Goal: Task Accomplishment & Management: Complete application form

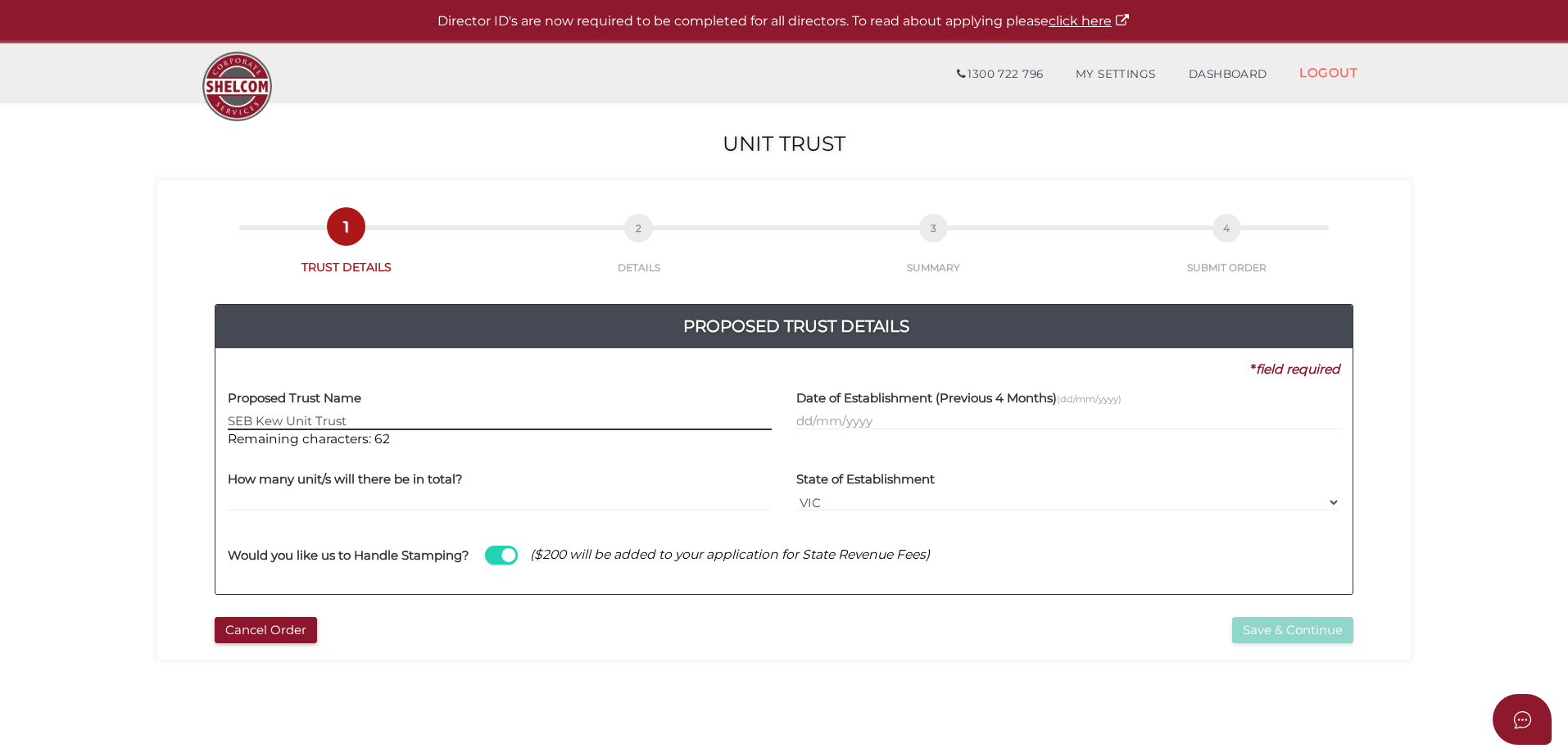
type input "SEB Kew Unit Trust"
click at [967, 420] on input "text" at bounding box center [1069, 421] width 544 height 18
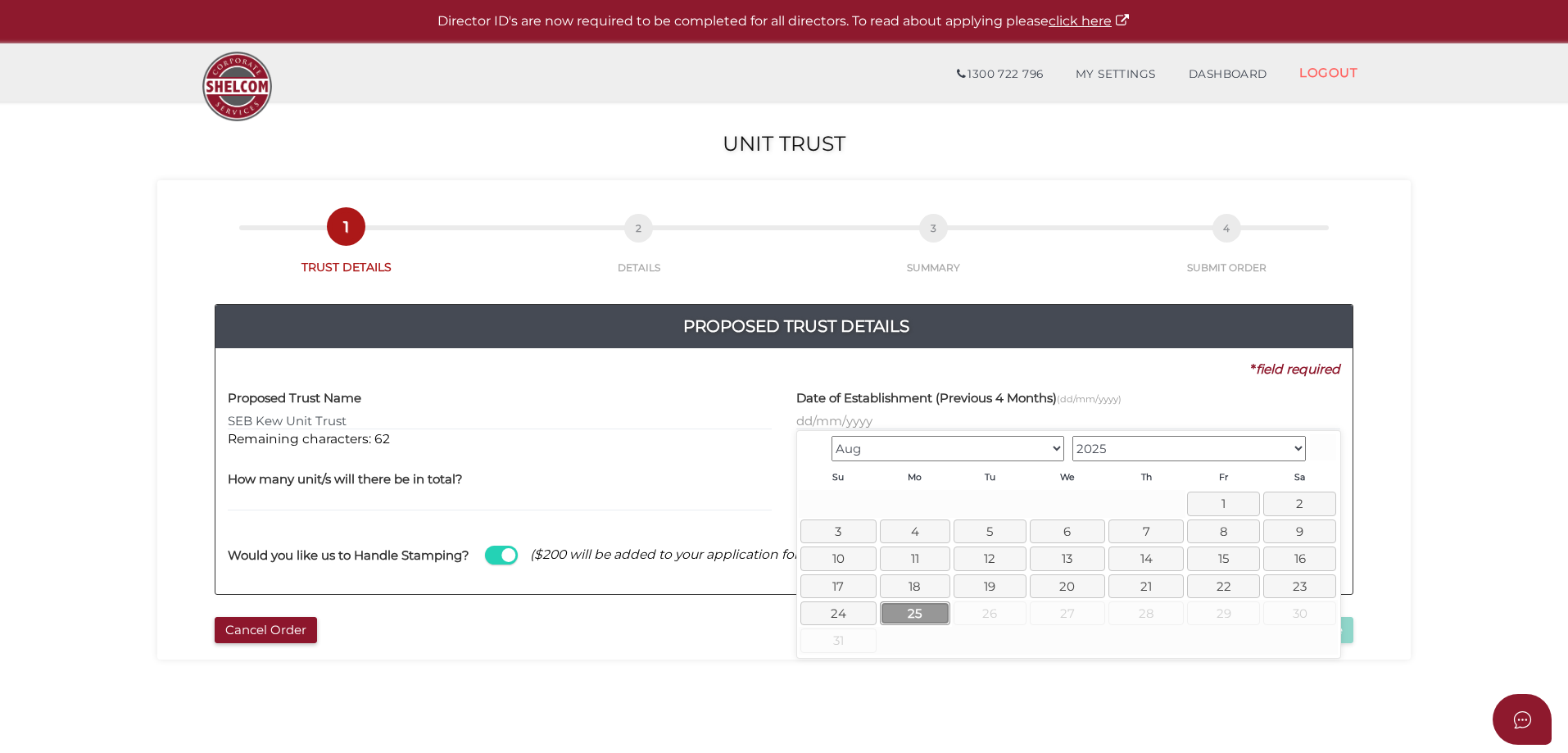
click at [914, 612] on link "25" at bounding box center [915, 613] width 71 height 24
type input "25/08/2025"
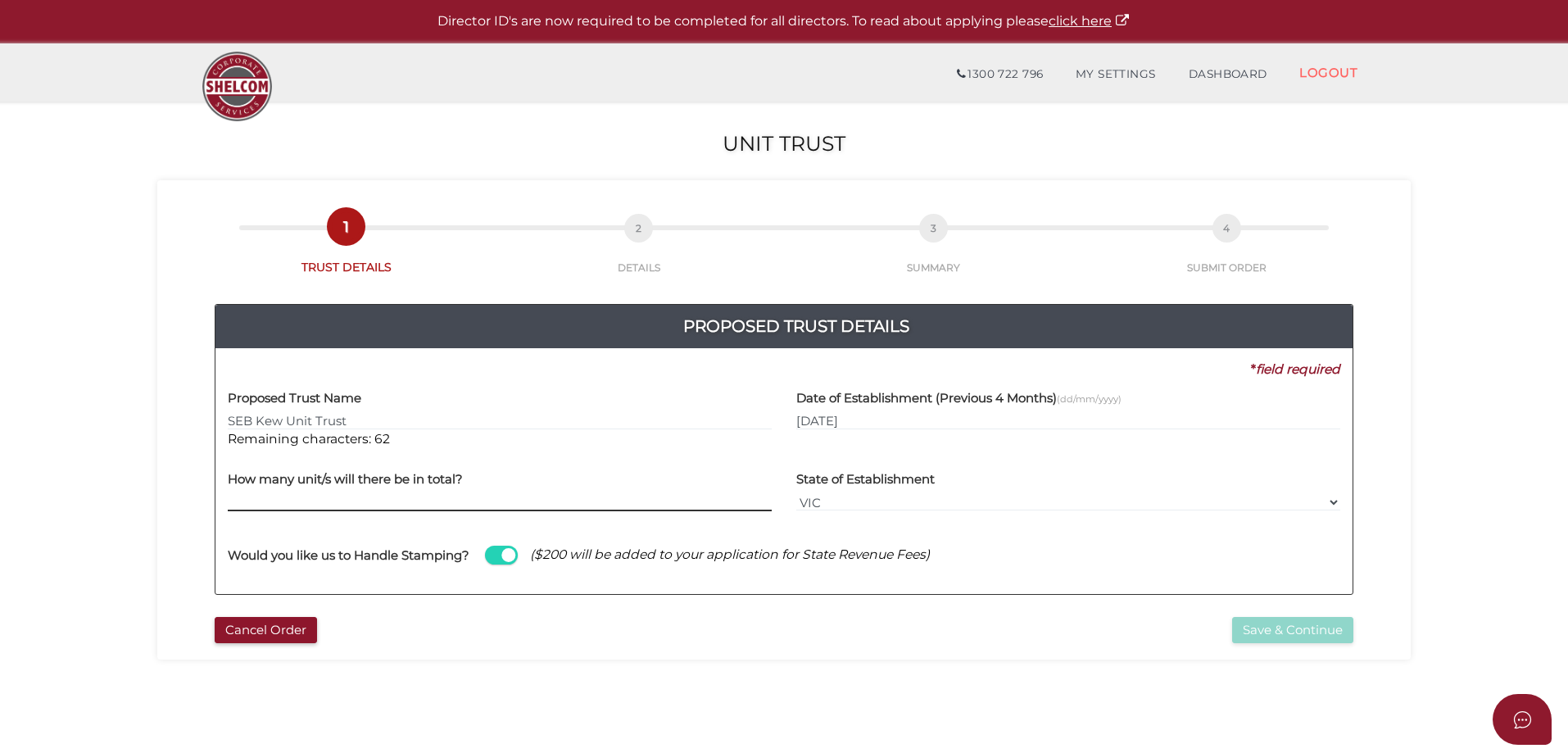
click at [409, 503] on input "text" at bounding box center [500, 502] width 544 height 18
type input "100"
click at [1303, 640] on button "Save & Continue" at bounding box center [1293, 630] width 121 height 27
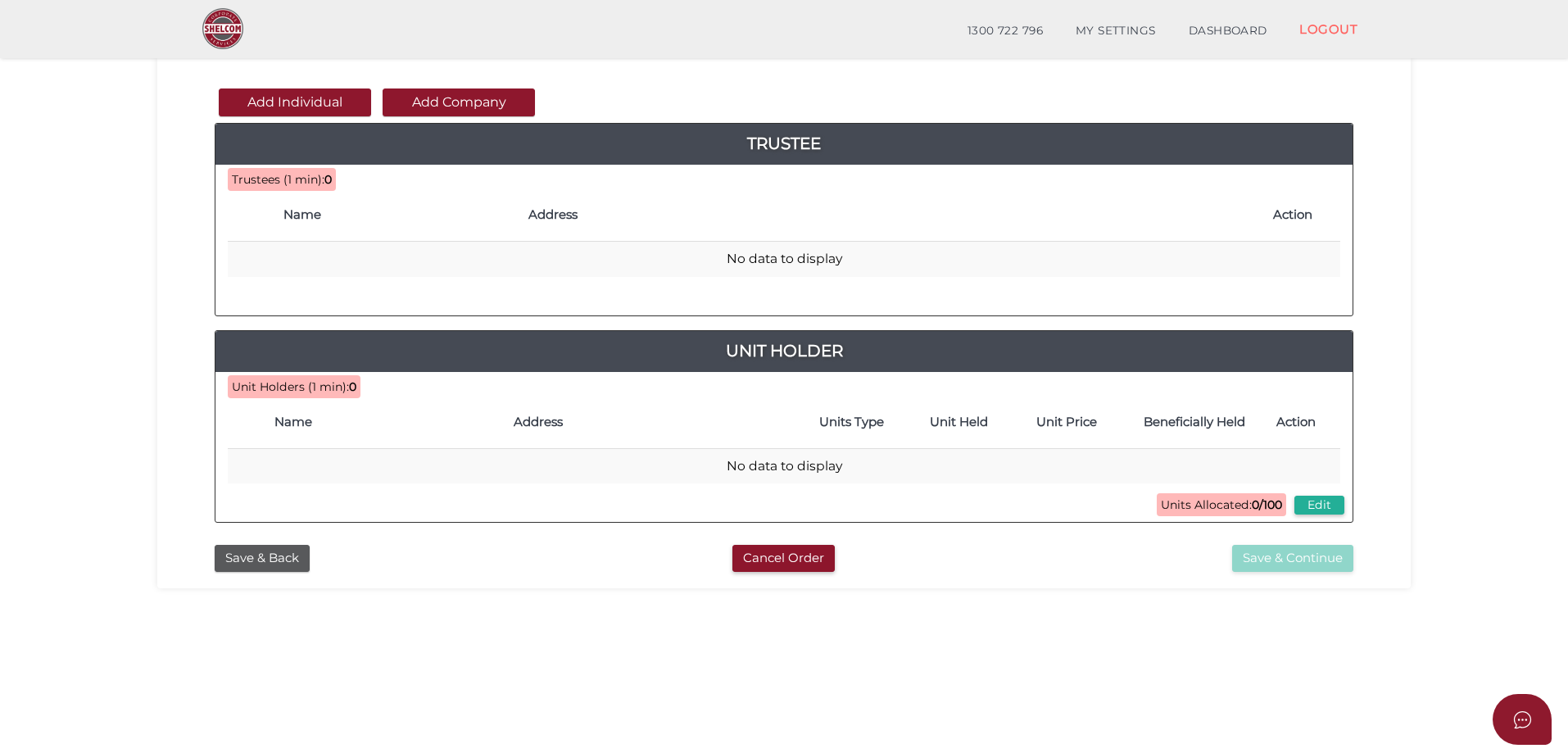
scroll to position [82, 0]
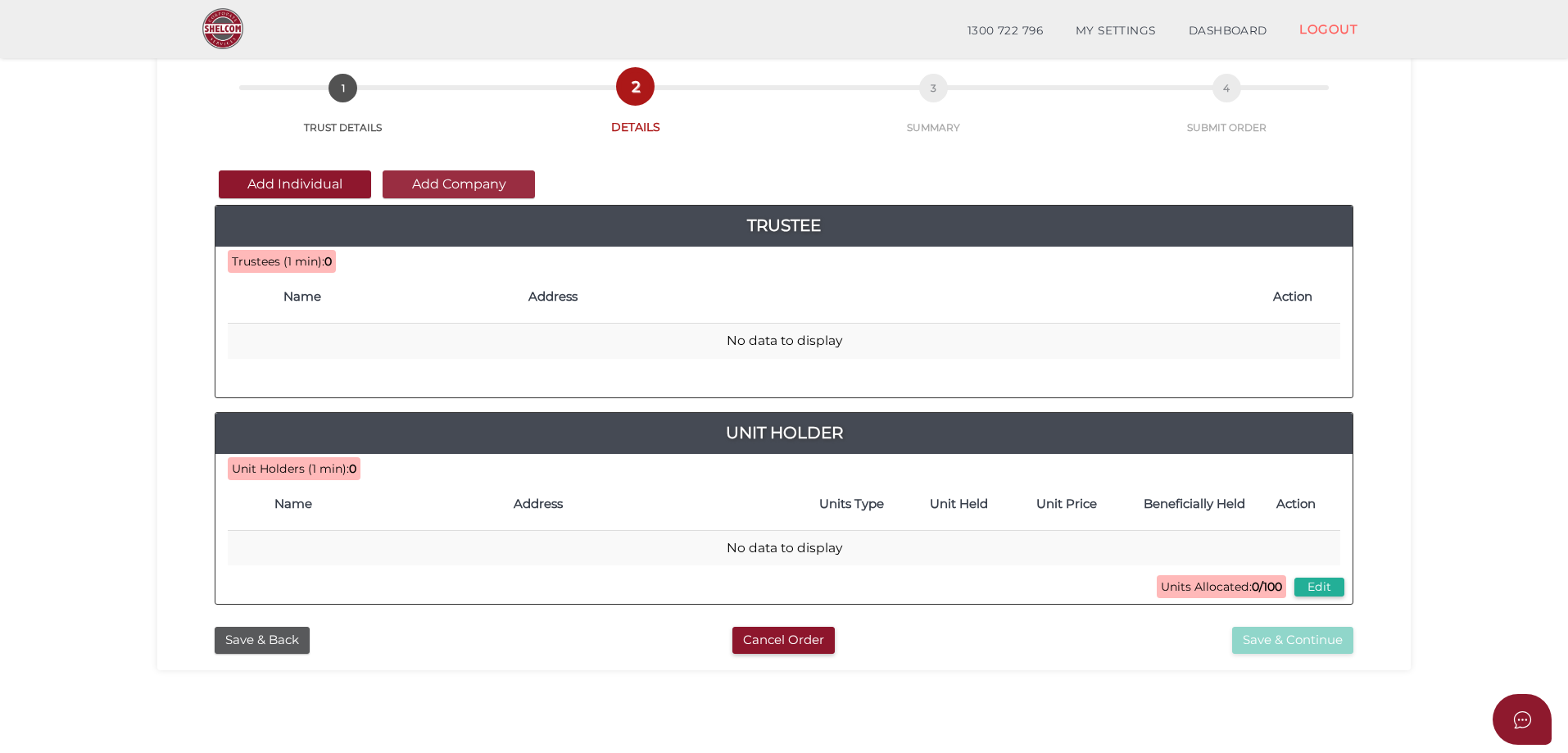
click at [469, 184] on button "Add Company" at bounding box center [459, 184] width 153 height 28
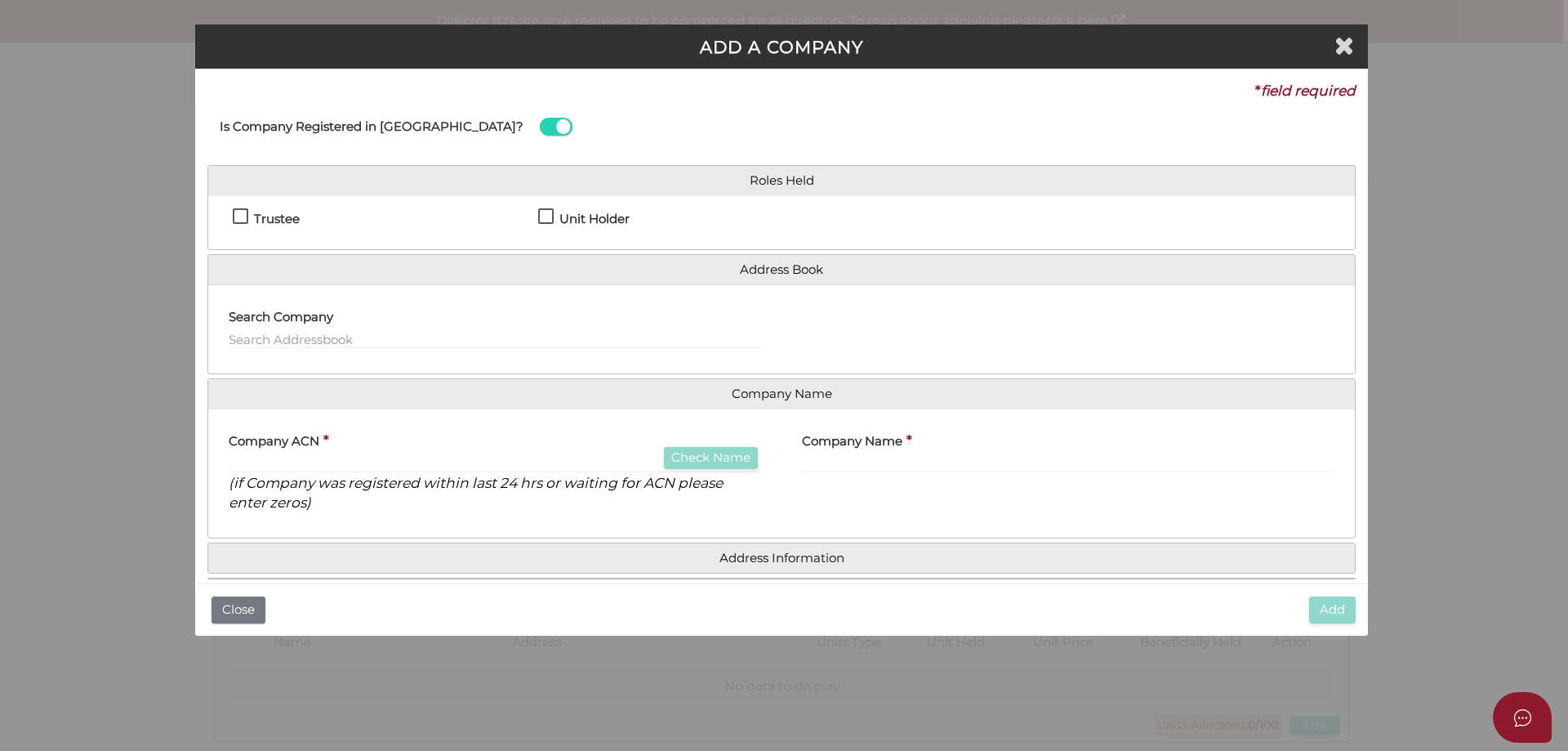
click at [242, 218] on label "Trustee" at bounding box center [266, 223] width 67 height 20
checkbox input "true"
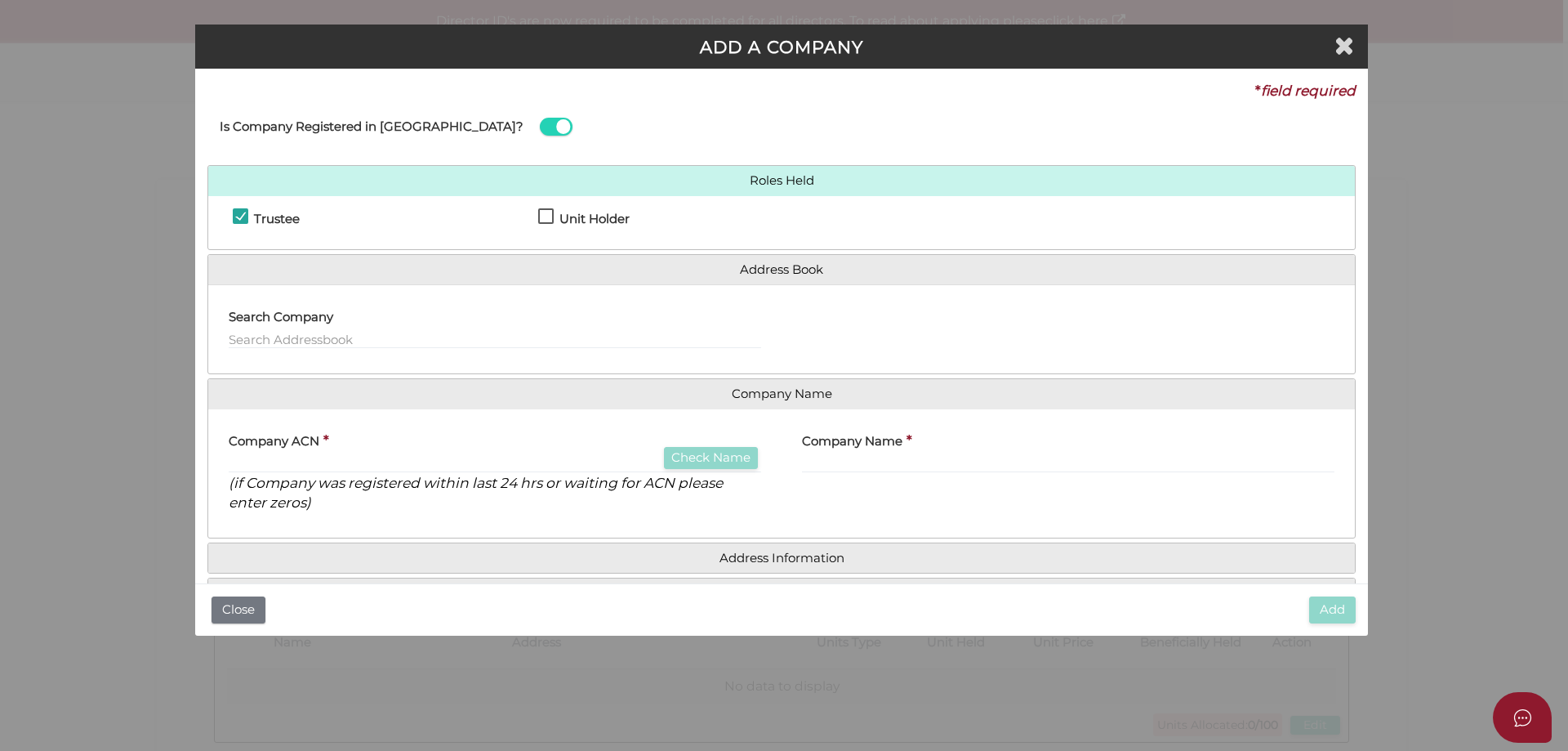
click at [445, 453] on div "Company ACN * Check Name (if Company was registered within last 24 hrs or waiti…" at bounding box center [494, 468] width 532 height 92
click at [432, 463] on input "text" at bounding box center [494, 464] width 532 height 18
paste input "690323203"
type input "690323203"
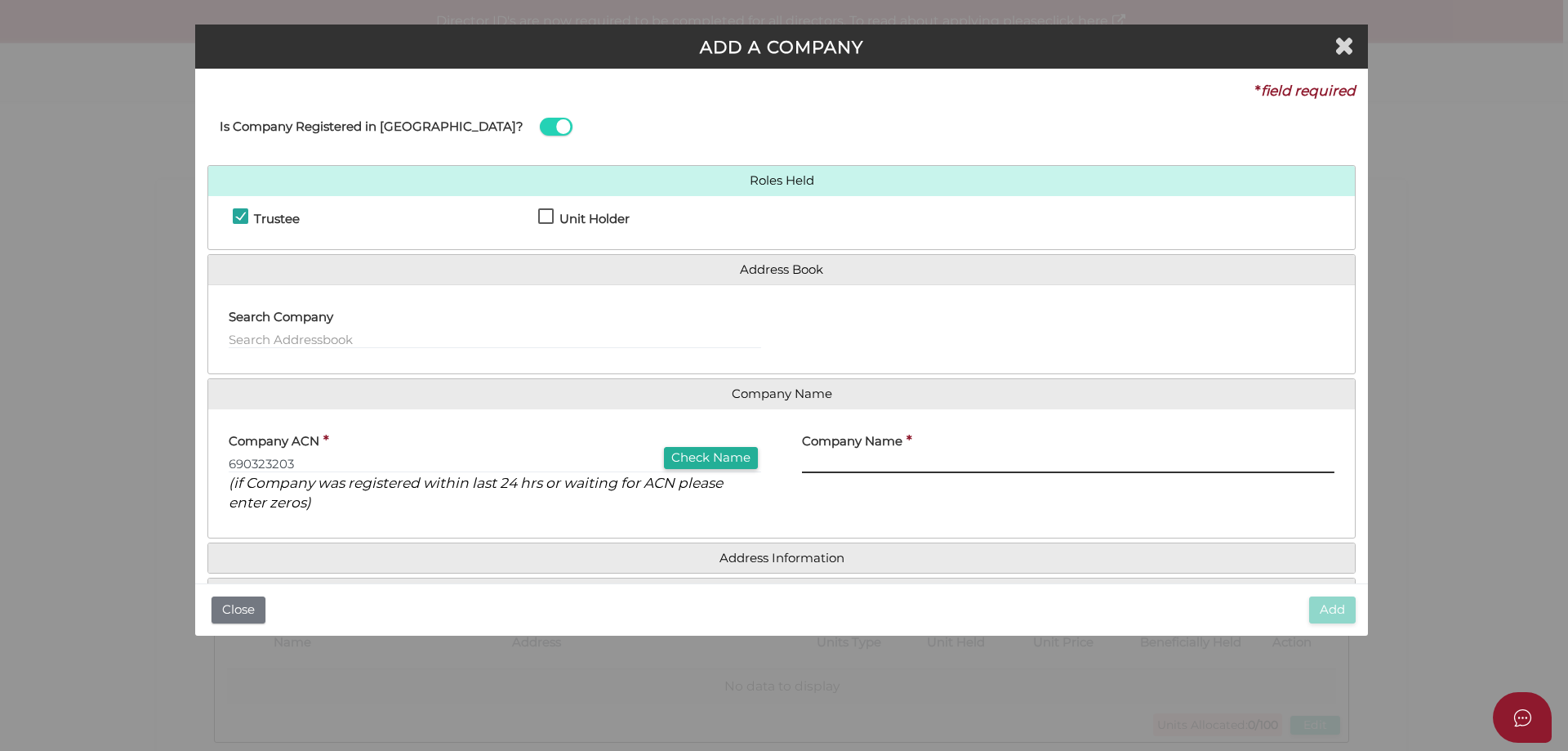
click at [824, 466] on input "text" at bounding box center [1068, 464] width 532 height 18
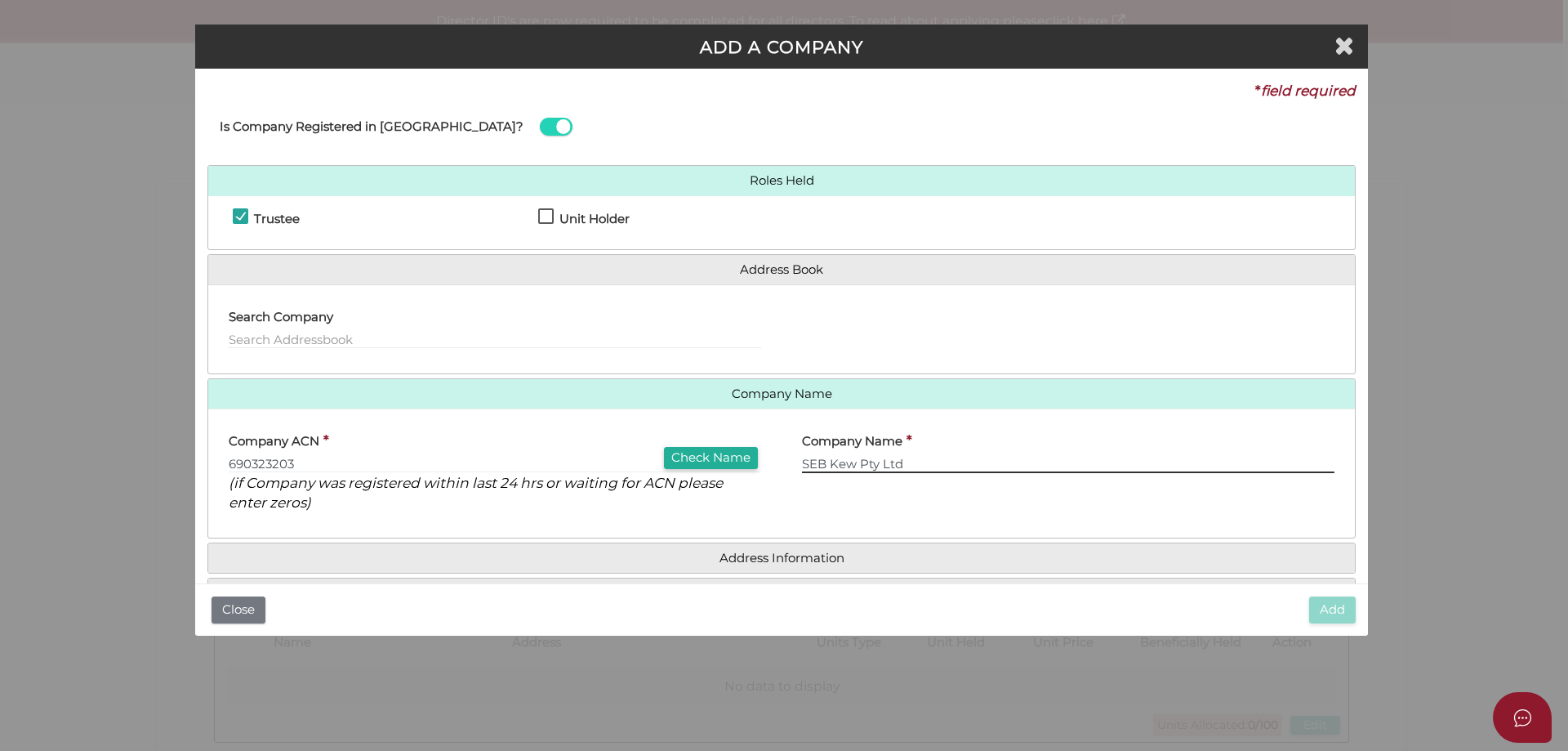
scroll to position [52, 0]
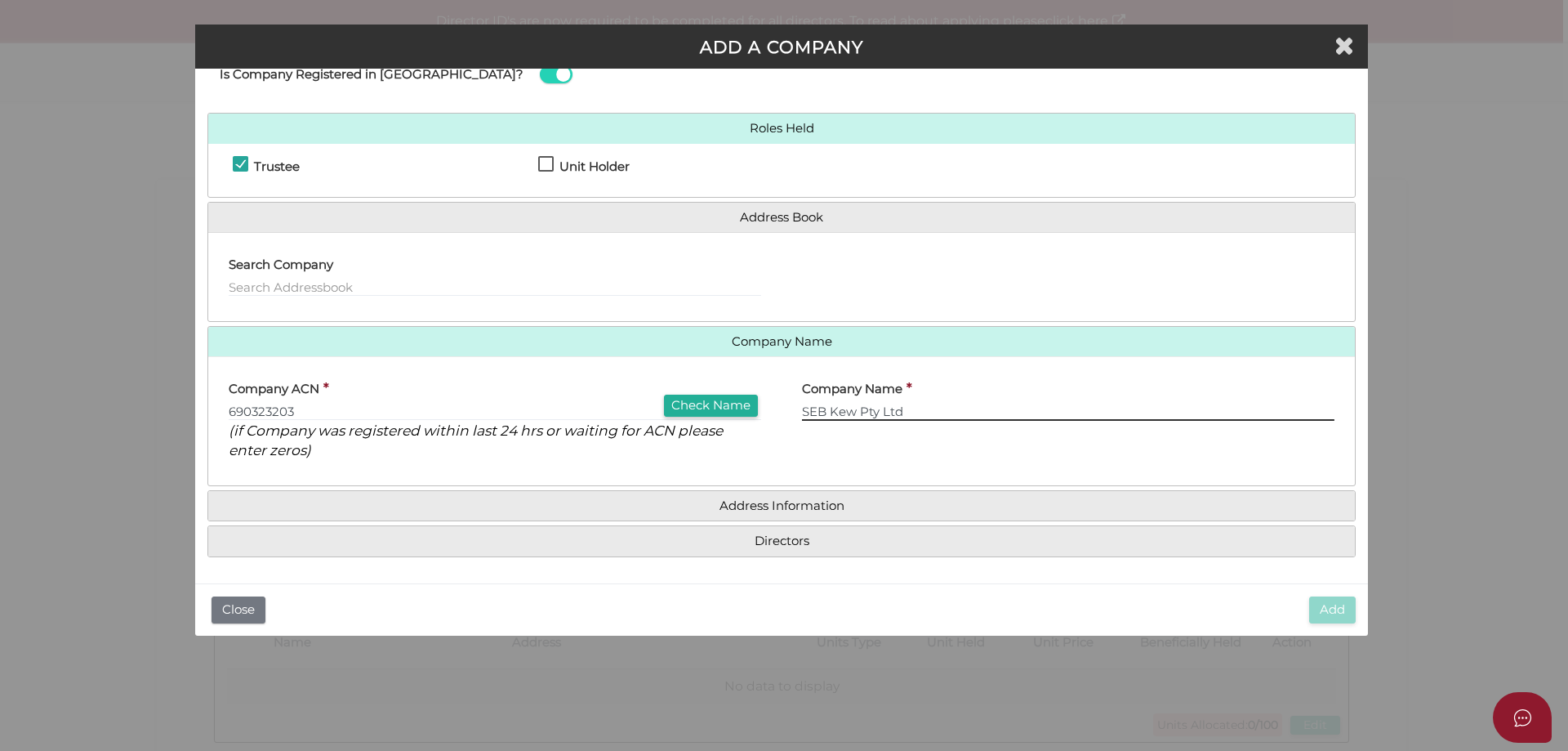
type input "SEB Kew Pty Ltd"
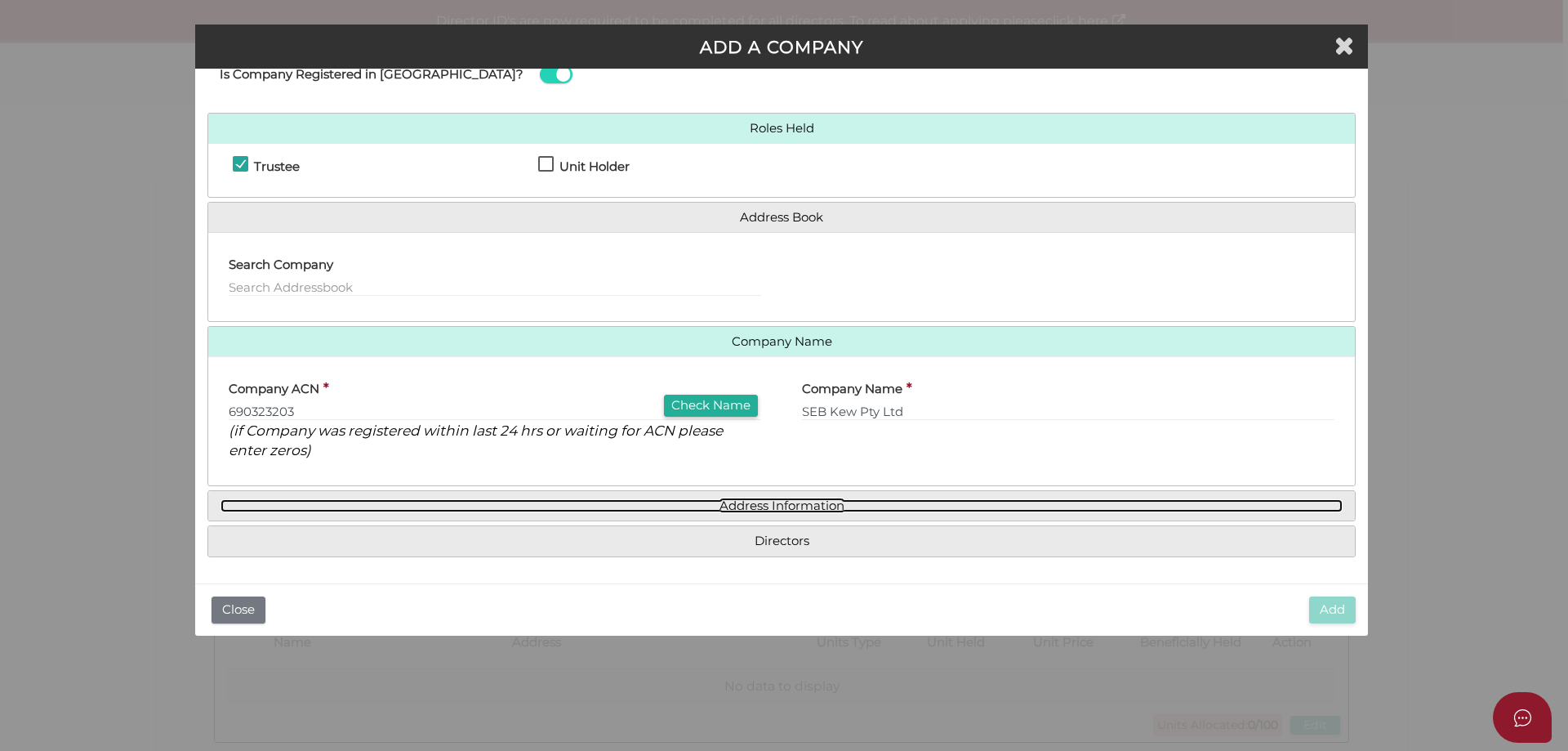
click at [830, 500] on link "Address Information" at bounding box center [782, 505] width 1122 height 14
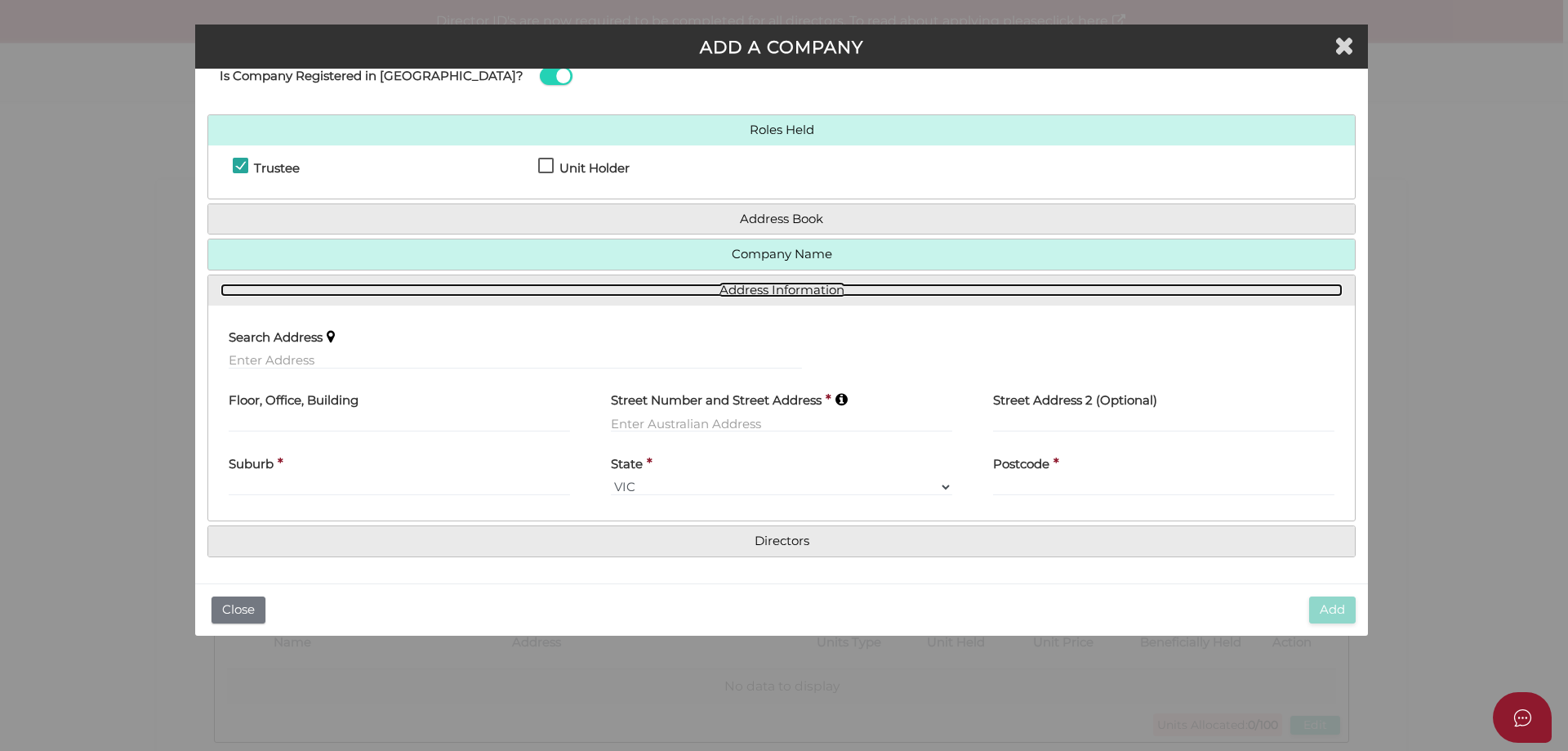
scroll to position [50, 0]
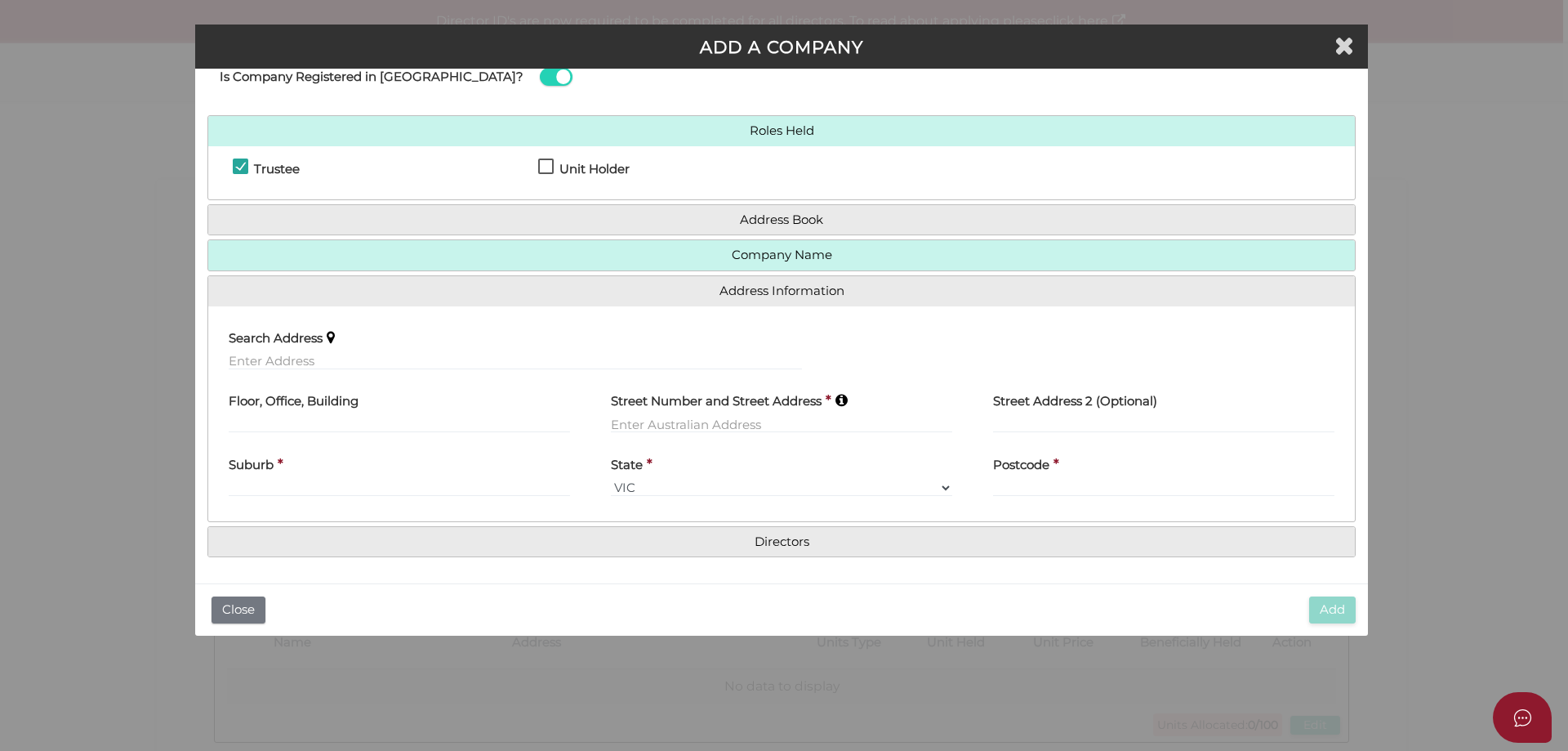
click at [802, 265] on h4 "Company Name" at bounding box center [781, 255] width 1146 height 30
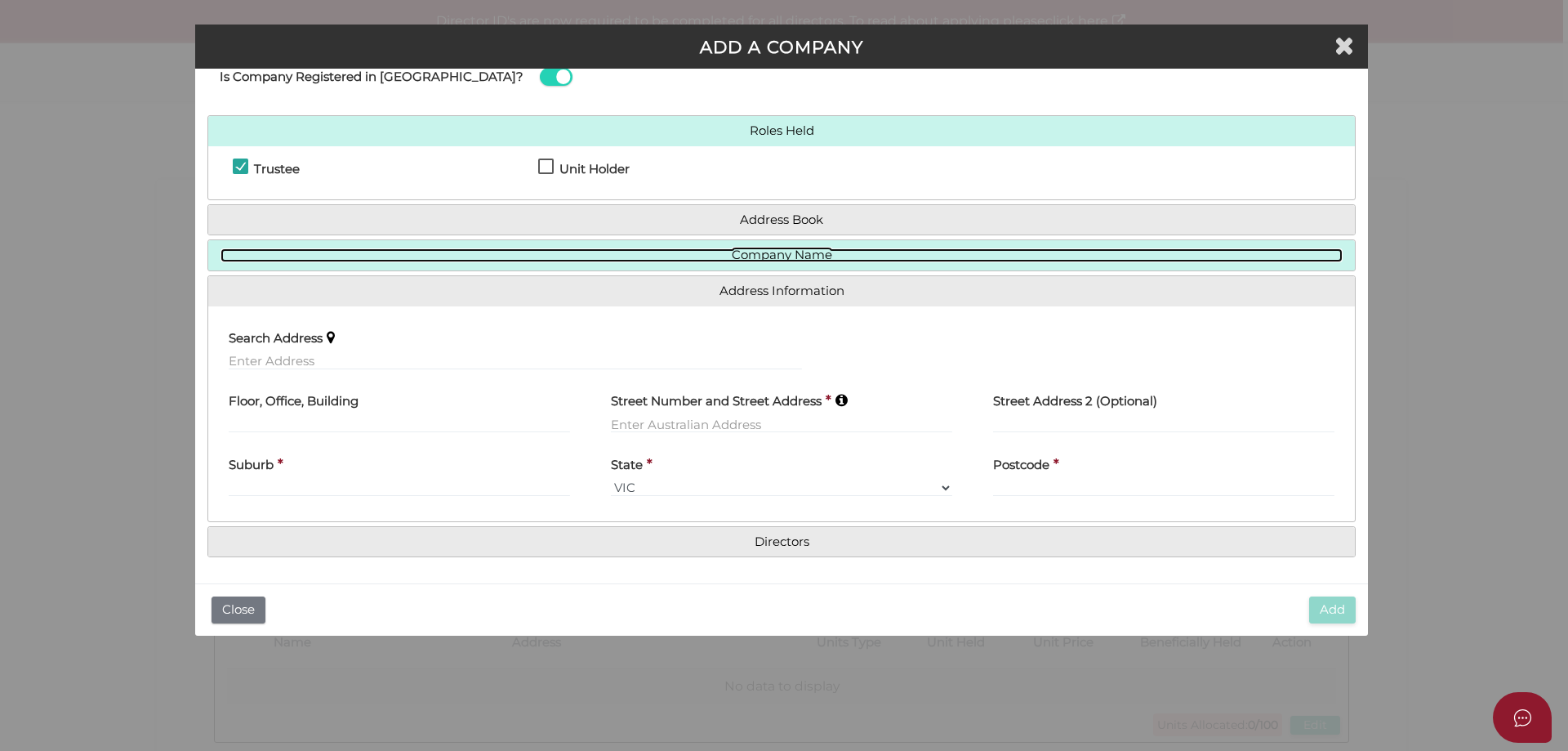
click at [816, 251] on link "Company Name" at bounding box center [782, 255] width 1122 height 14
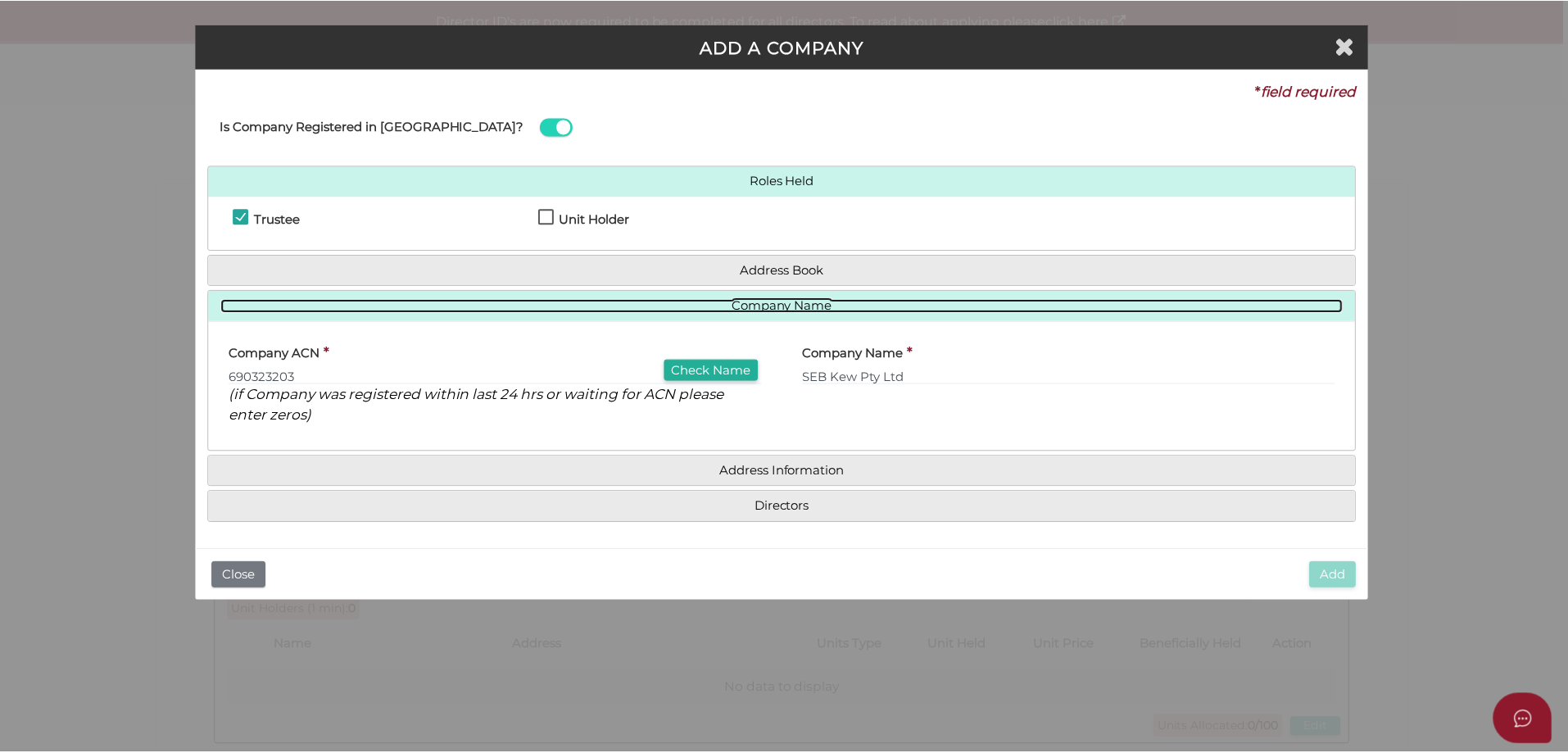
scroll to position [0, 0]
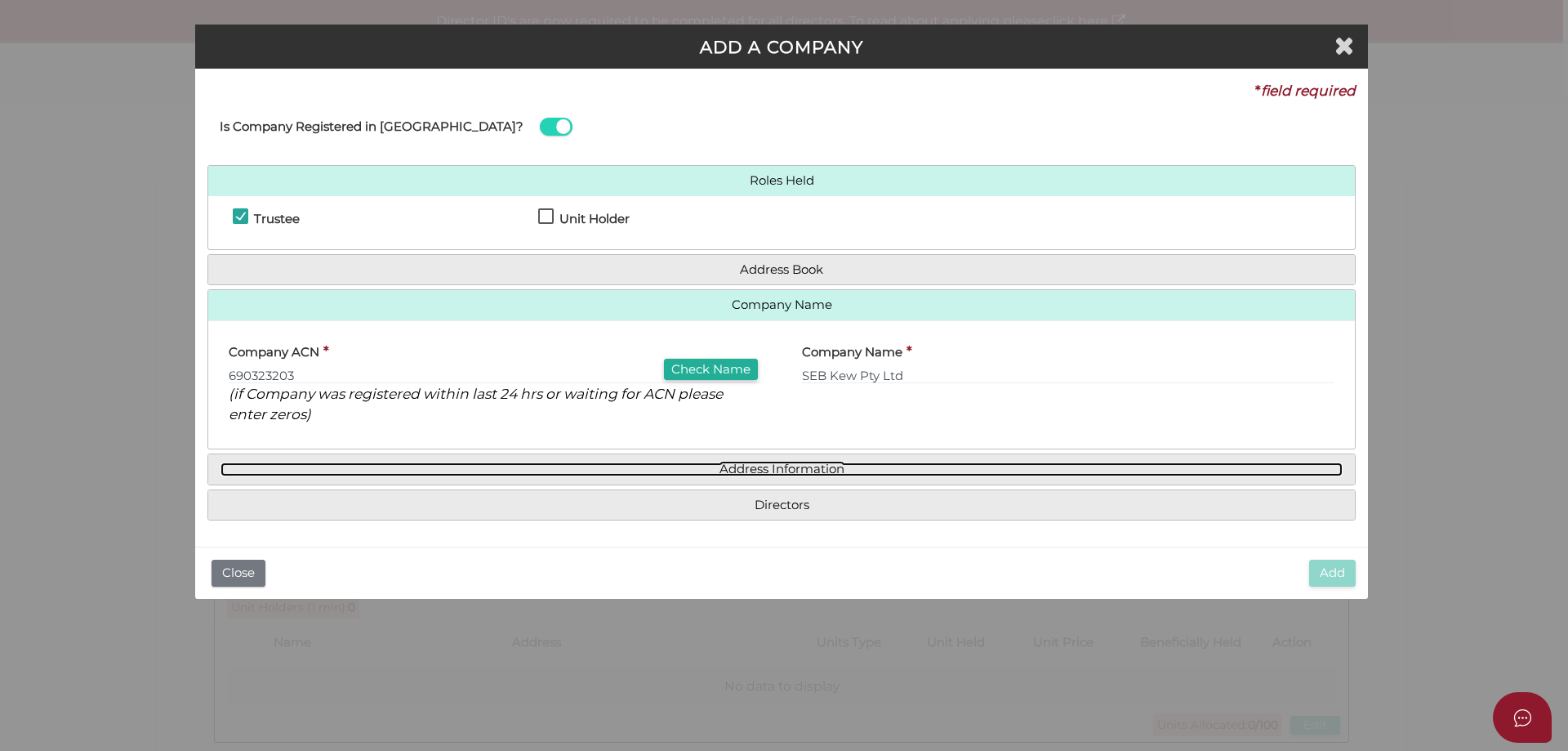
click at [809, 469] on link "Address Information" at bounding box center [782, 469] width 1122 height 14
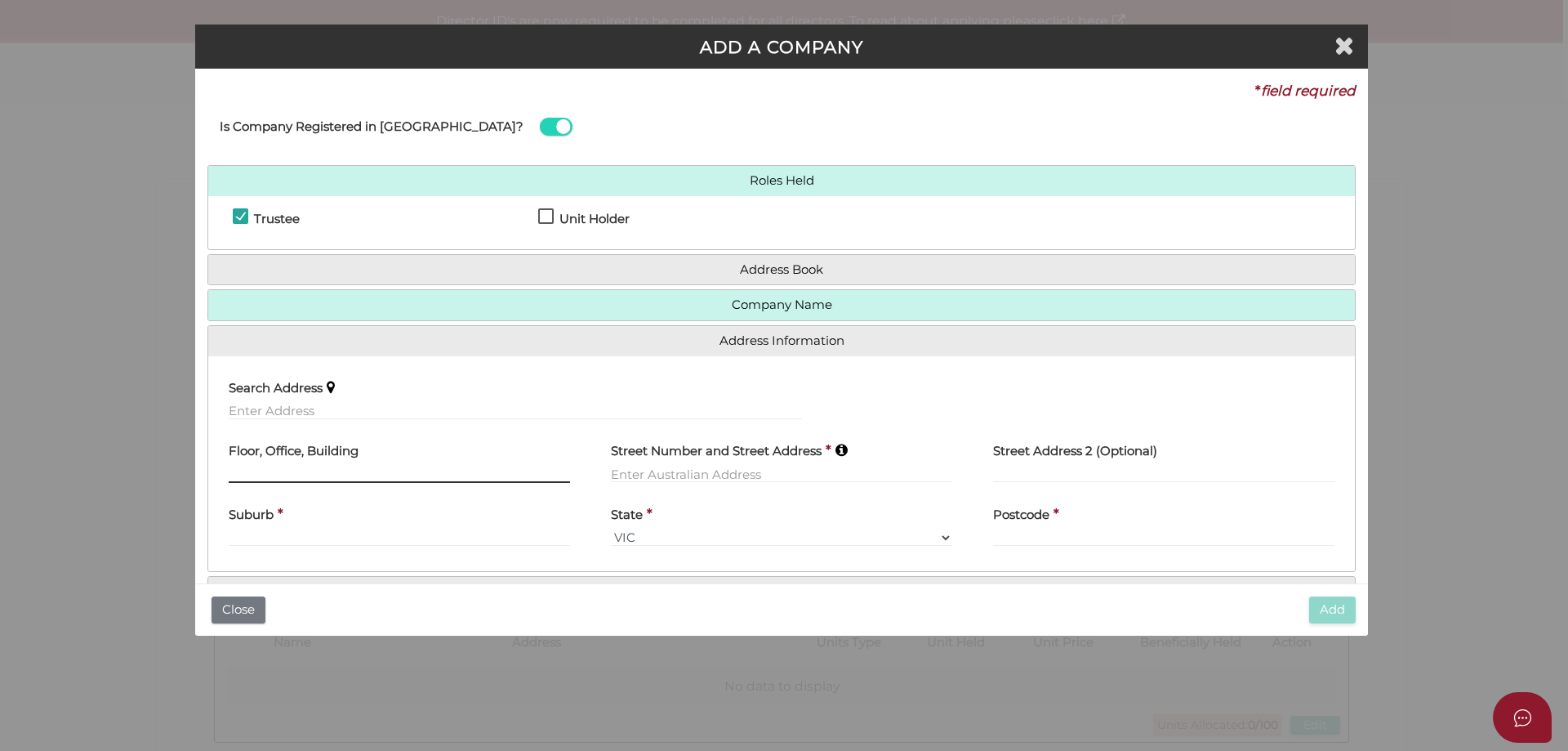
click at [355, 471] on input "text" at bounding box center [399, 474] width 341 height 18
type input "Suite 304"
type input "22 St Kilda Road"
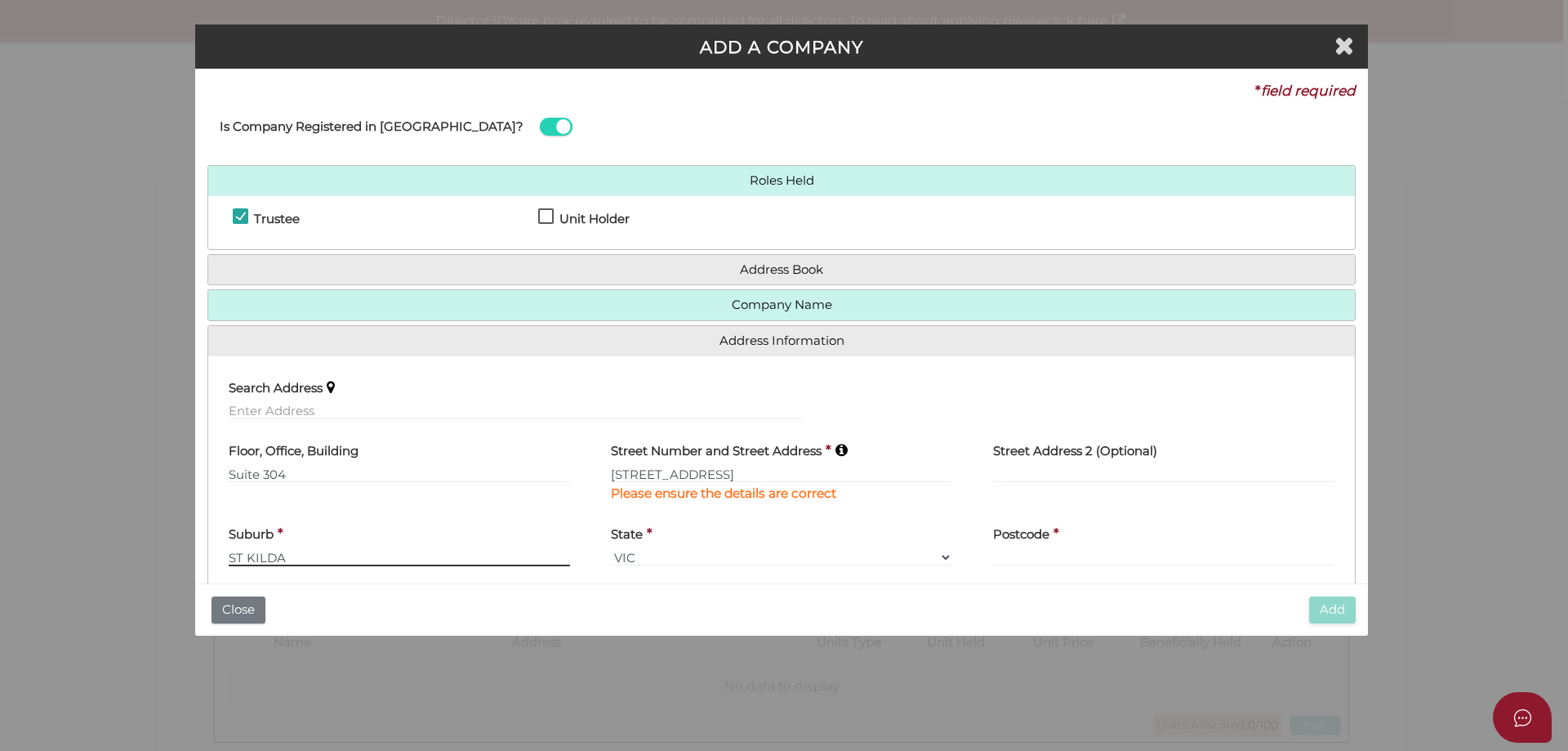
type input "ST KILDA"
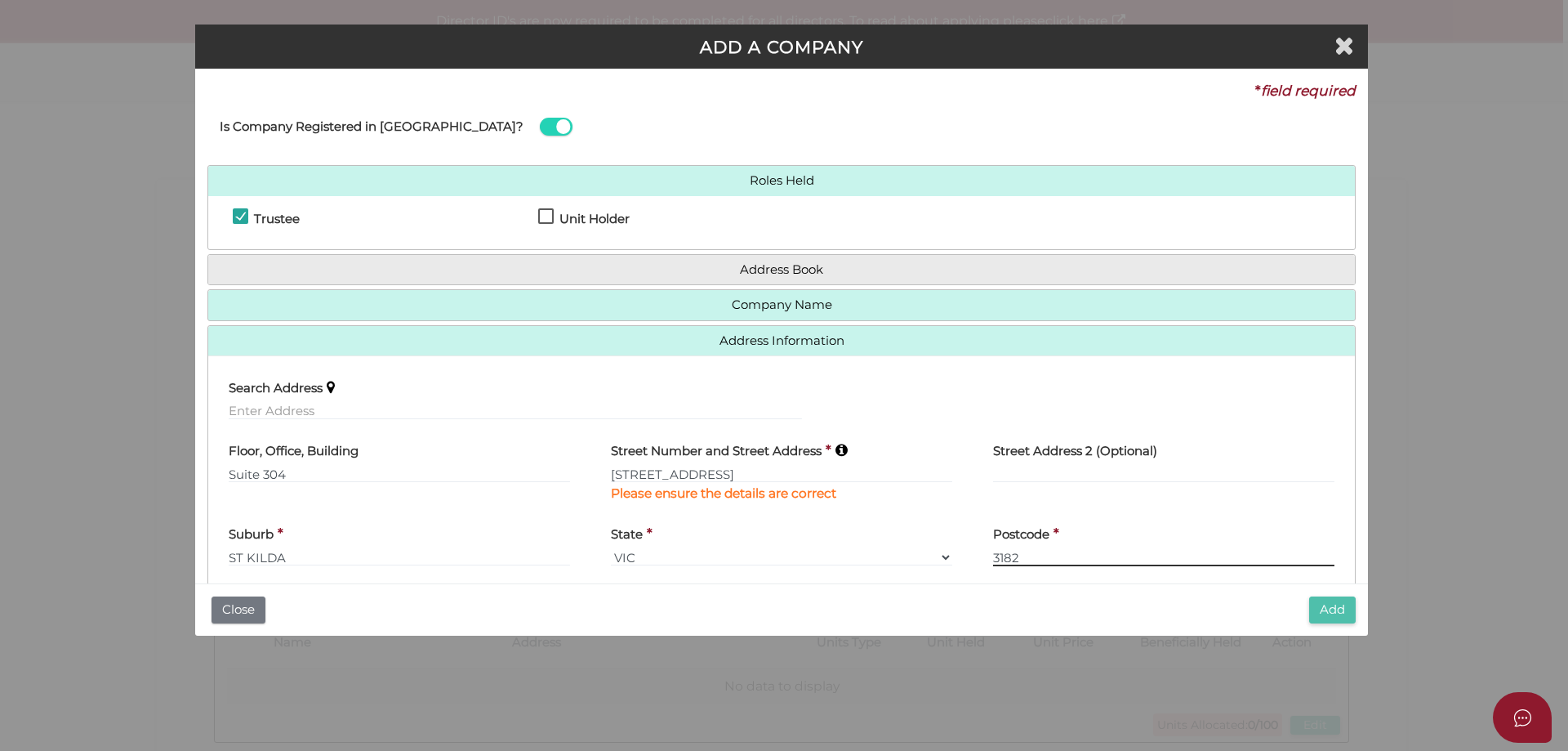
type input "3182"
click at [1336, 602] on button "Add" at bounding box center [1332, 609] width 47 height 27
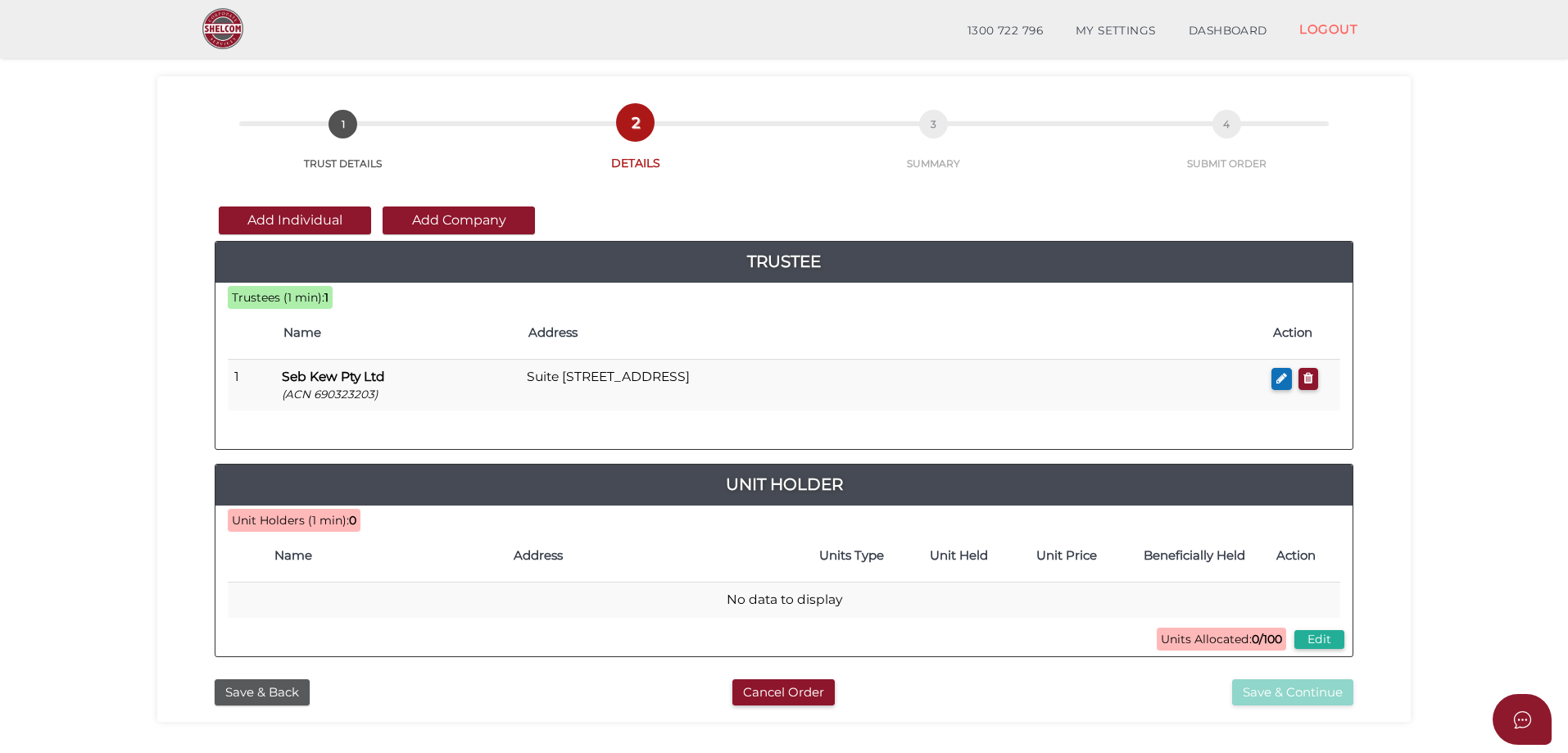
scroll to position [82, 0]
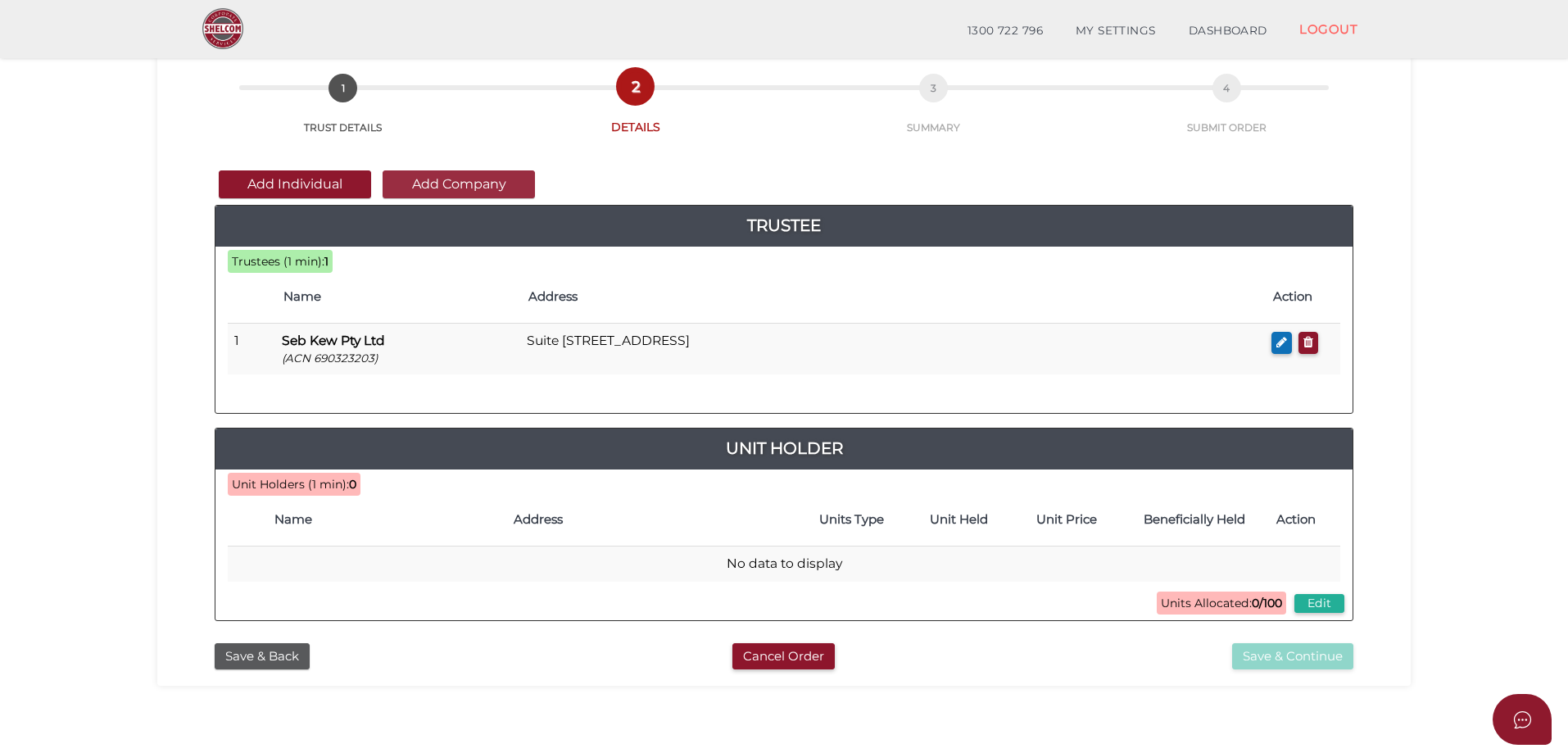
click at [462, 184] on button "Add Company" at bounding box center [459, 184] width 153 height 28
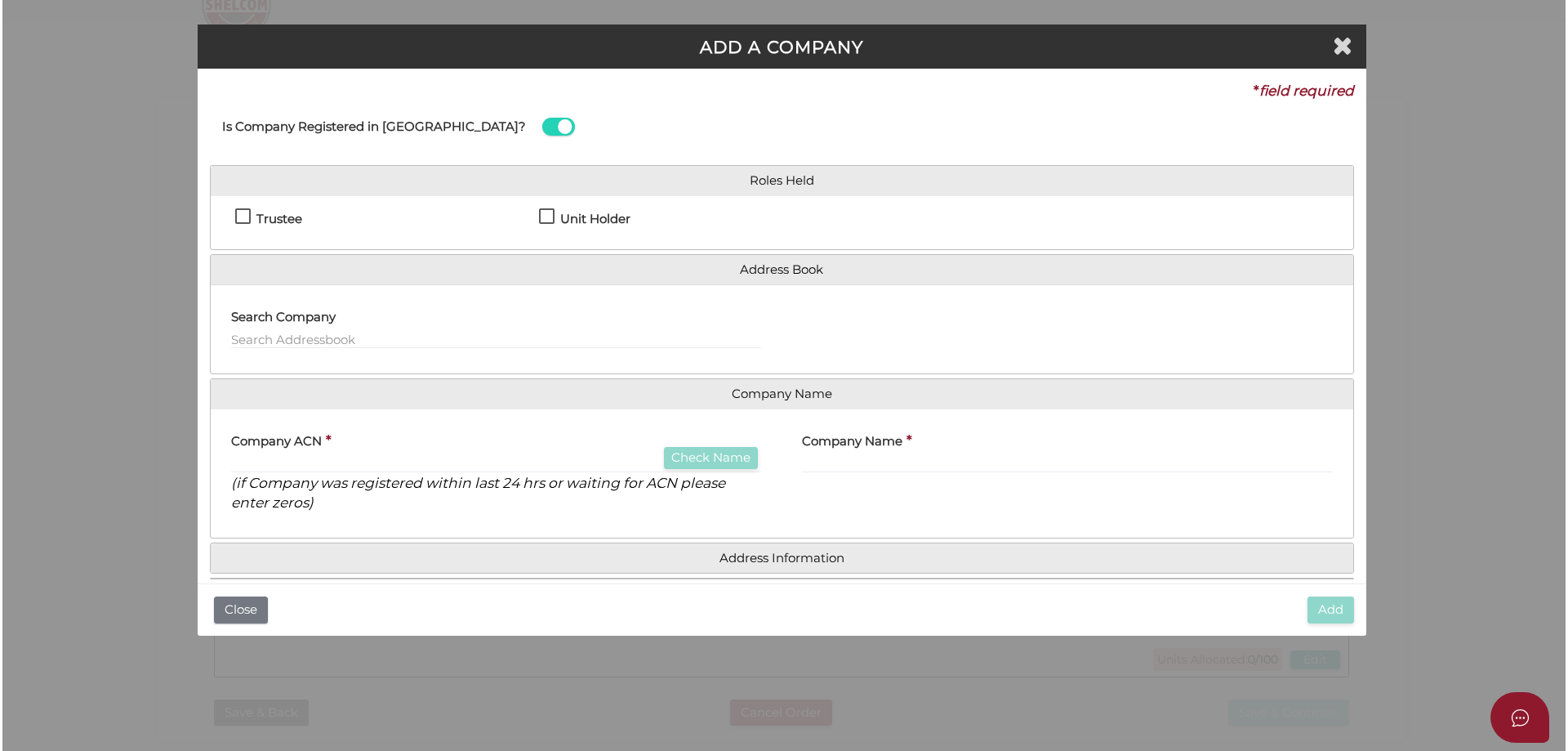
scroll to position [0, 0]
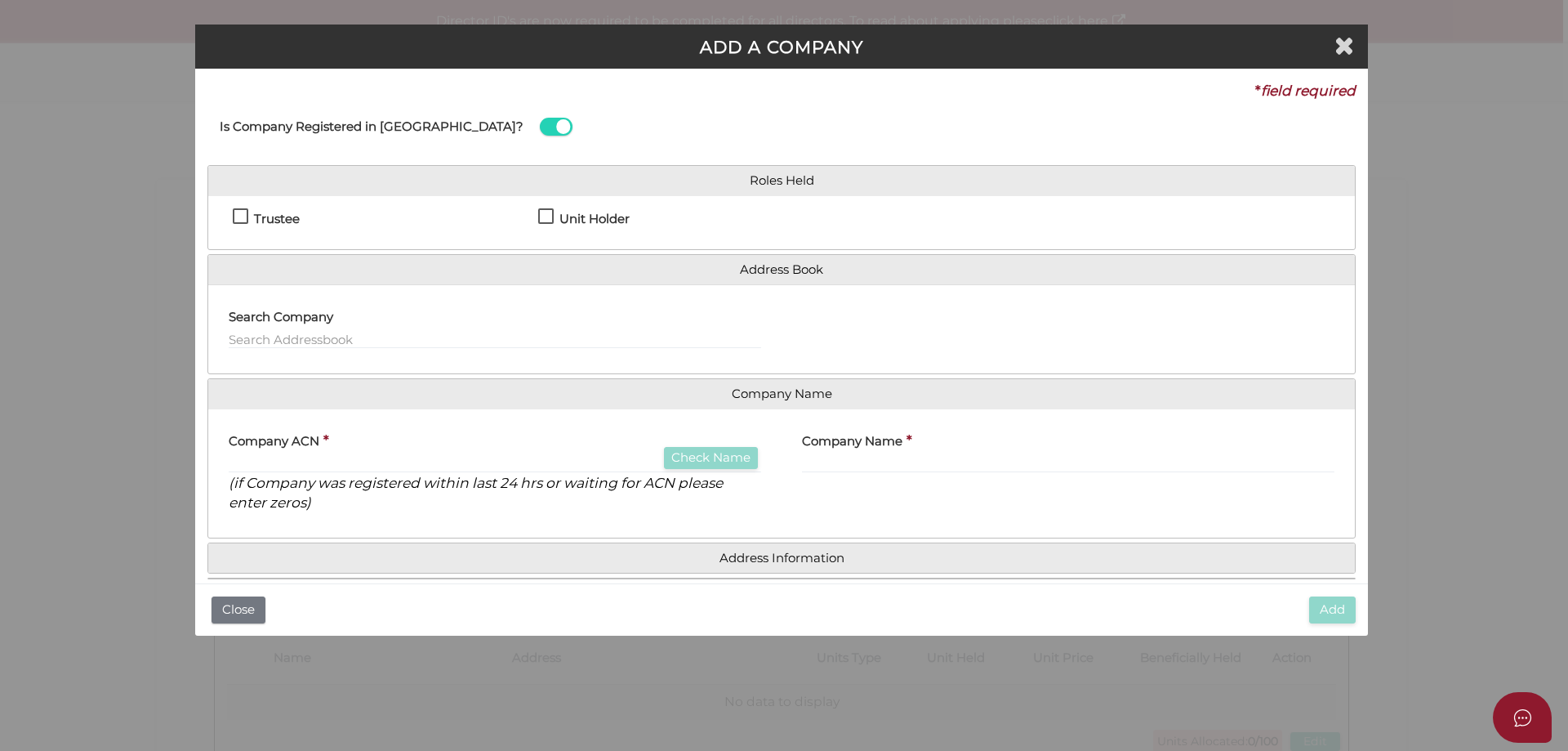
click at [548, 216] on label "Unit Holder" at bounding box center [584, 223] width 92 height 20
checkbox input "true"
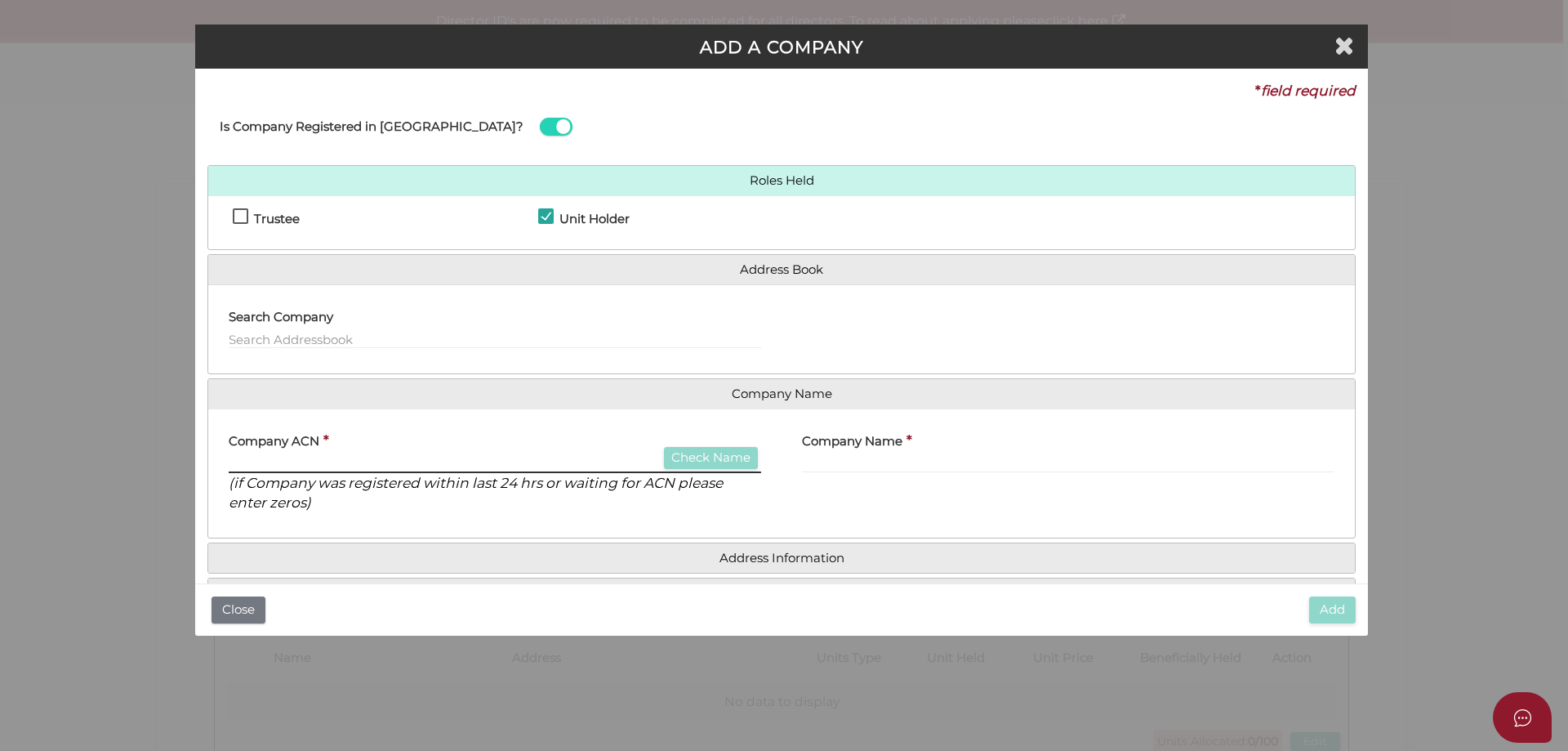
click at [311, 463] on input "text" at bounding box center [494, 464] width 532 height 18
type input "125733628"
click at [700, 451] on button "Check Name" at bounding box center [710, 458] width 93 height 22
type input "FASEL PTY. LTD."
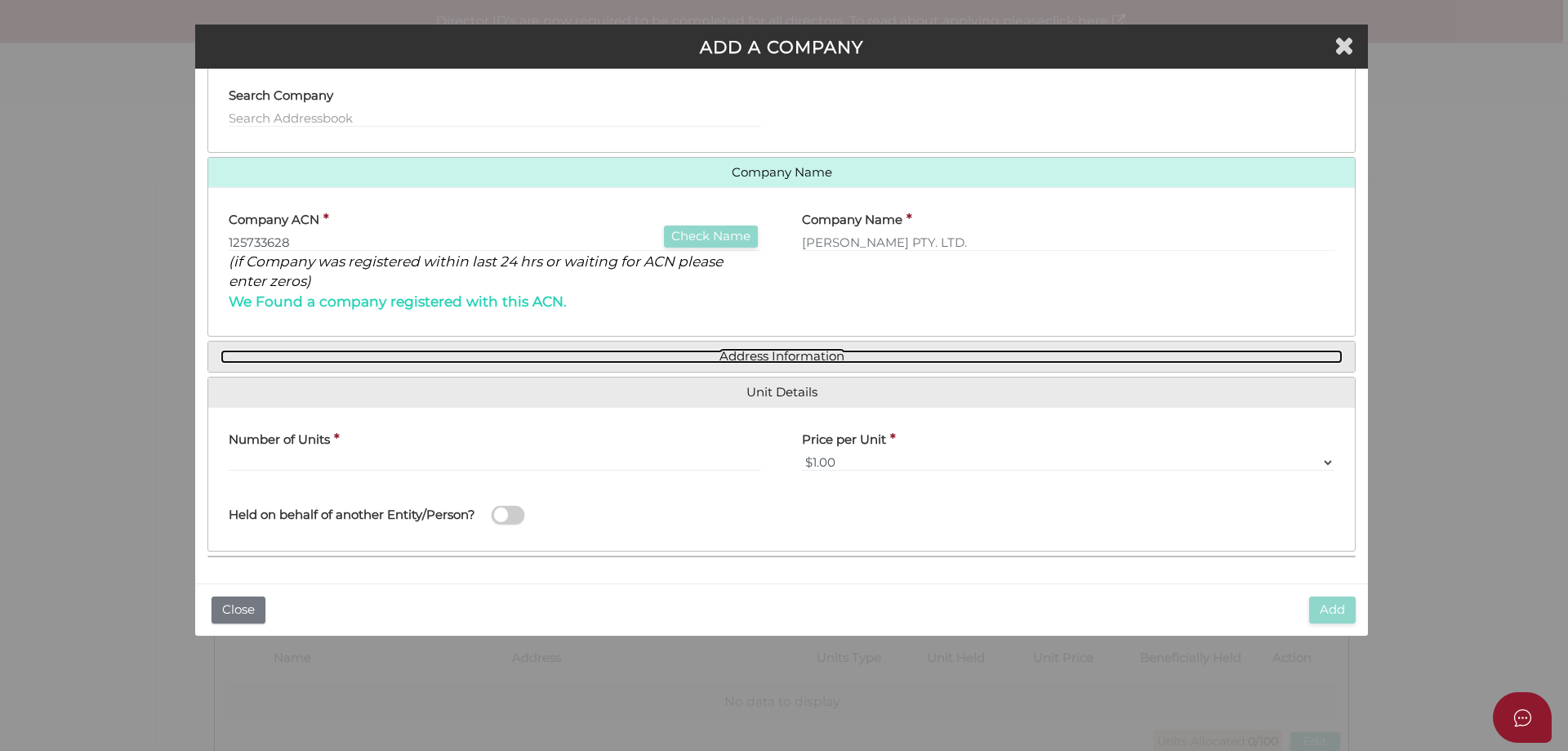
click at [787, 355] on link "Address Information" at bounding box center [782, 356] width 1122 height 14
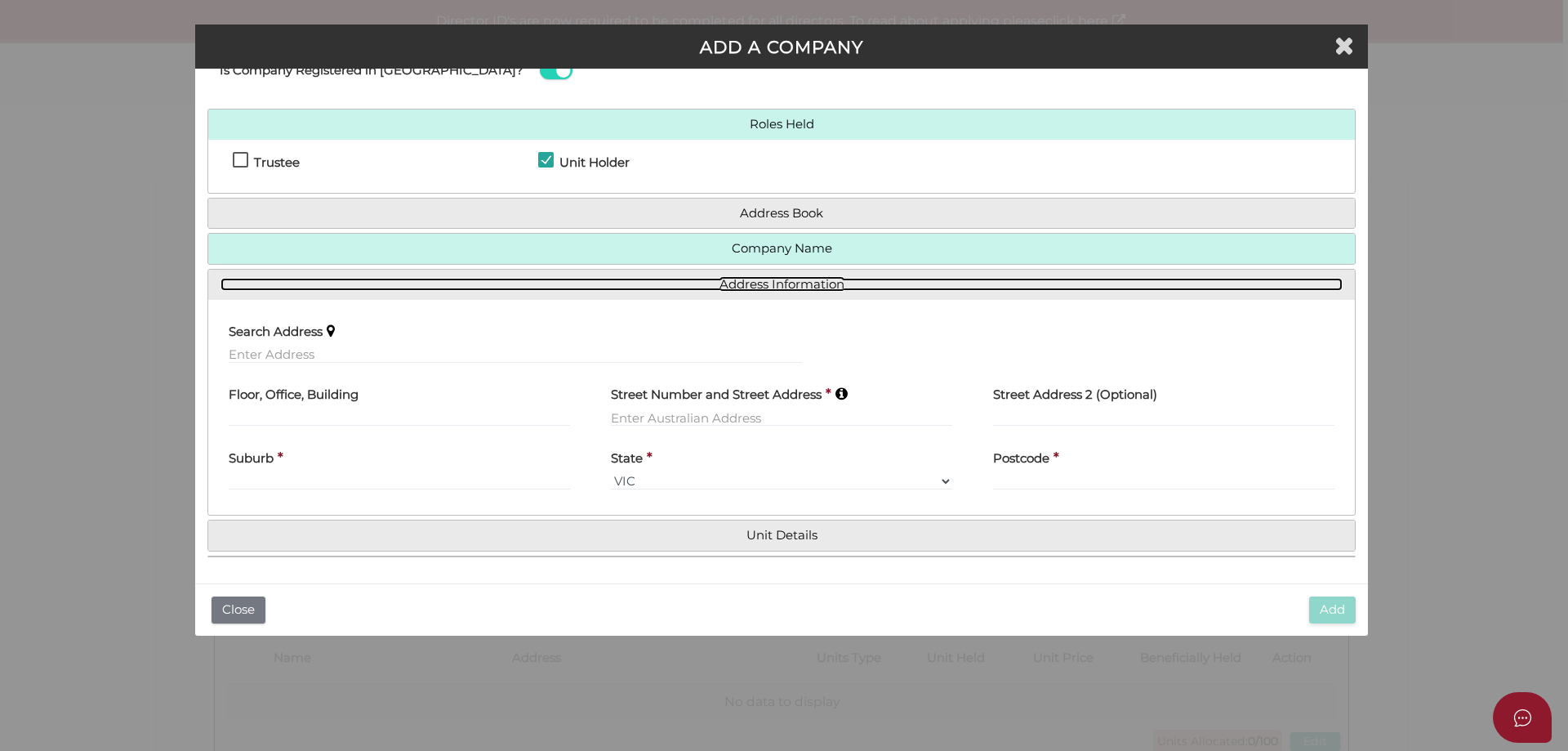
scroll to position [56, 0]
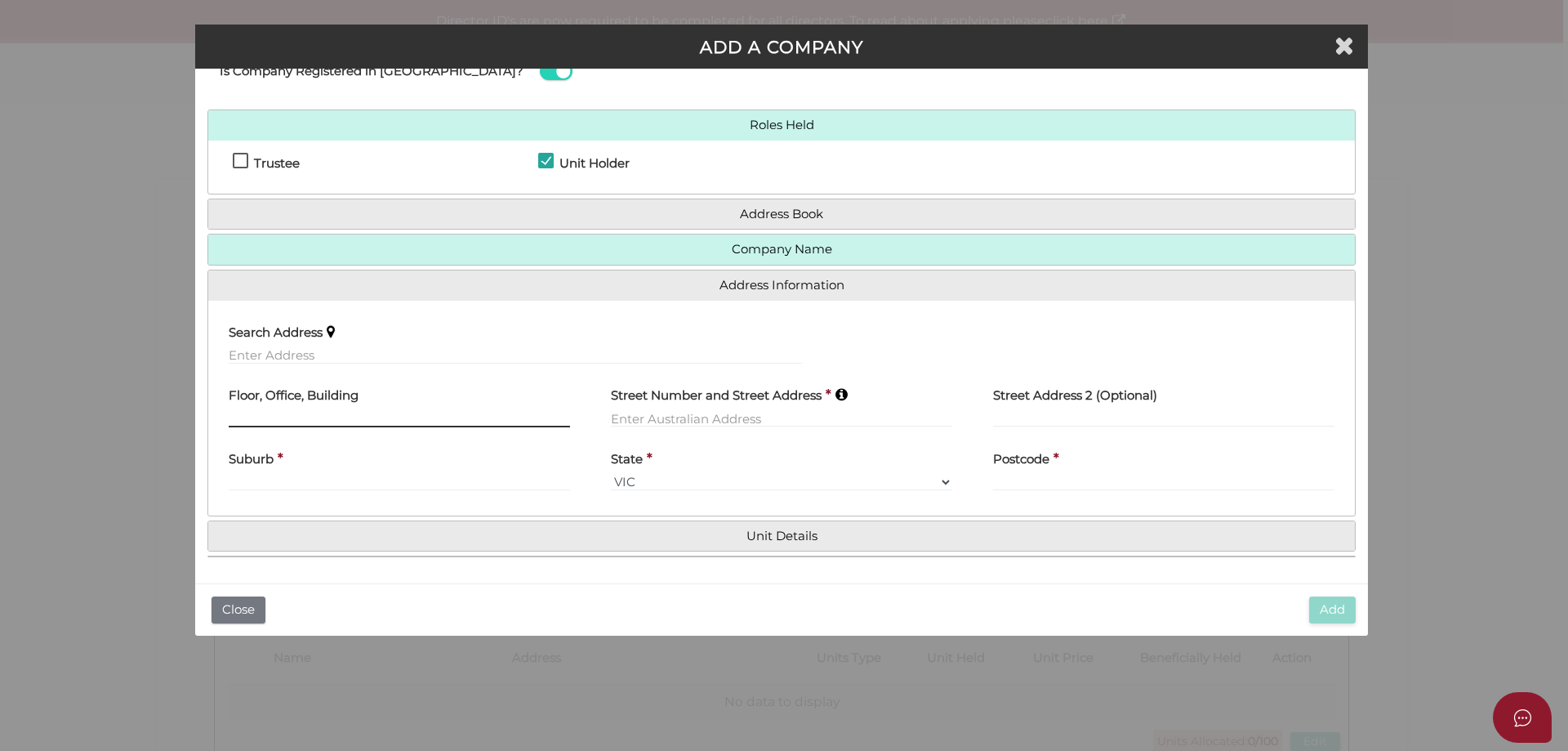
click at [452, 415] on input "text" at bounding box center [399, 418] width 341 height 18
type input "Suite 304"
type input "22 St Kilda Road"
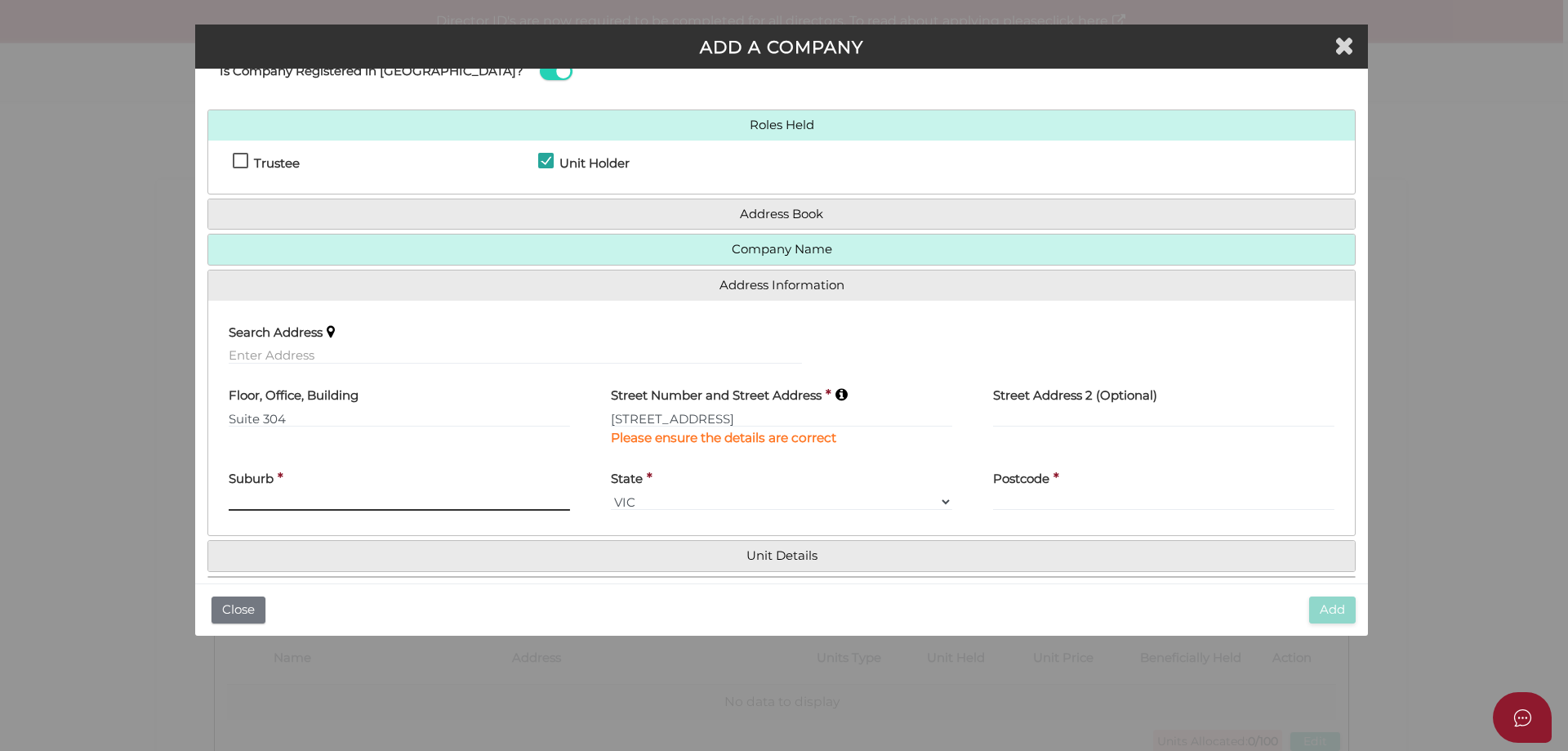
click at [422, 472] on div "Suburb *" at bounding box center [399, 486] width 341 height 51
type input "ST KILDA"
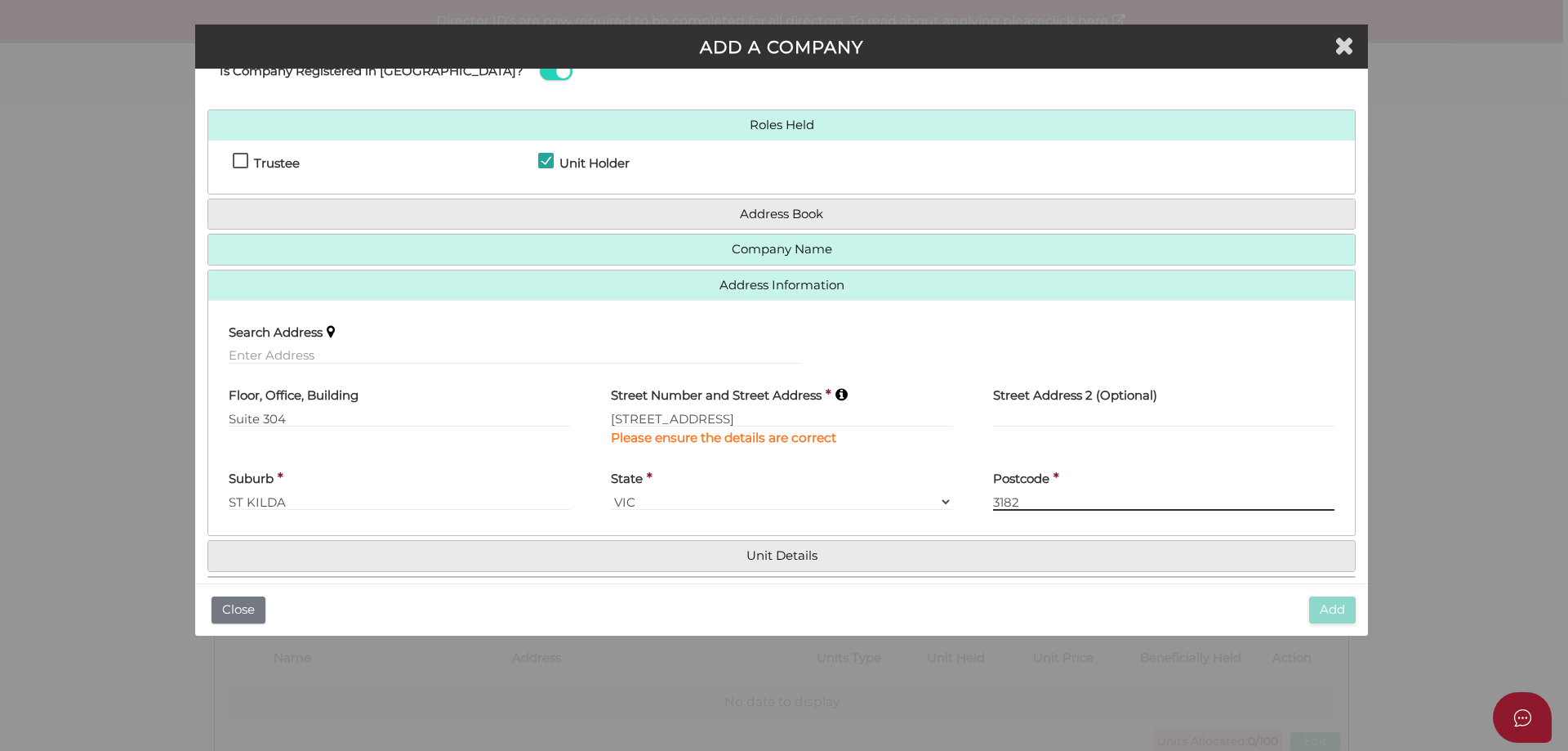
scroll to position [76, 0]
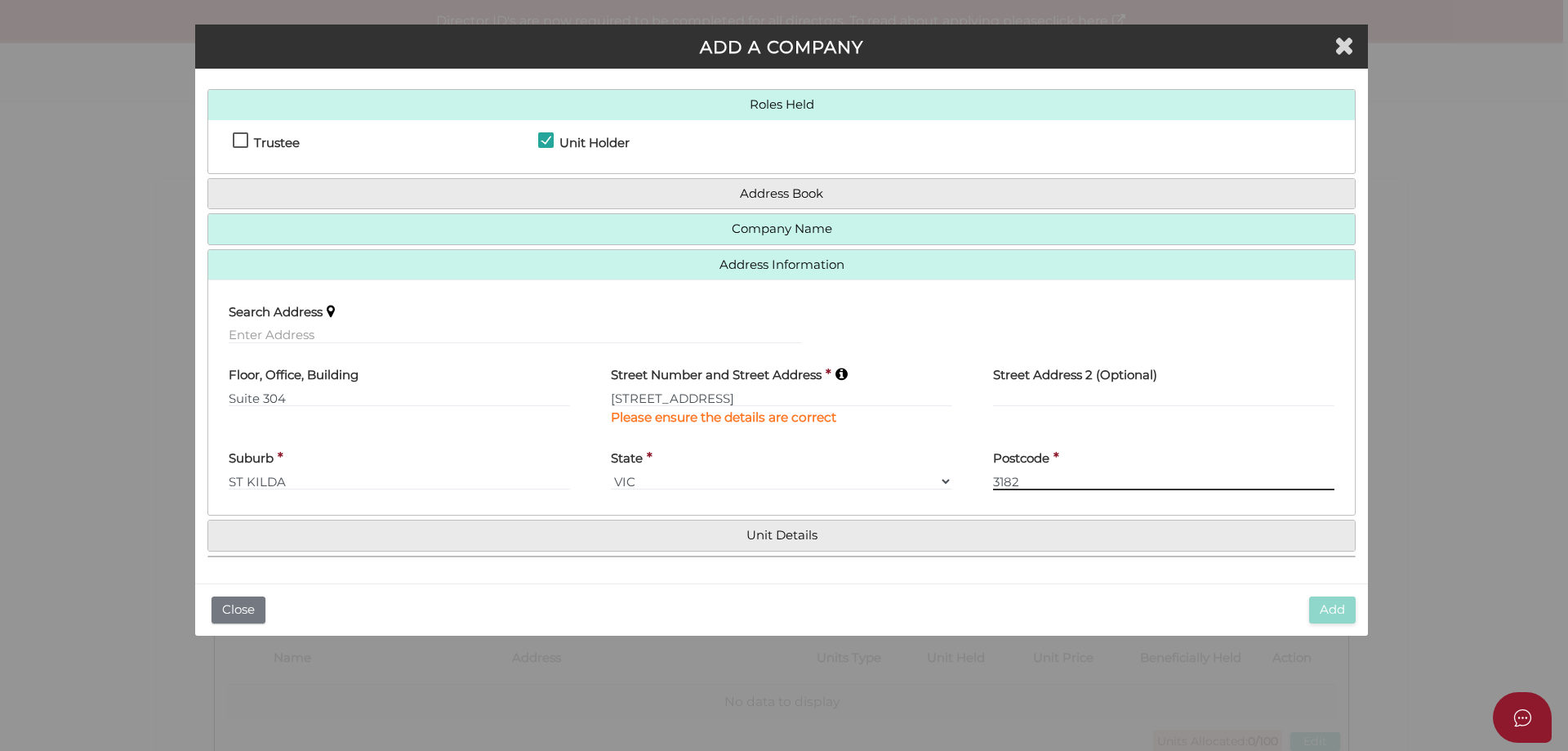
type input "3182"
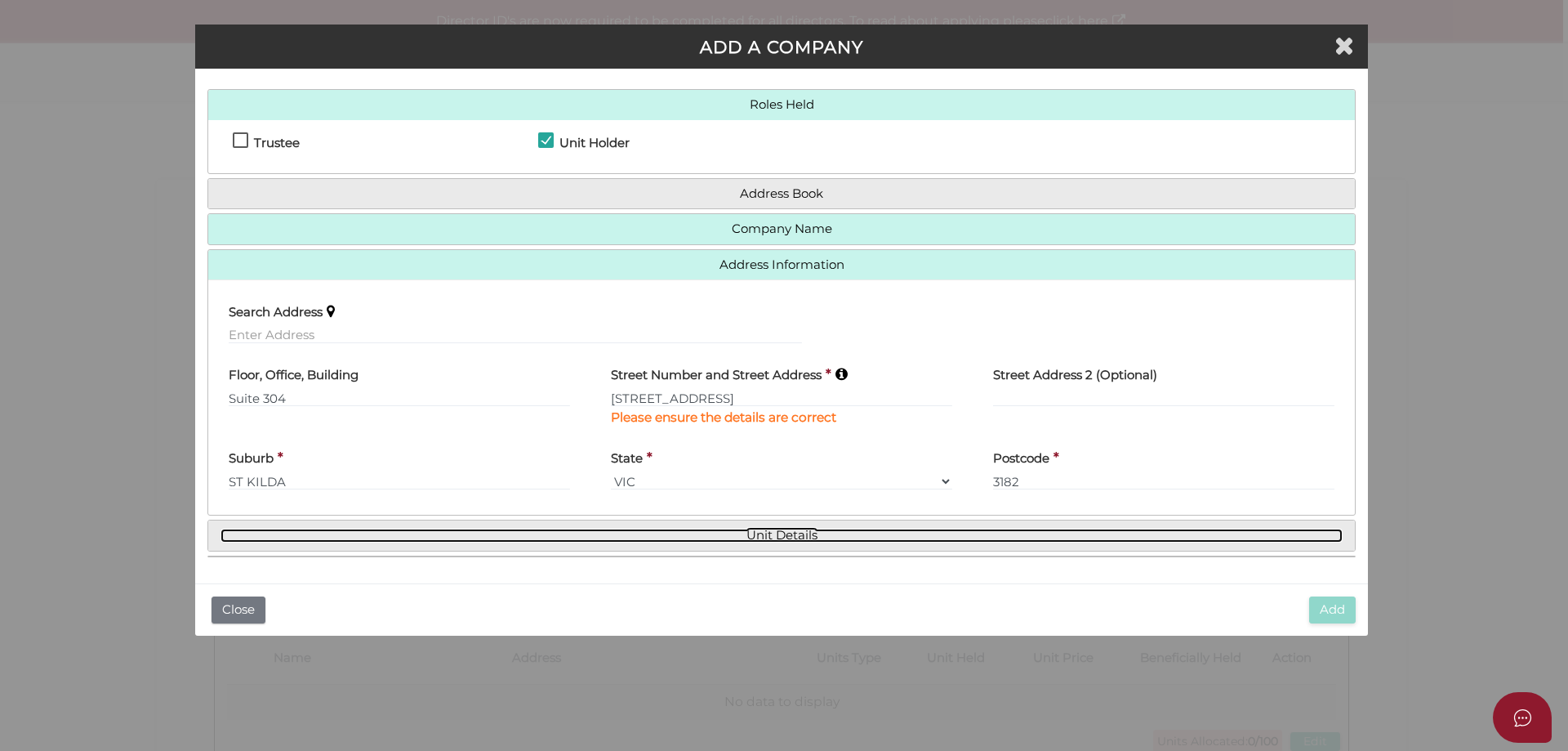
click at [756, 530] on link "Unit Details" at bounding box center [782, 535] width 1122 height 14
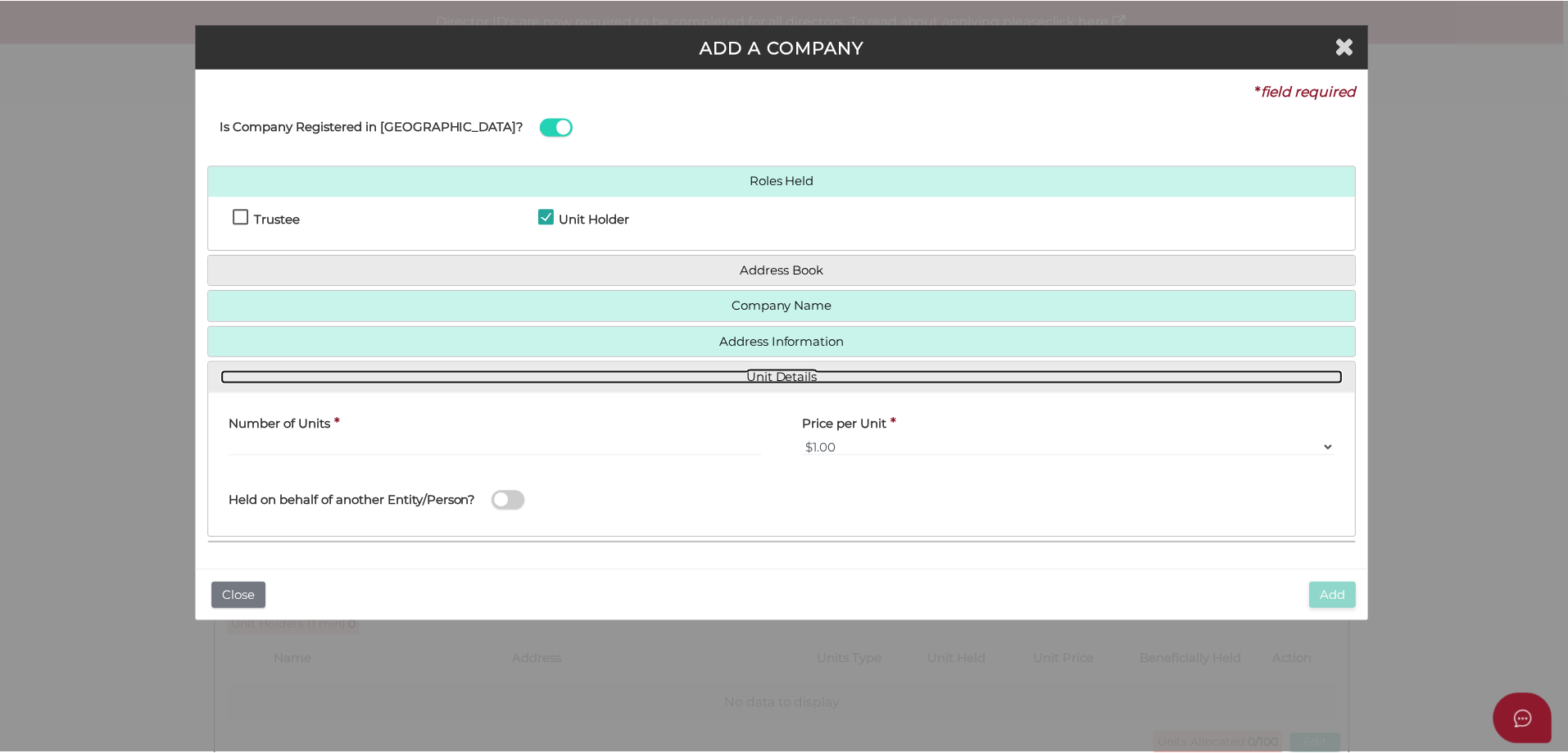
scroll to position [0, 0]
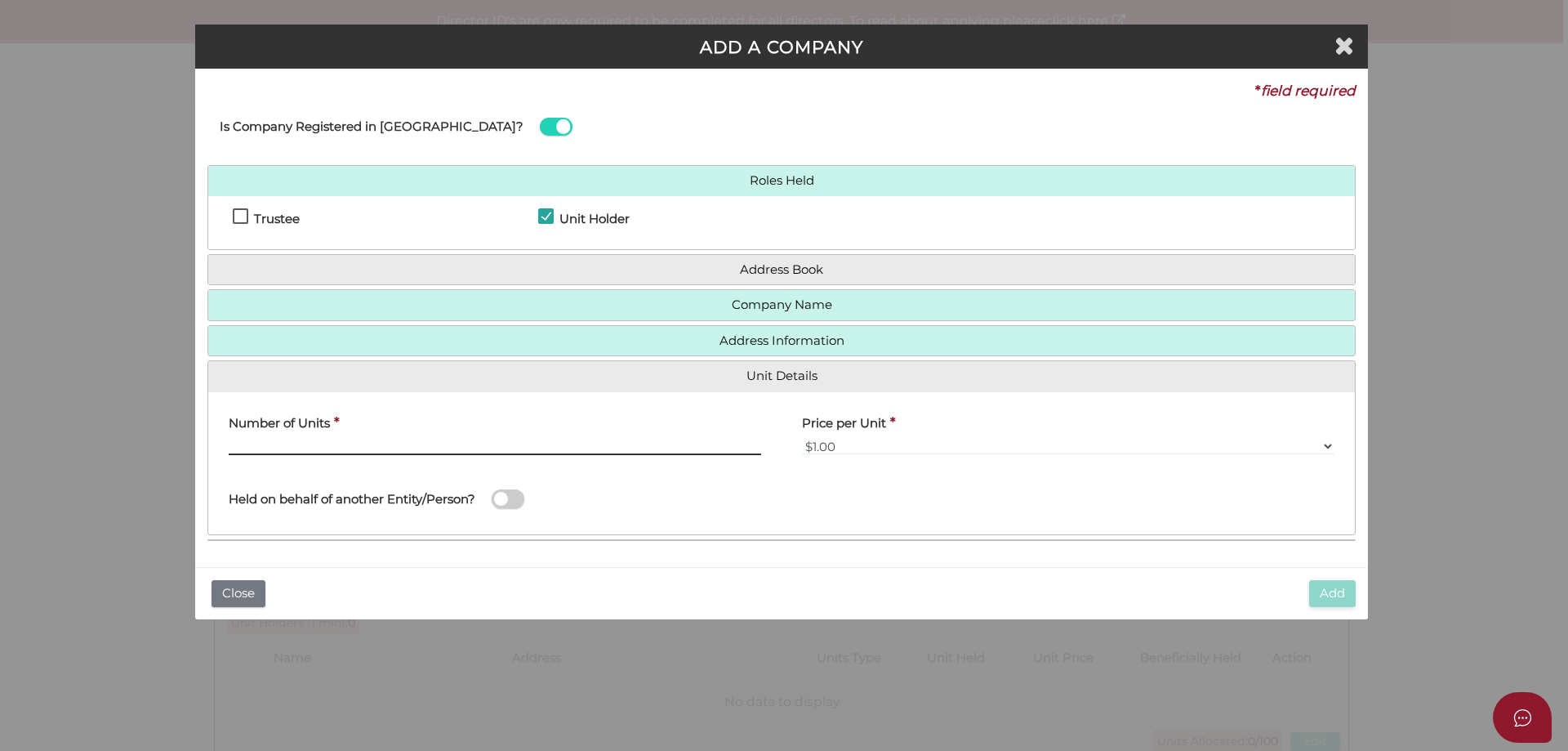
click at [521, 445] on input "text" at bounding box center [494, 447] width 532 height 18
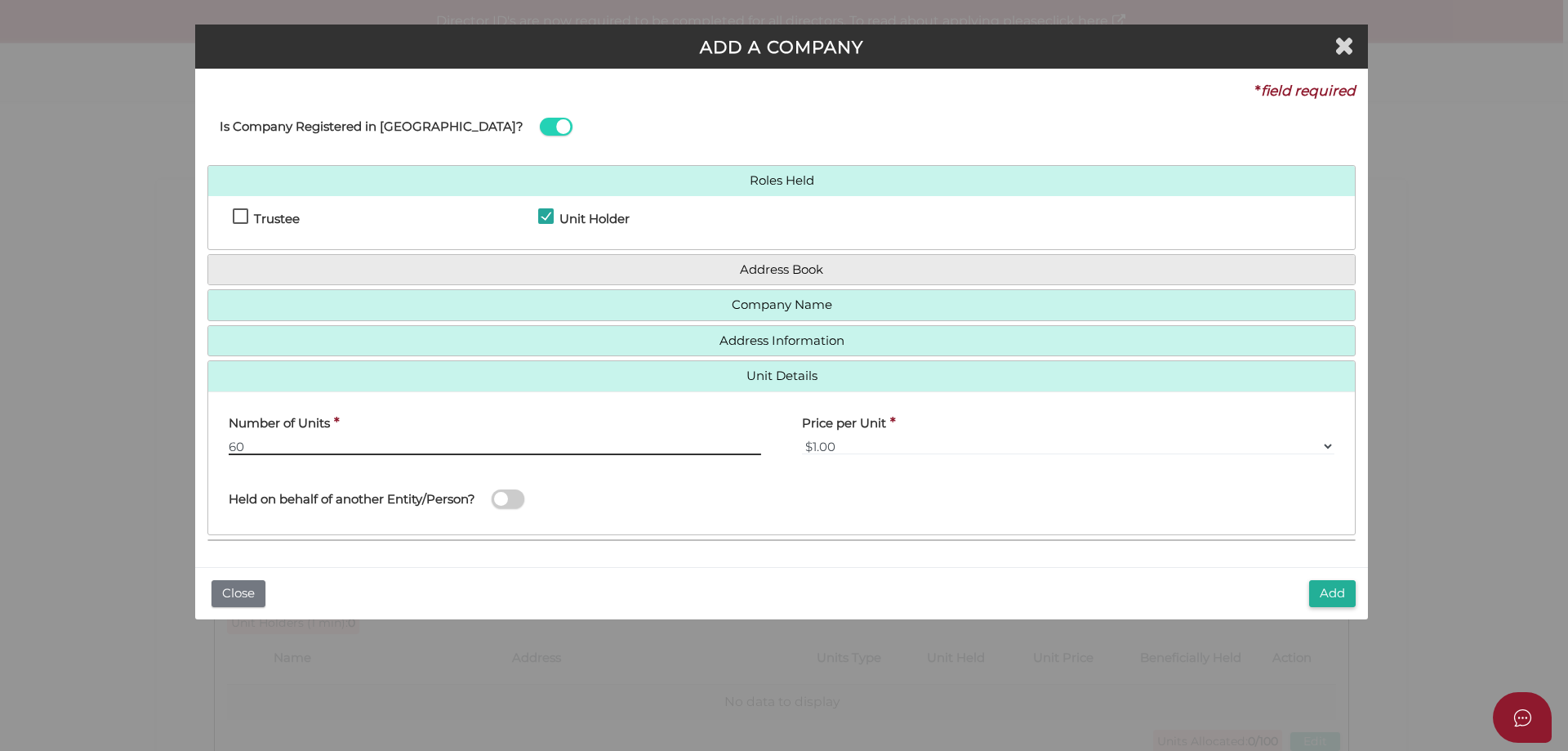
type input "60"
click at [511, 505] on span at bounding box center [508, 499] width 33 height 18
click at [0, 0] on input "checkbox" at bounding box center [0, 0] width 0 height 0
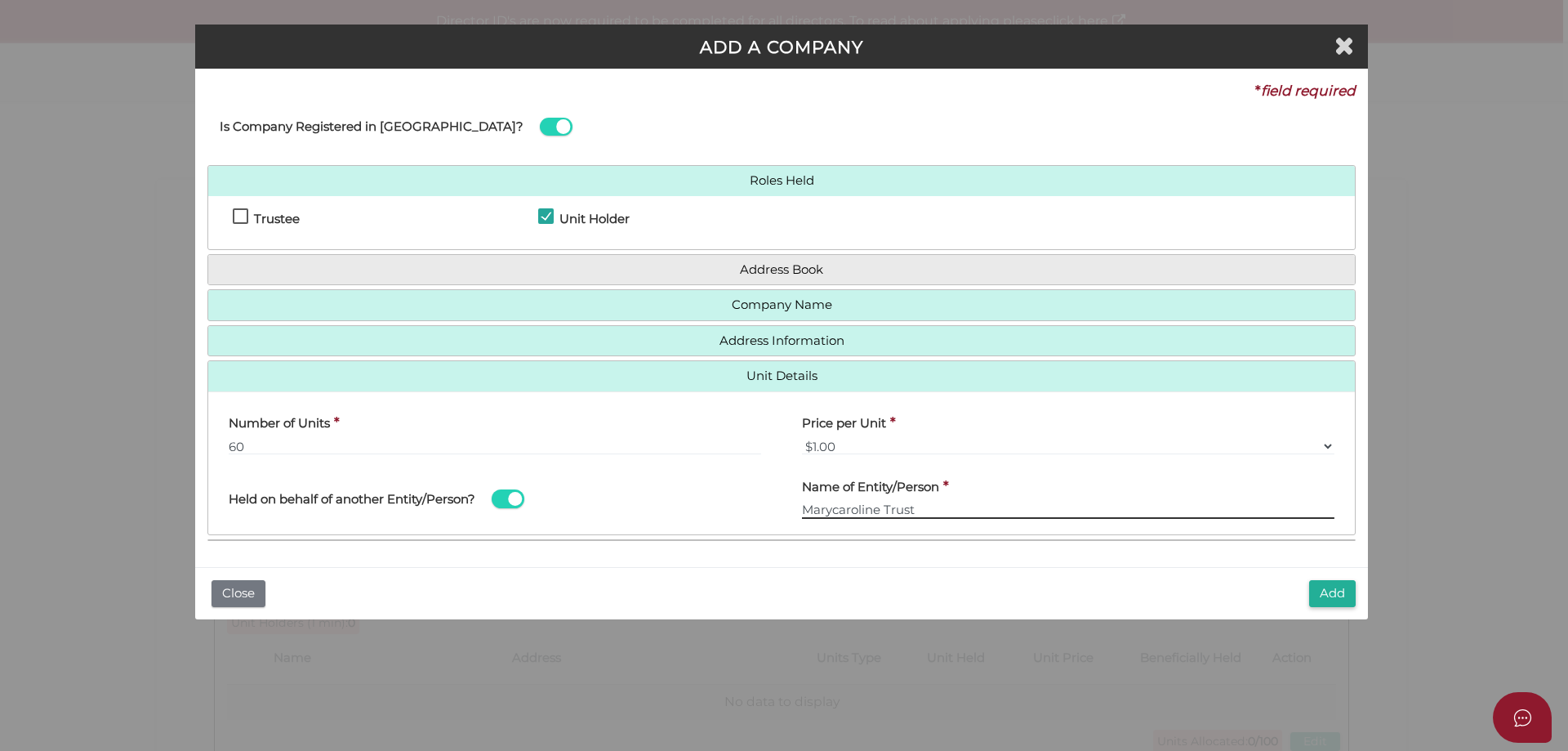
type input "Marycaroline Trust"
click at [1337, 597] on button "Add" at bounding box center [1332, 593] width 47 height 27
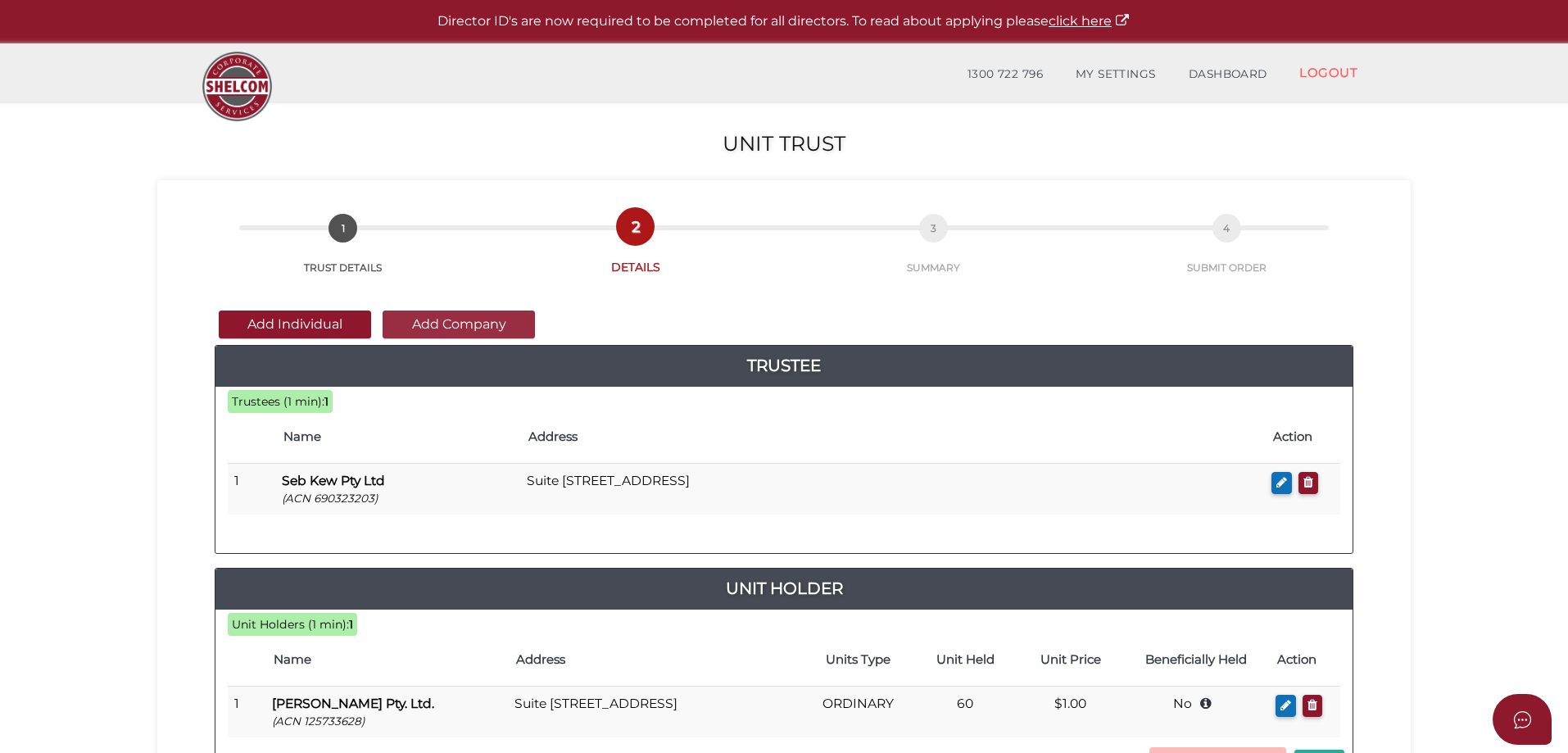
click at [460, 324] on button "Add Company" at bounding box center [459, 325] width 153 height 28
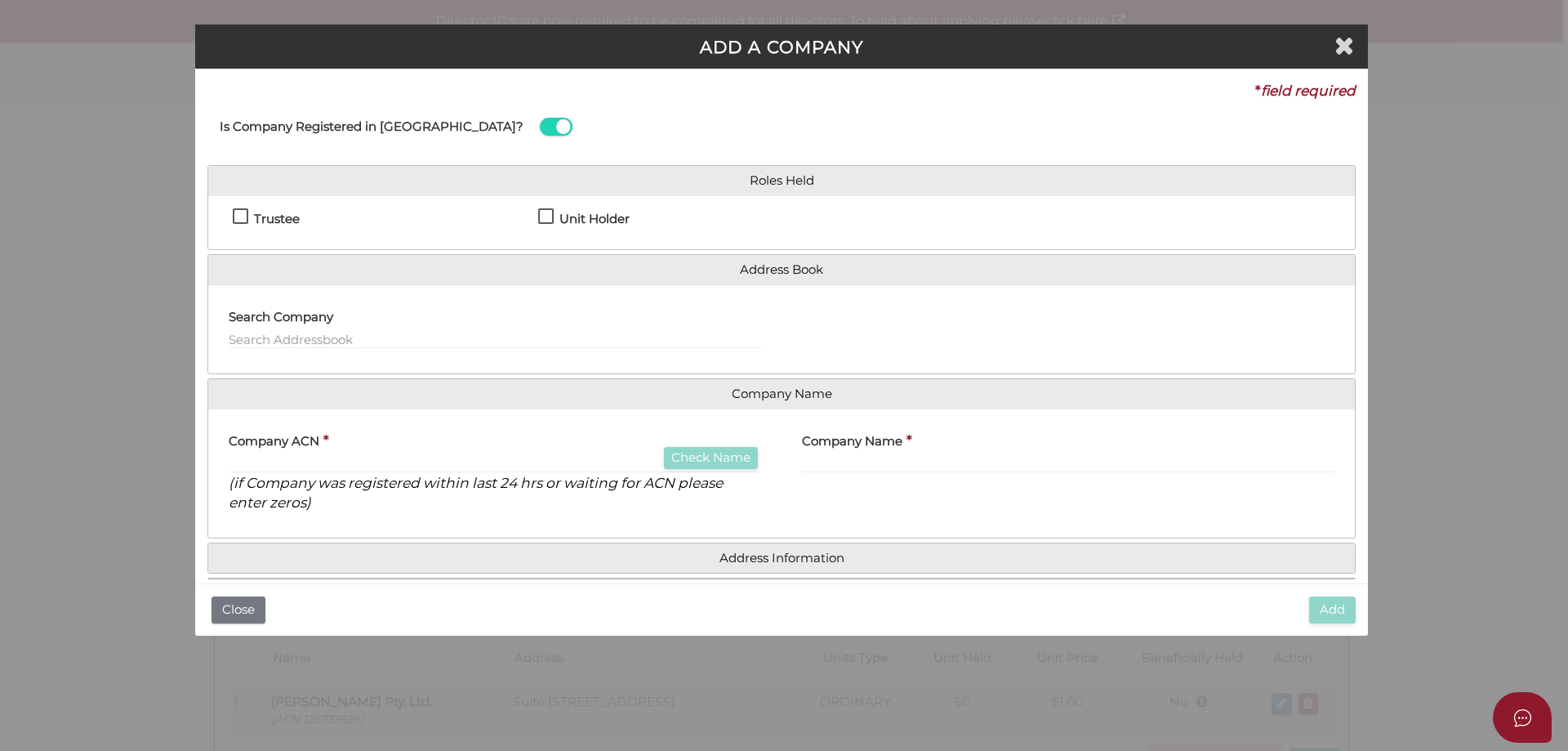
click at [547, 220] on label "Unit Holder" at bounding box center [584, 223] width 92 height 20
checkbox input "true"
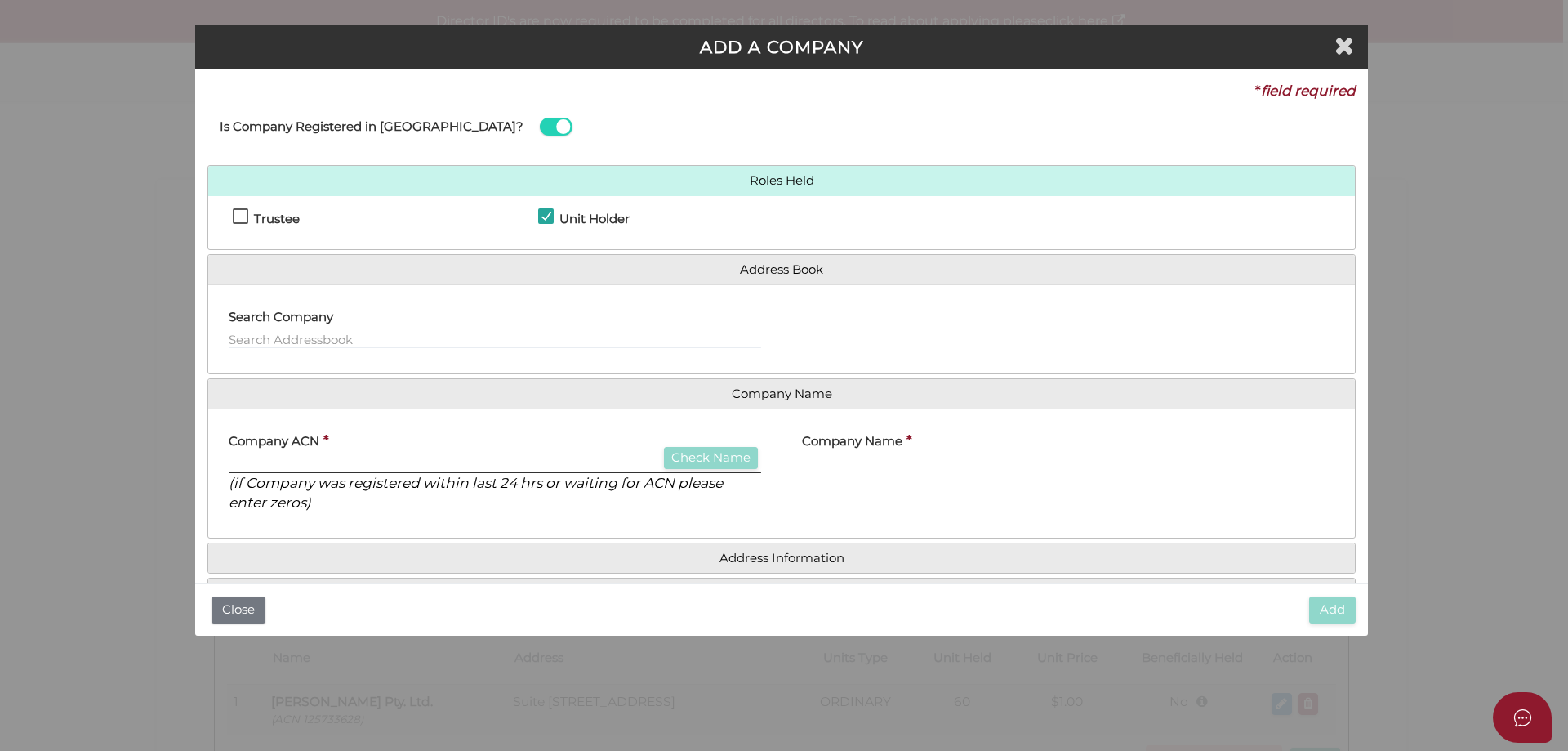
click at [367, 458] on input "text" at bounding box center [494, 464] width 532 height 18
type input "687235034"
click at [700, 456] on button "Check Name" at bounding box center [710, 458] width 93 height 22
type input "SASLAC PTY LTD"
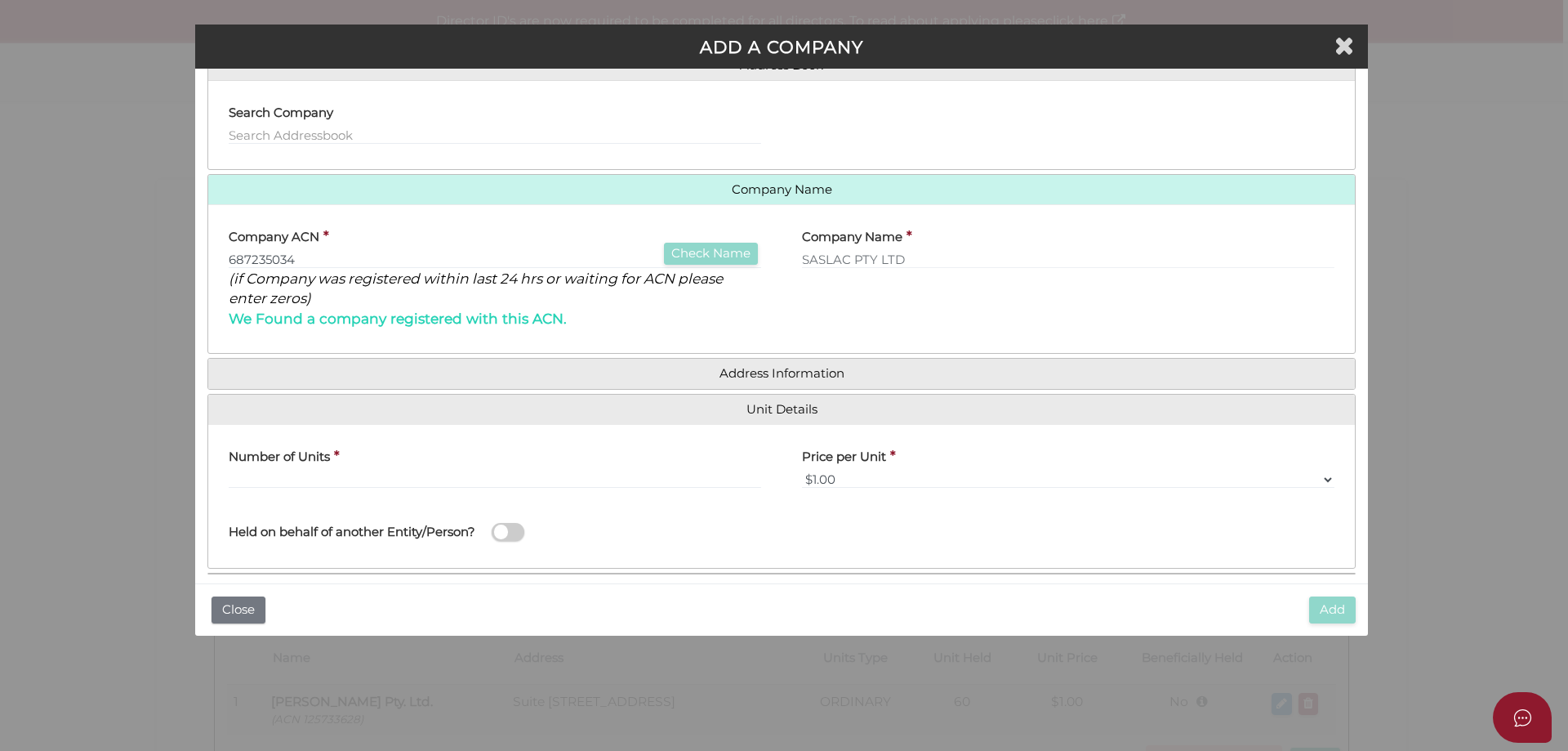
scroll to position [221, 0]
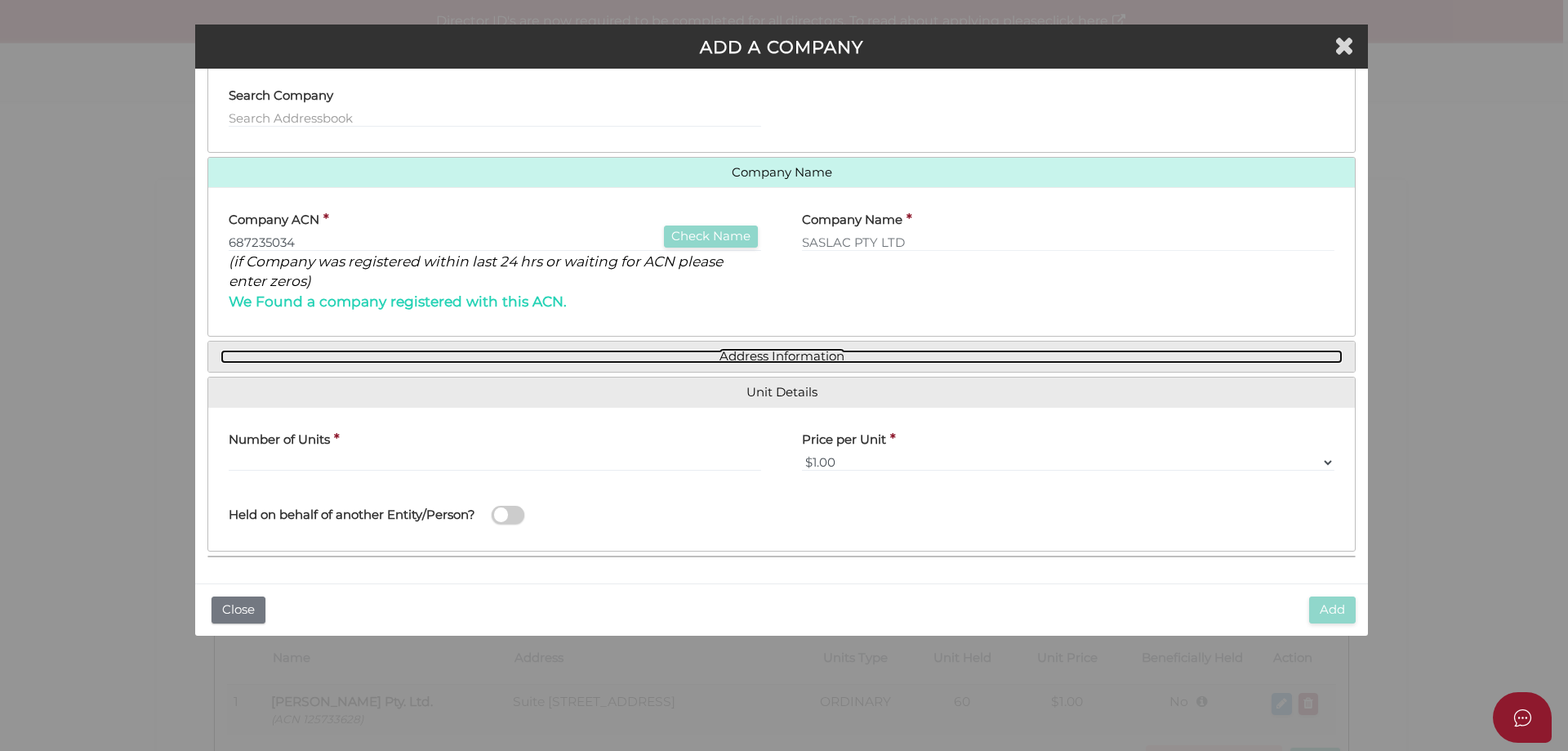
click at [769, 353] on link "Address Information" at bounding box center [782, 356] width 1122 height 14
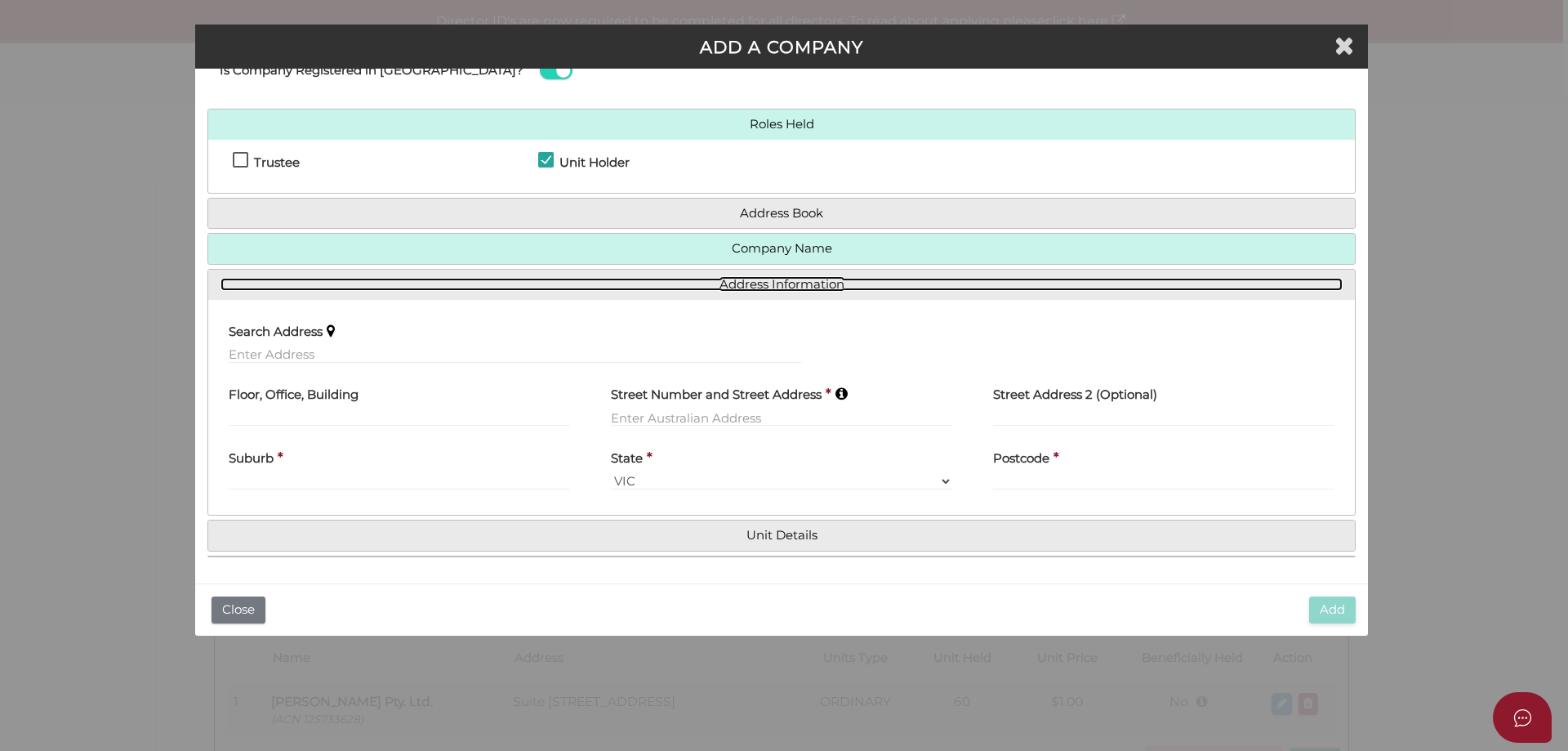
scroll to position [56, 0]
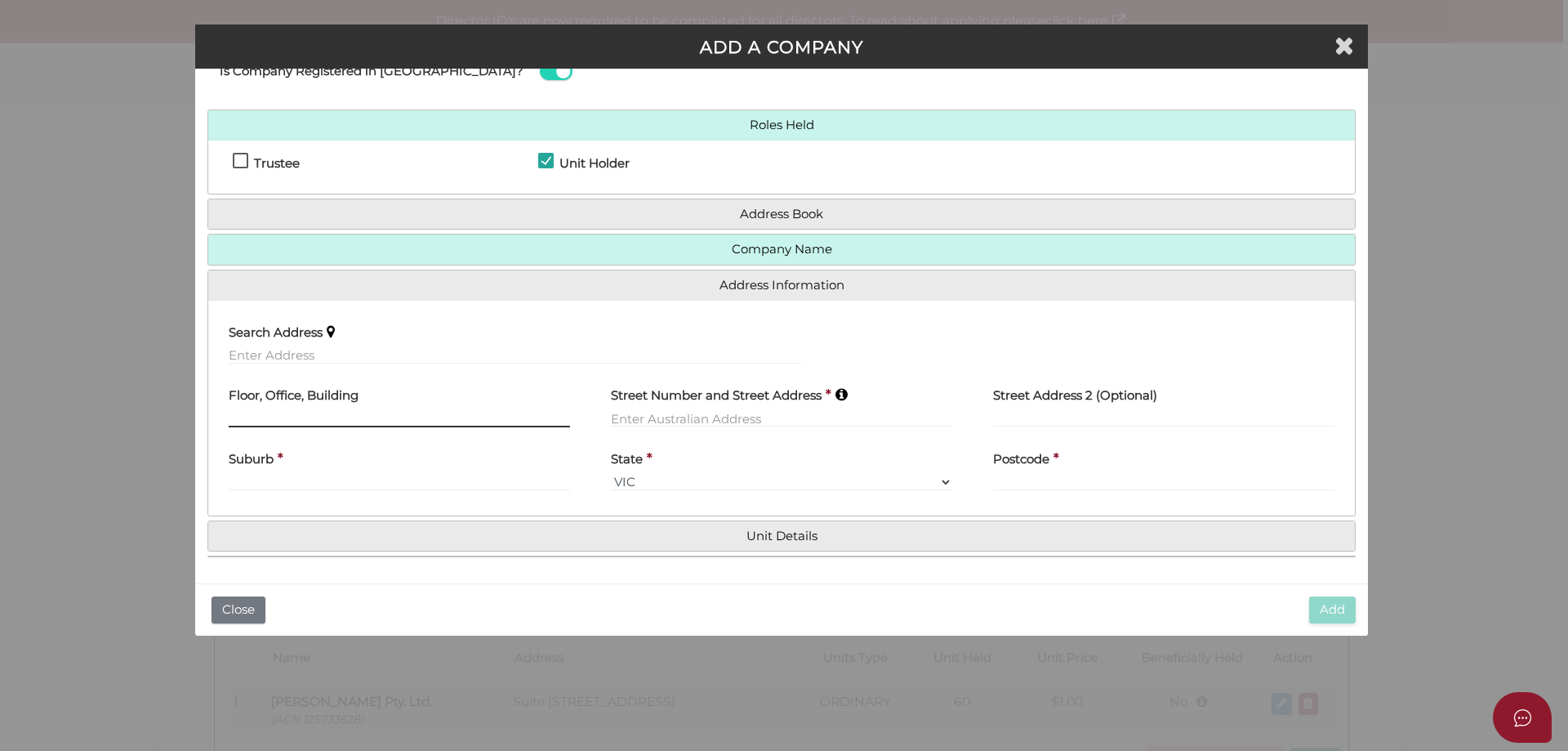
click at [301, 422] on input "text" at bounding box center [399, 418] width 341 height 18
type input "13 Bendigo Street"
drag, startPoint x: 351, startPoint y: 412, endPoint x: 76, endPoint y: 434, distance: 275.9
click at [76, 434] on div "ADD A COMPANY * field required Is Company Registered in Australia? Roles Held T…" at bounding box center [784, 375] width 1568 height 751
click at [794, 423] on input "text" at bounding box center [781, 418] width 341 height 18
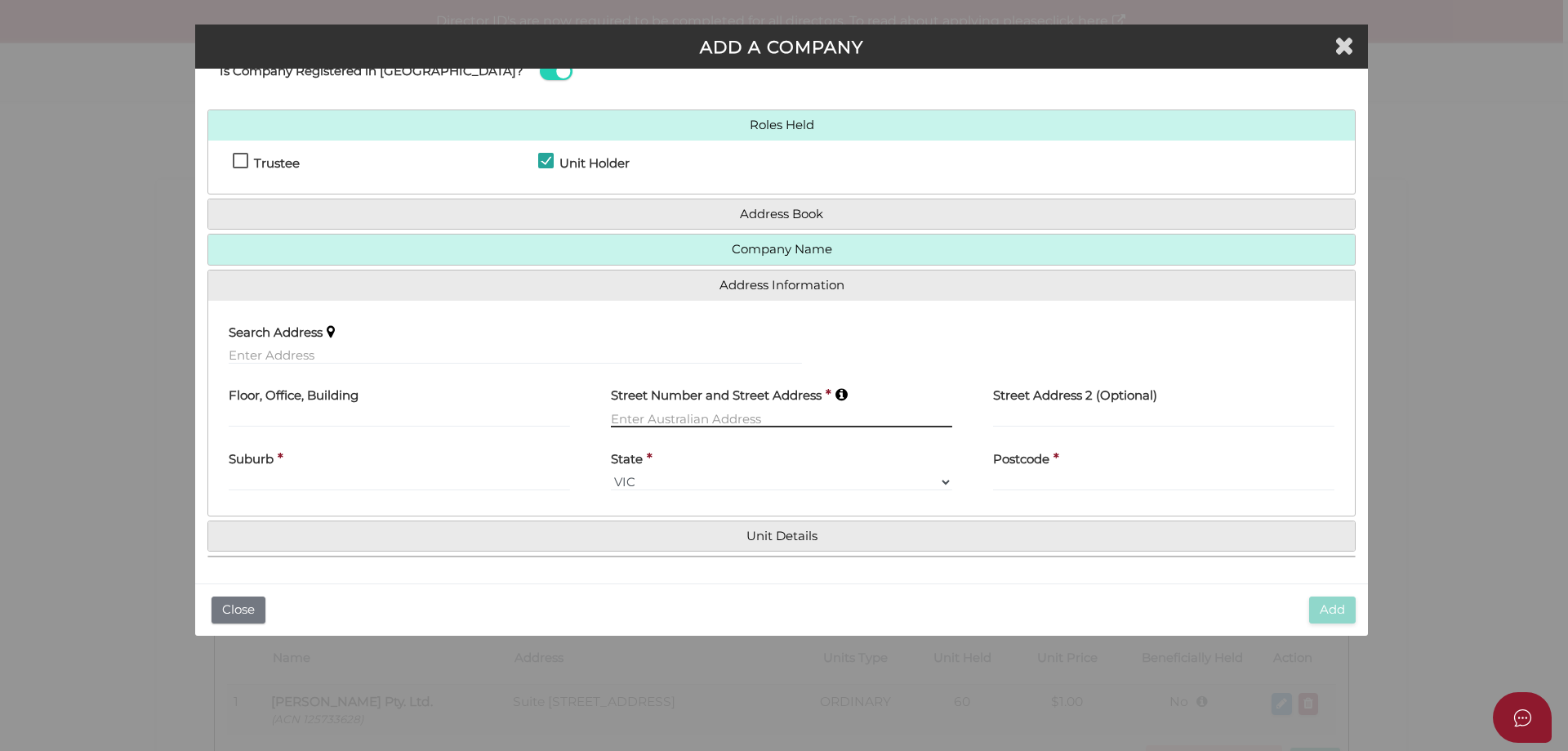
paste input "13 Bendigo Street"
type input "13 Bendigo Street"
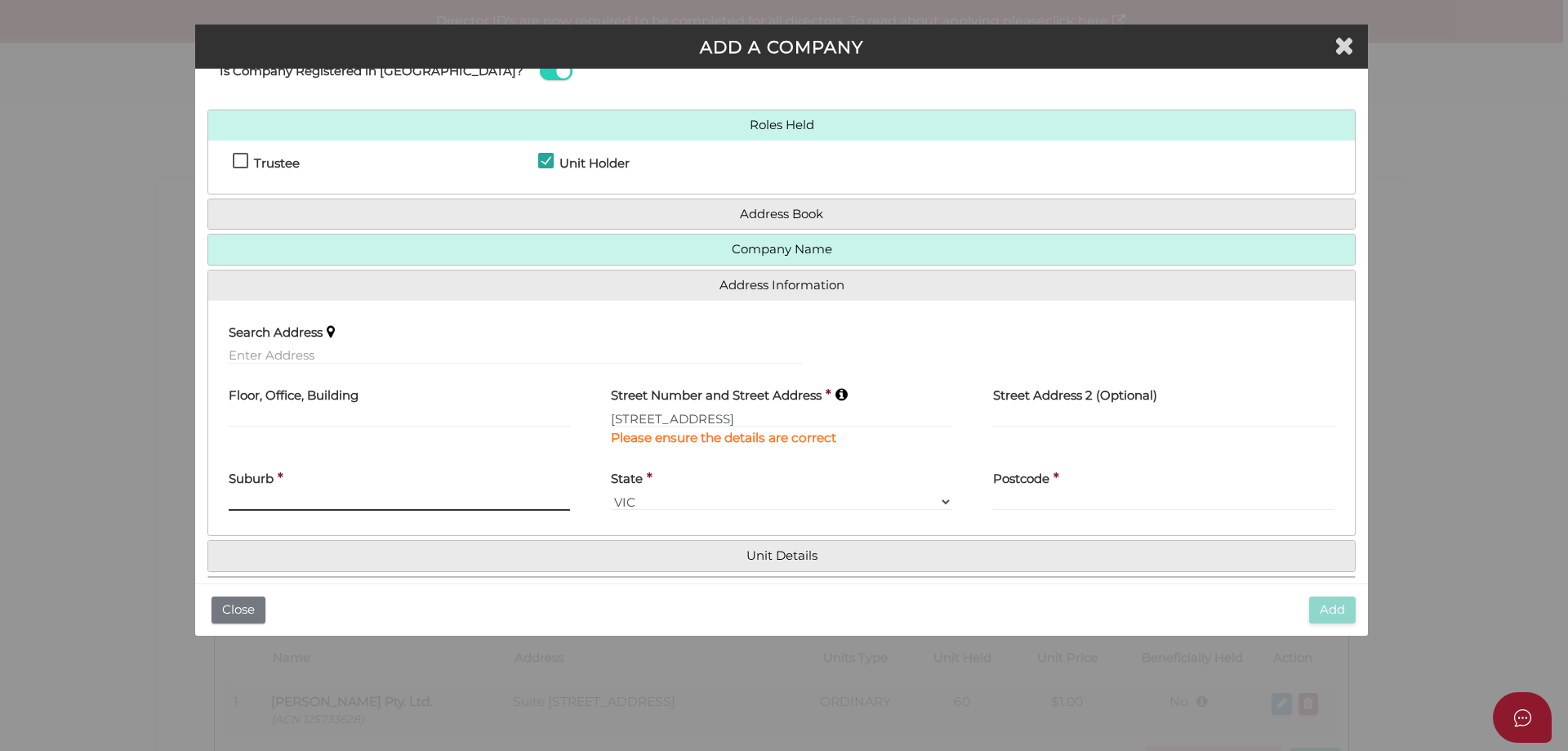
click at [528, 488] on div "Suburb *" at bounding box center [399, 486] width 341 height 51
type input "PASCOE VALE"
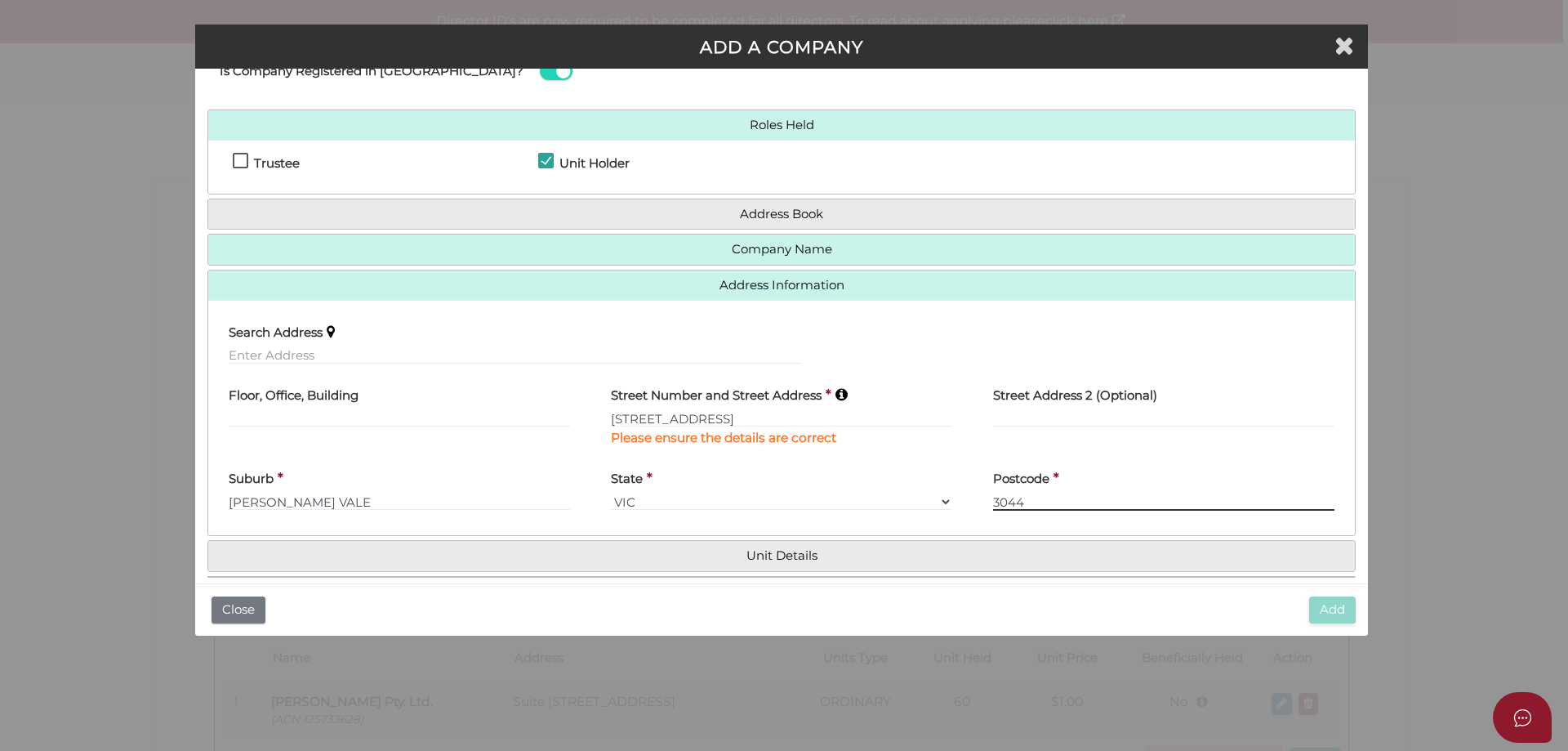
type input "3044"
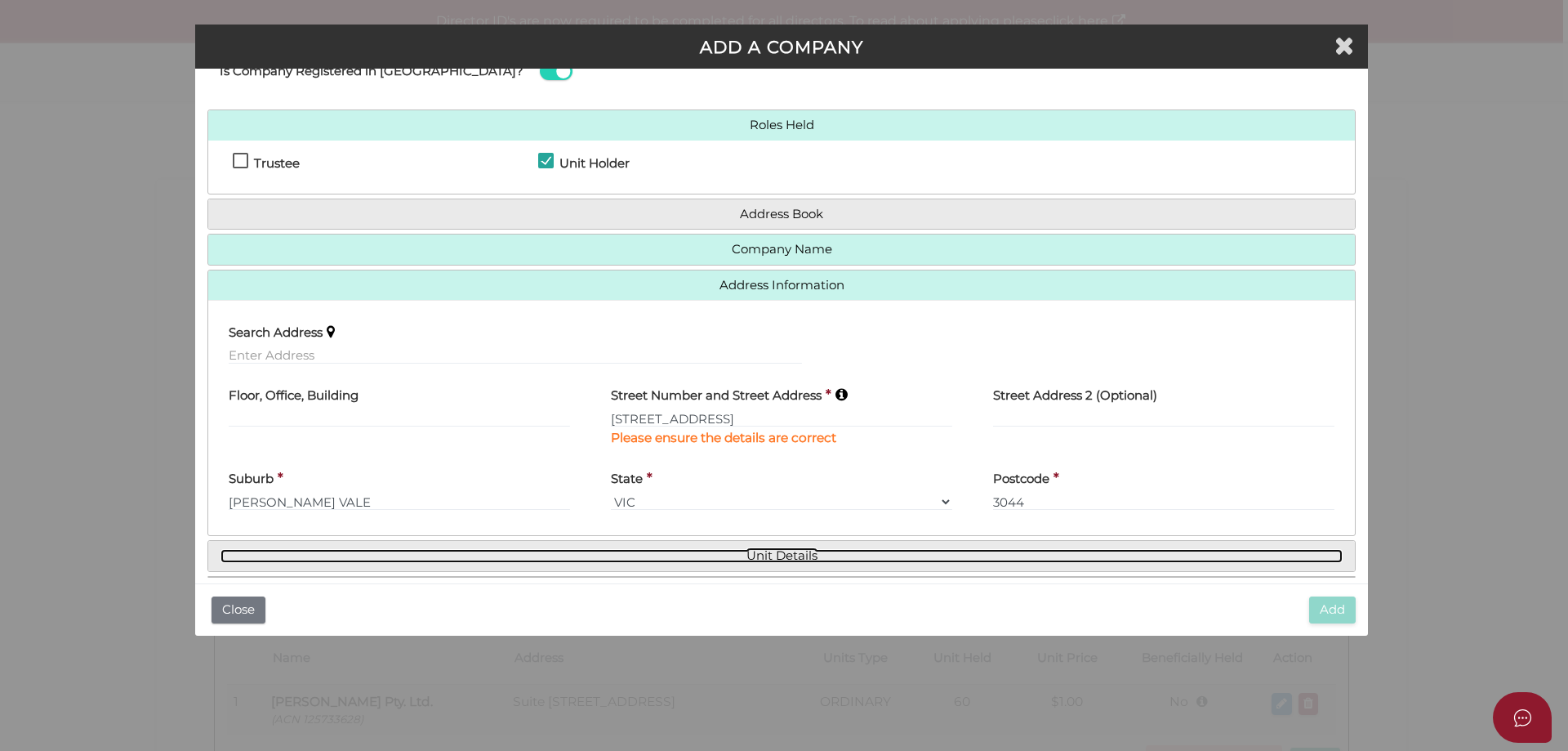
click at [757, 551] on link "Unit Details" at bounding box center [782, 556] width 1122 height 14
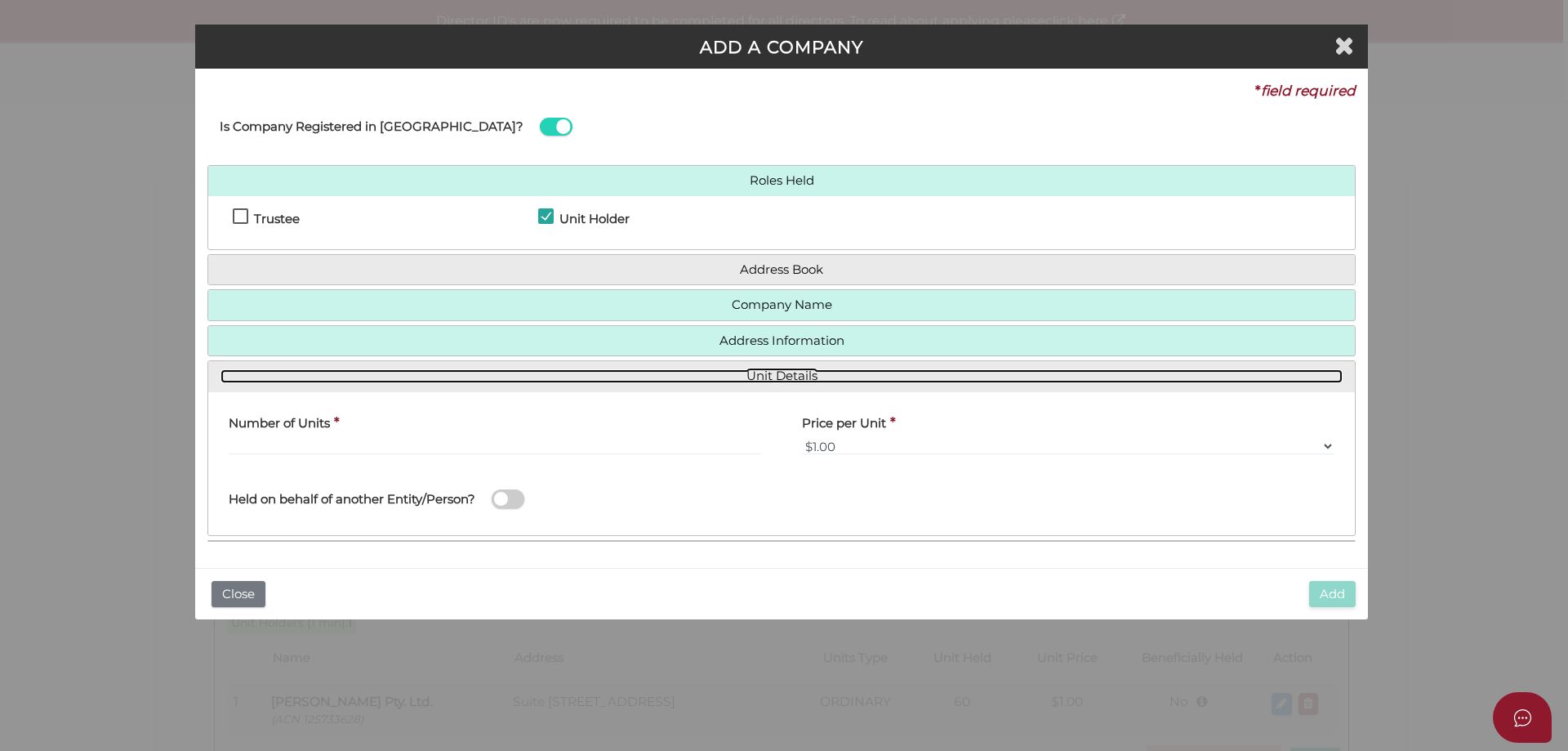
scroll to position [0, 0]
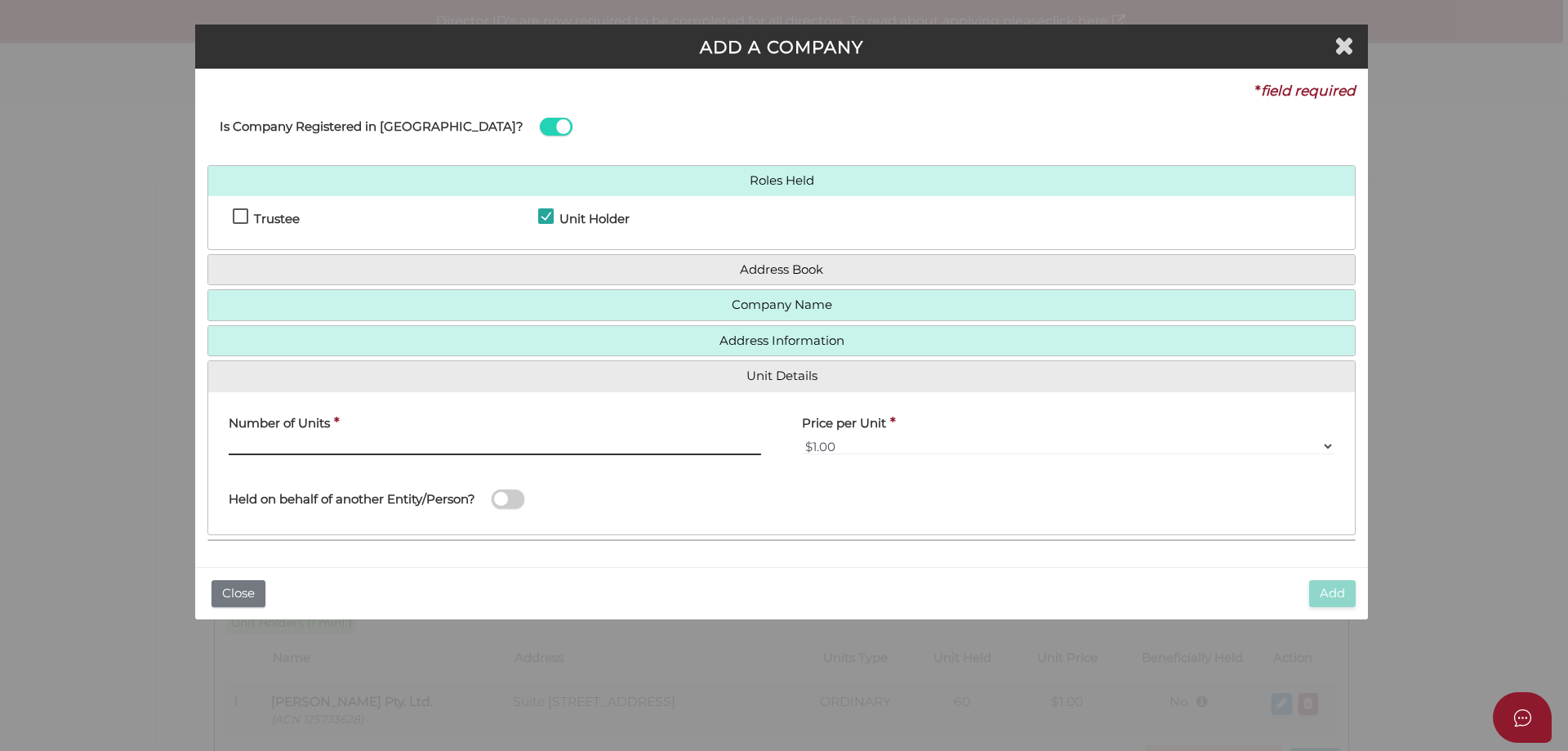
click at [286, 438] on input "text" at bounding box center [494, 447] width 532 height 18
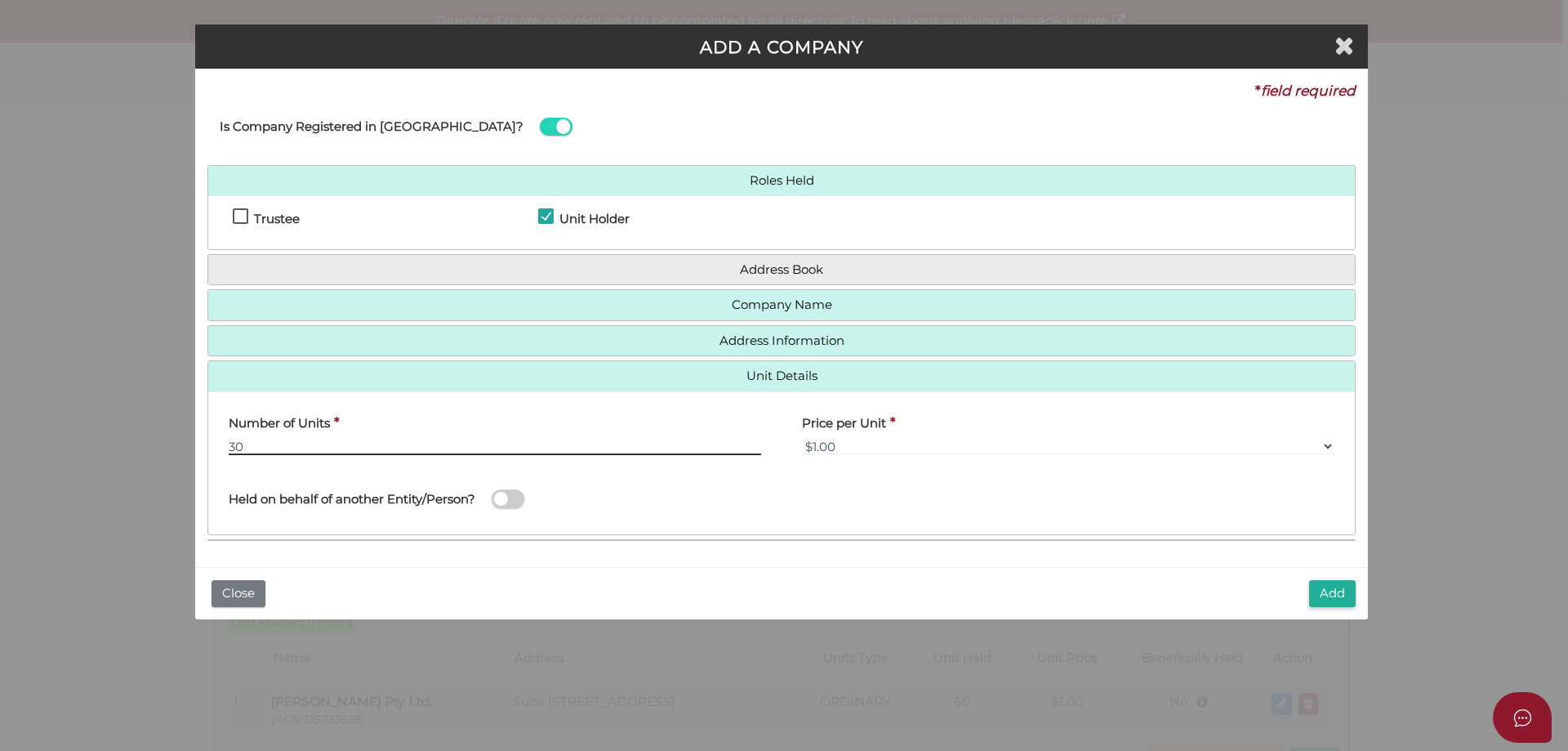
type input "30"
click at [514, 497] on span at bounding box center [508, 499] width 33 height 18
click at [0, 0] on input "checkbox" at bounding box center [0, 0] width 0 height 0
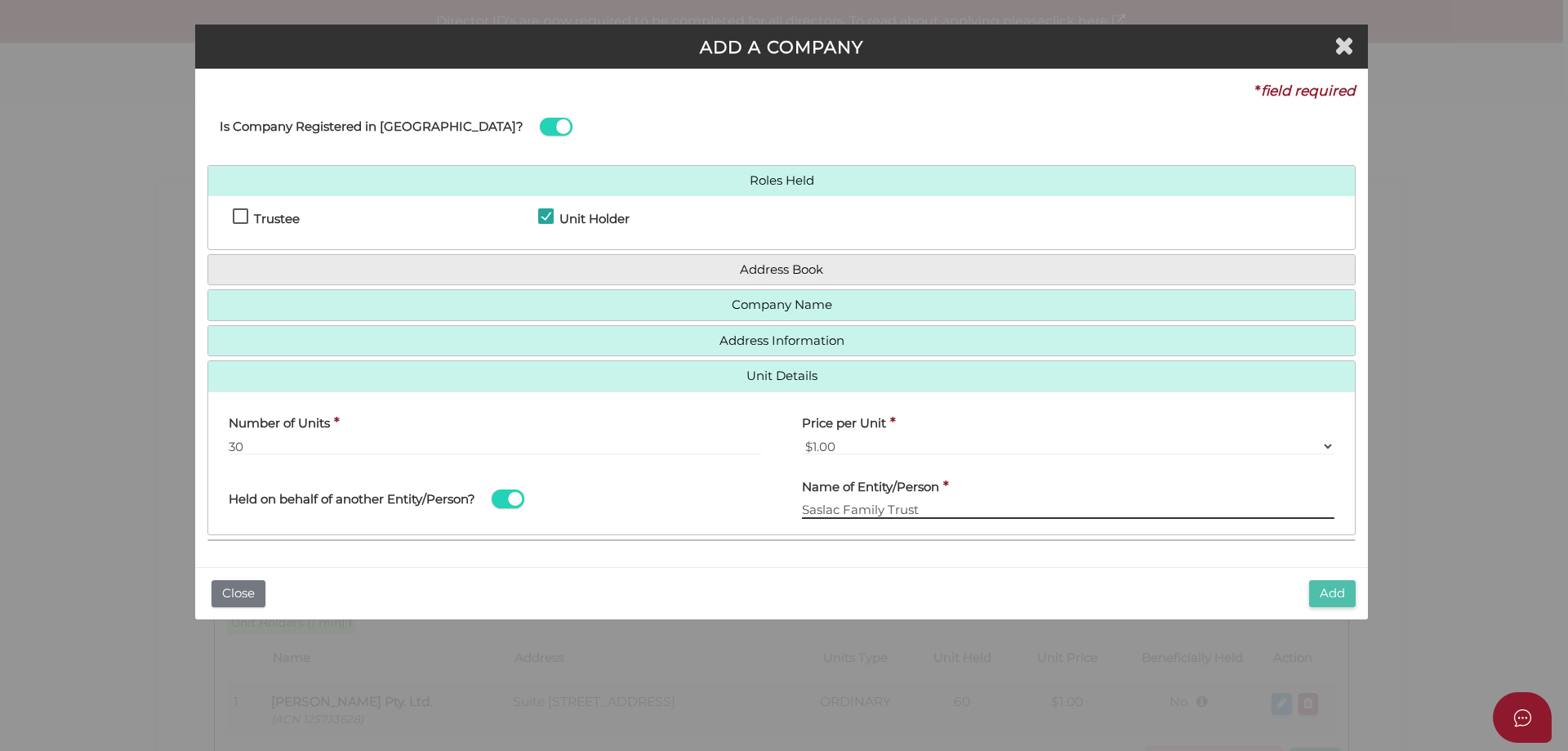
type input "Saslac Family Trust"
click at [1333, 592] on button "Add" at bounding box center [1332, 593] width 47 height 27
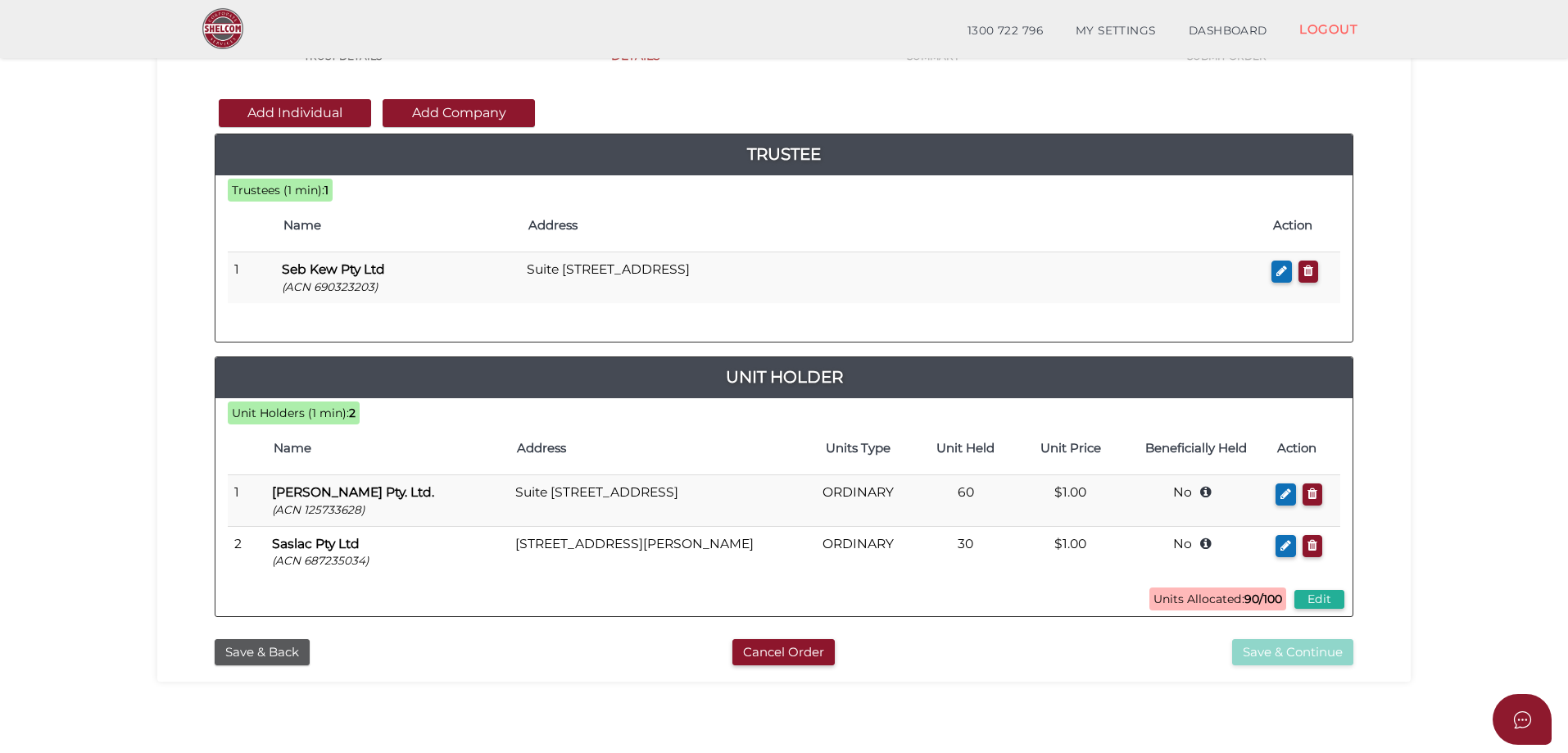
scroll to position [164, 0]
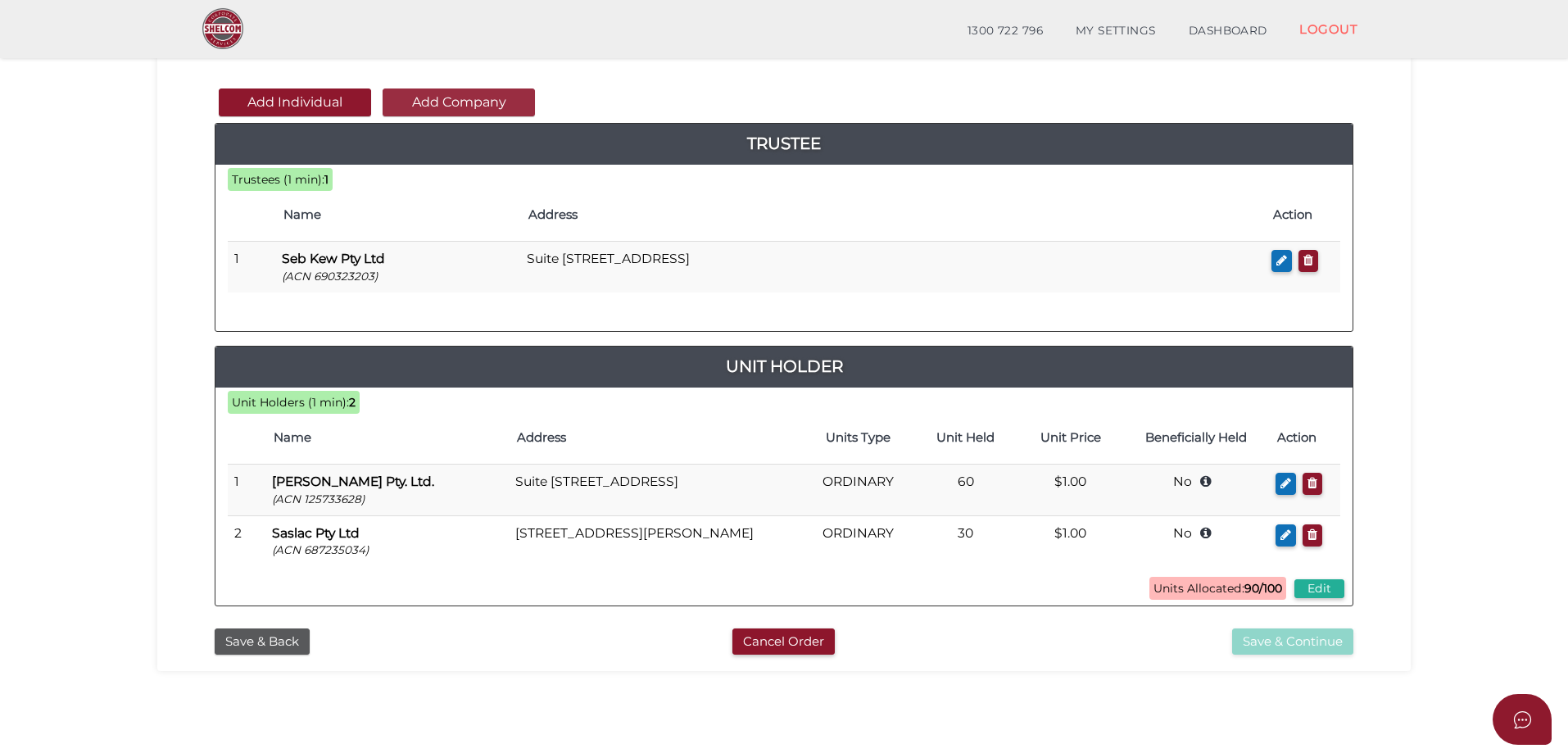
click at [451, 105] on button "Add Company" at bounding box center [459, 102] width 153 height 28
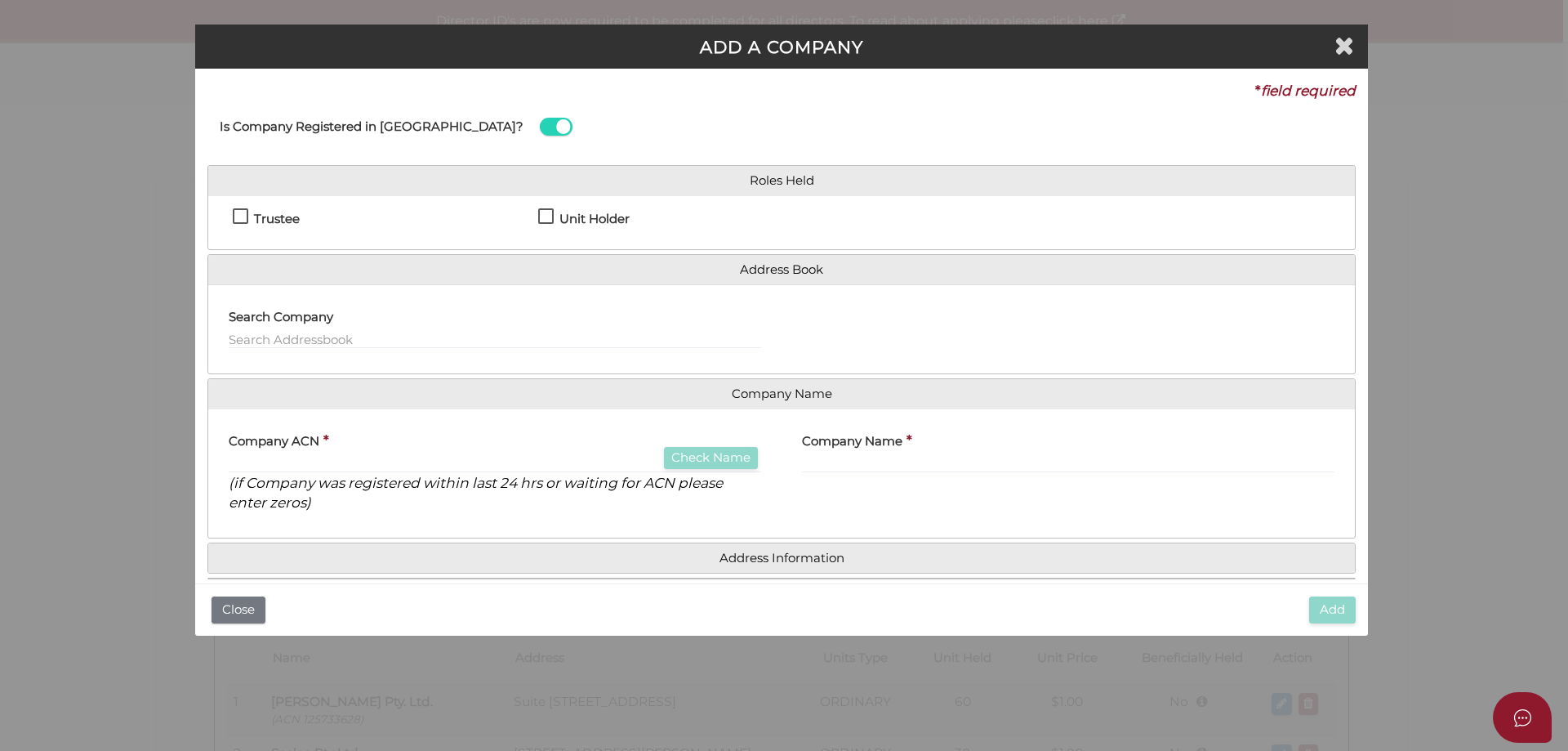
click at [543, 214] on label "Unit Holder" at bounding box center [584, 223] width 92 height 20
checkbox input "true"
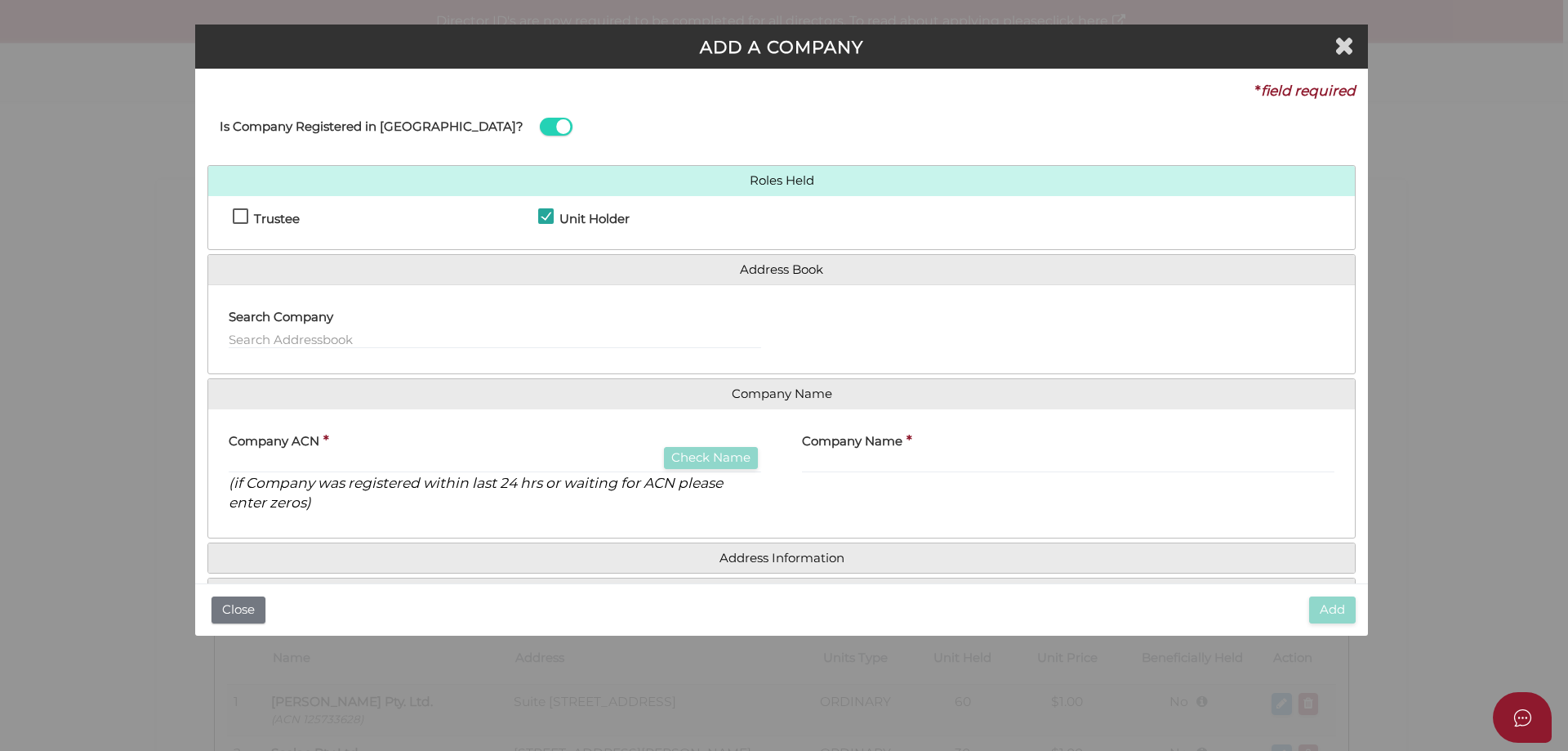
click at [380, 450] on div "Company ACN * Check Name (if Company was registered within last 24 hrs or waiti…" at bounding box center [494, 468] width 532 height 92
click at [363, 461] on input "text" at bounding box center [494, 464] width 532 height 18
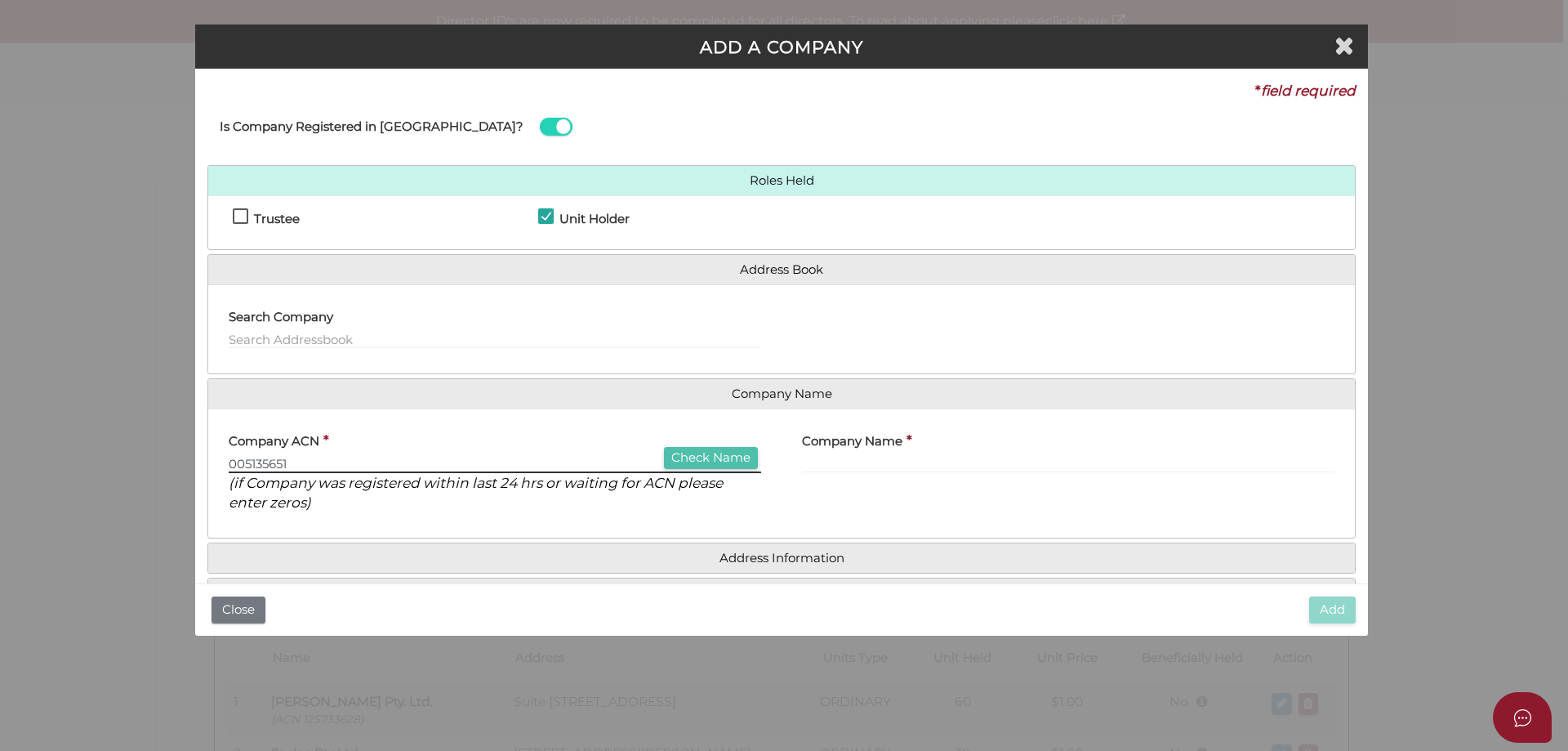
type input "005135651"
click at [730, 454] on button "Check Name" at bounding box center [710, 458] width 93 height 22
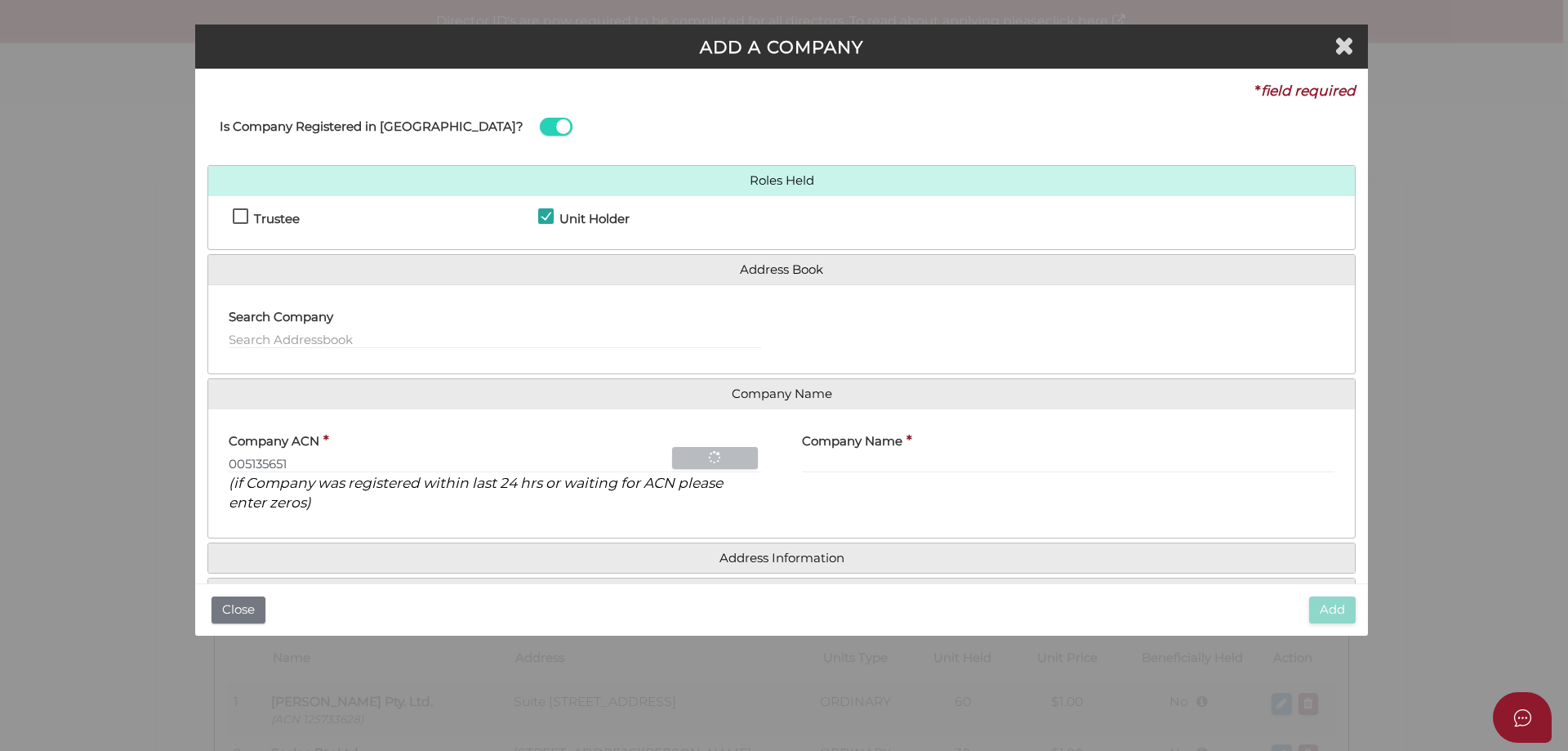
type input "[PERSON_NAME]'S INTERIORS PROPRIETARY LIMITED"
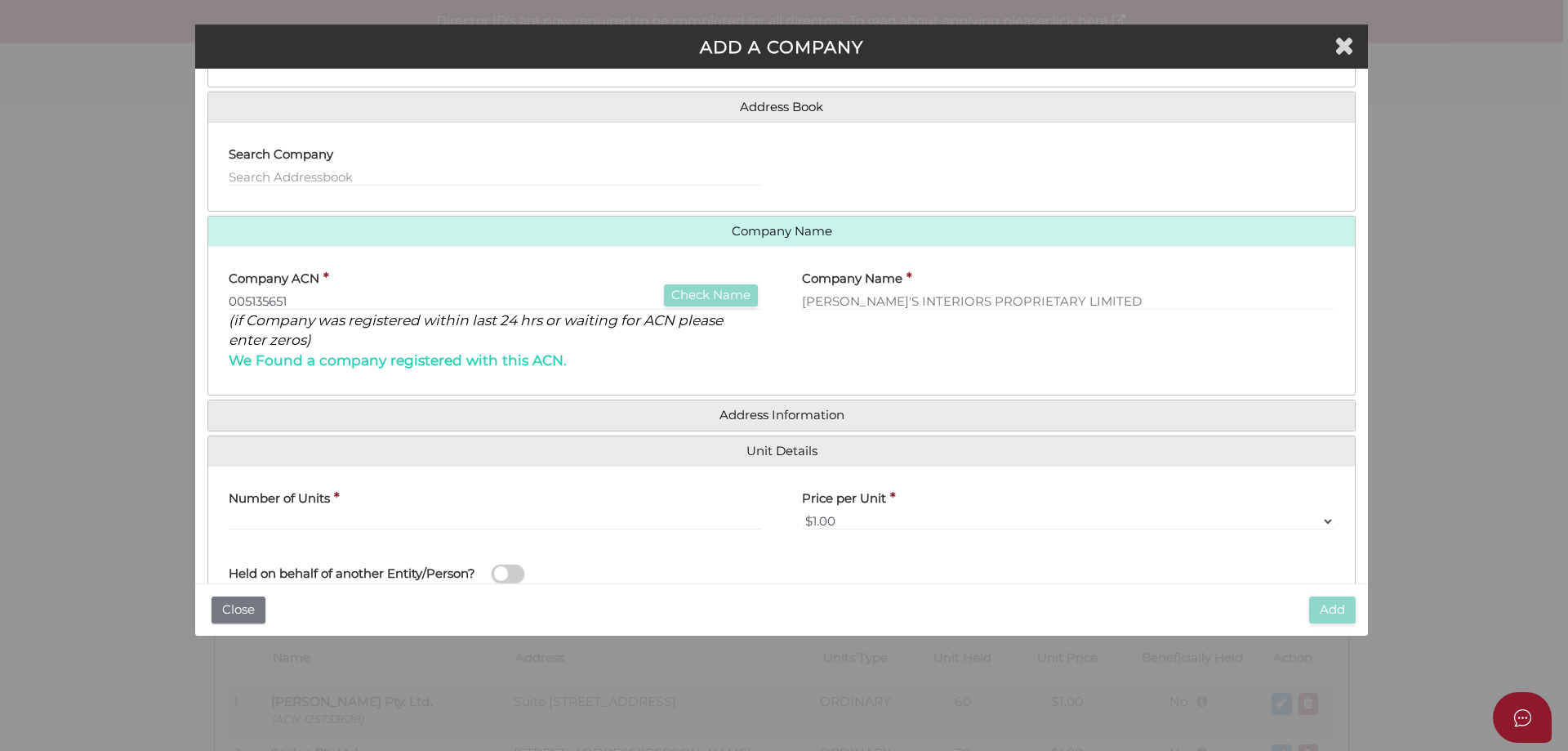
scroll to position [163, 0]
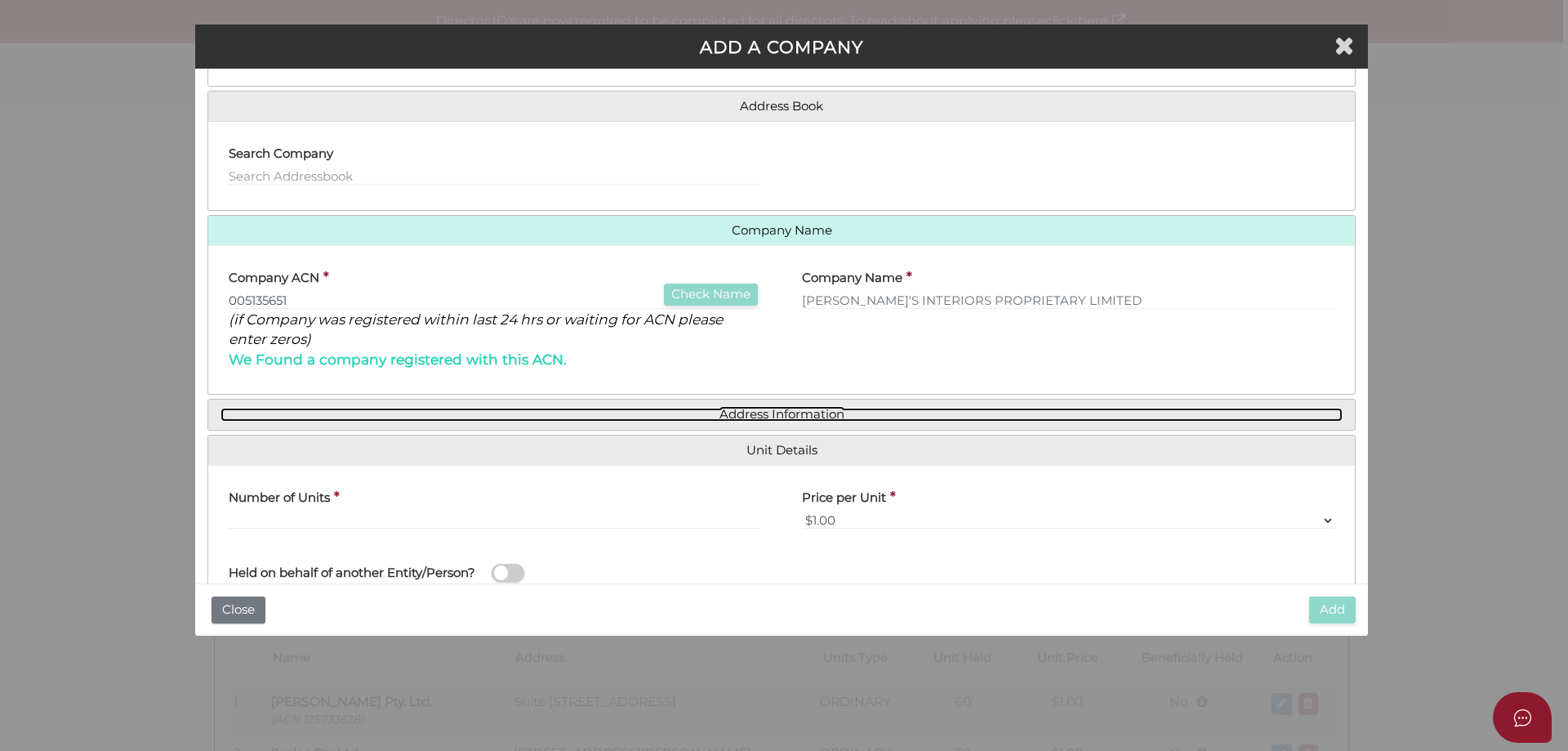
click at [763, 413] on link "Address Information" at bounding box center [782, 414] width 1122 height 14
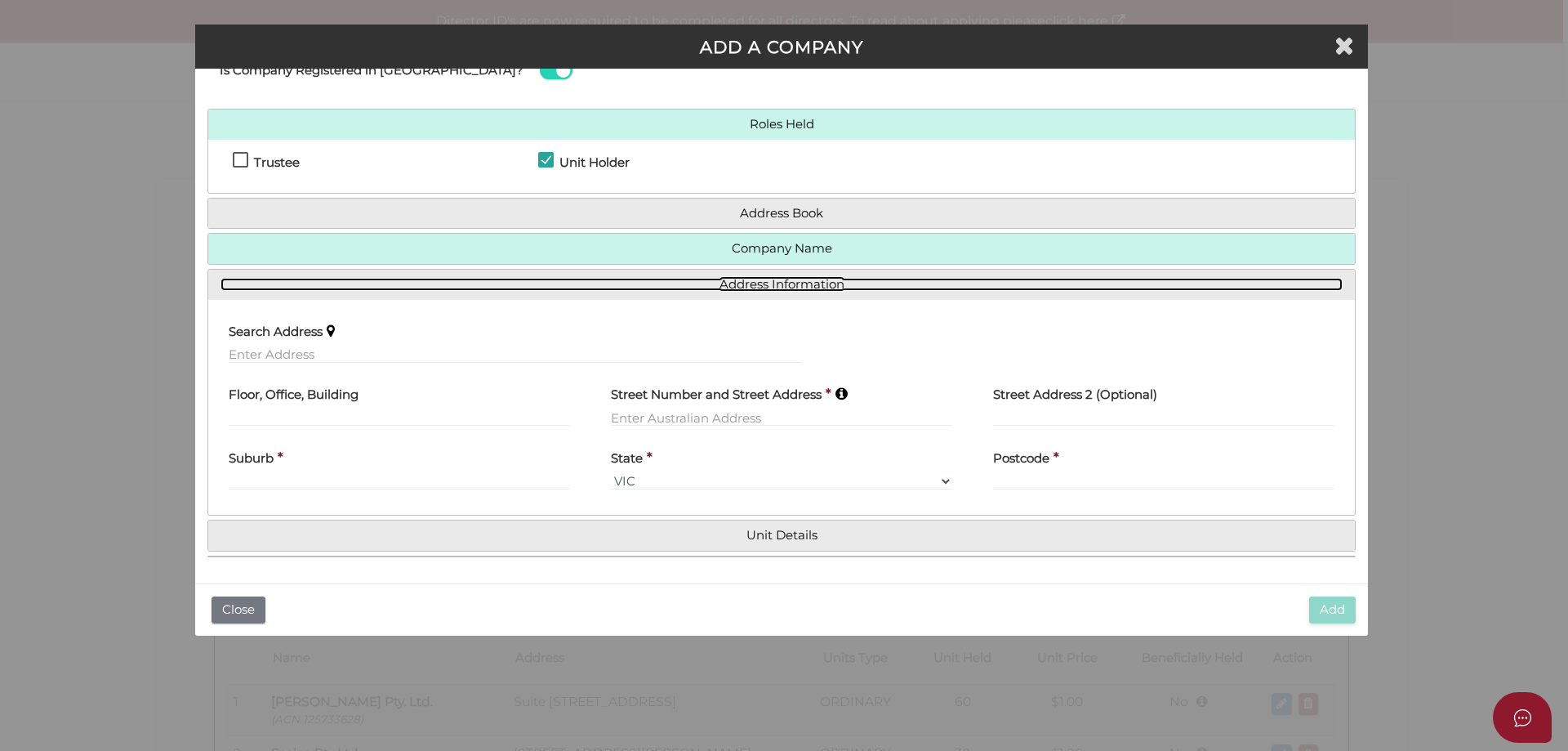
scroll to position [56, 0]
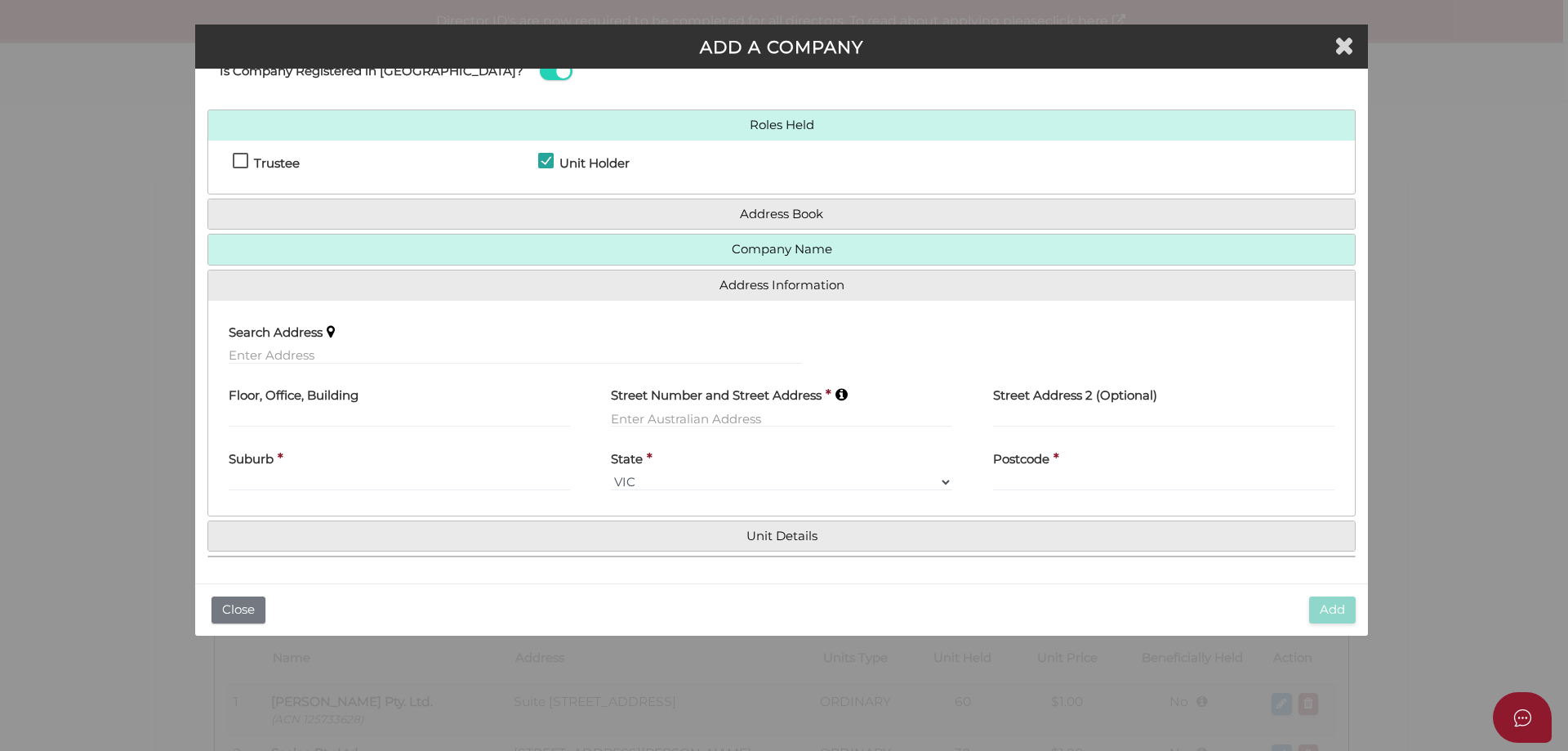
click at [674, 408] on label "Street Number and Street Address" at bounding box center [716, 393] width 211 height 34
click at [665, 415] on input "text" at bounding box center [781, 418] width 341 height 18
type input "23 Alpine Grove"
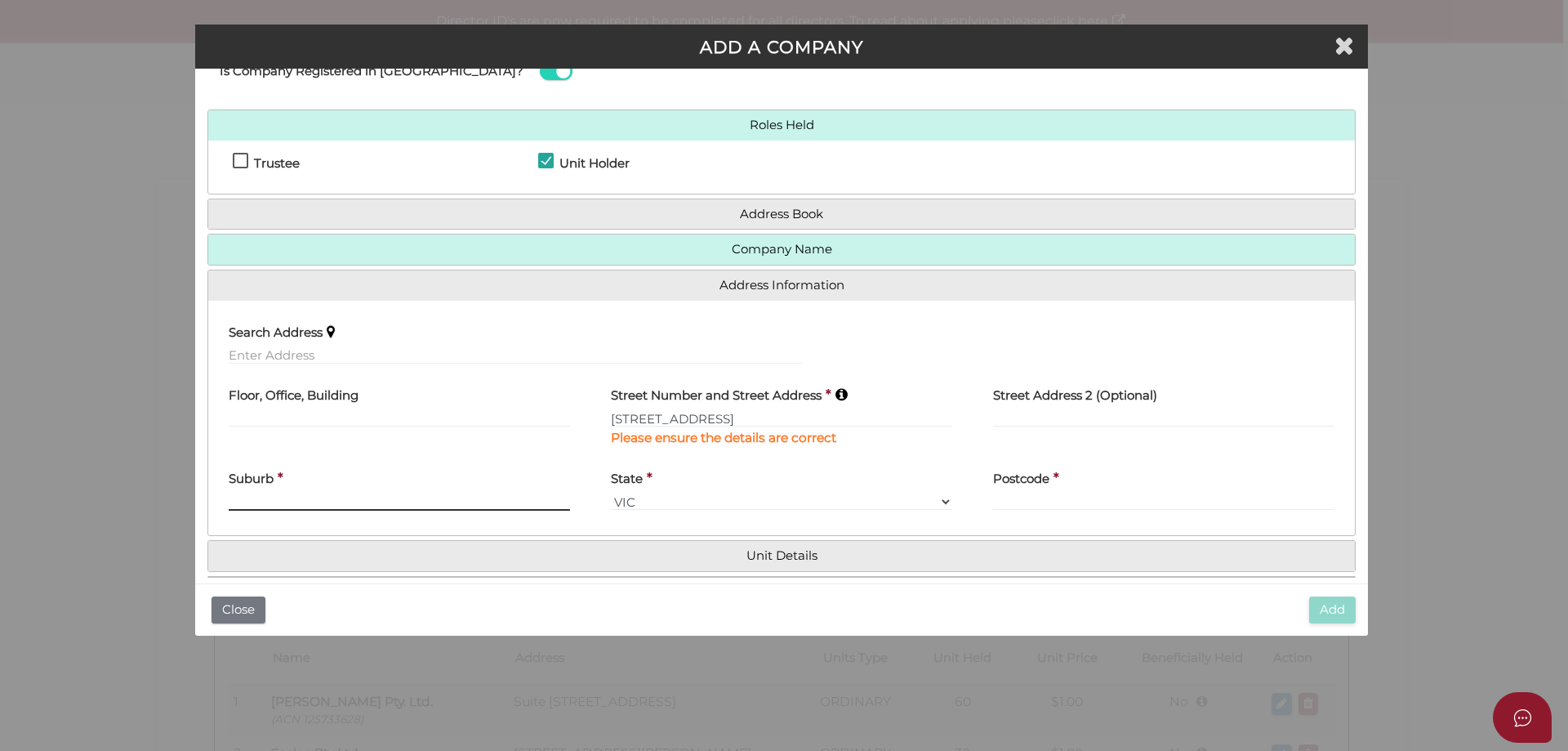
click at [434, 483] on div "Suburb *" at bounding box center [399, 486] width 341 height 51
type input "PASCOE VALE"
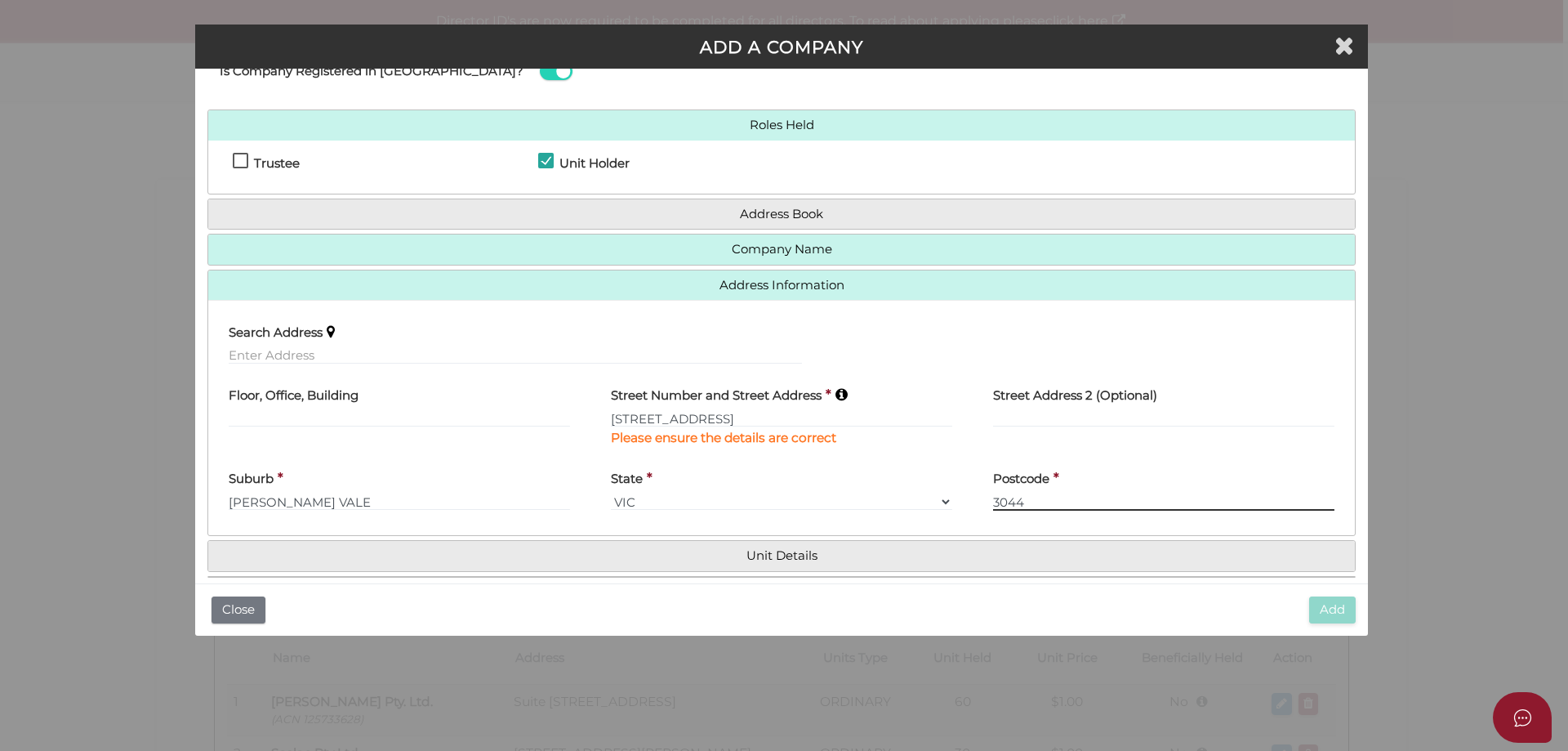
type input "3044"
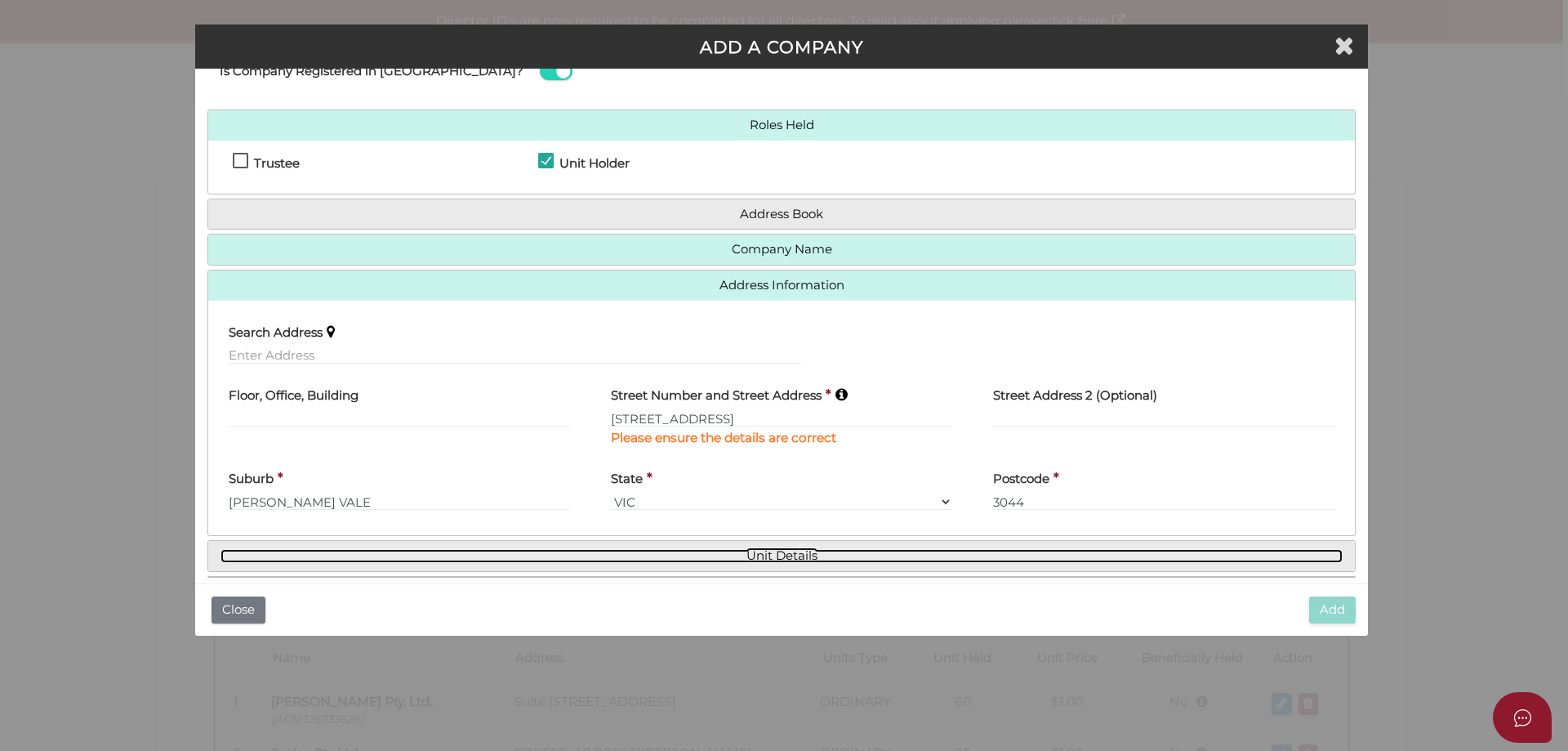
click at [795, 552] on link "Unit Details" at bounding box center [782, 556] width 1122 height 14
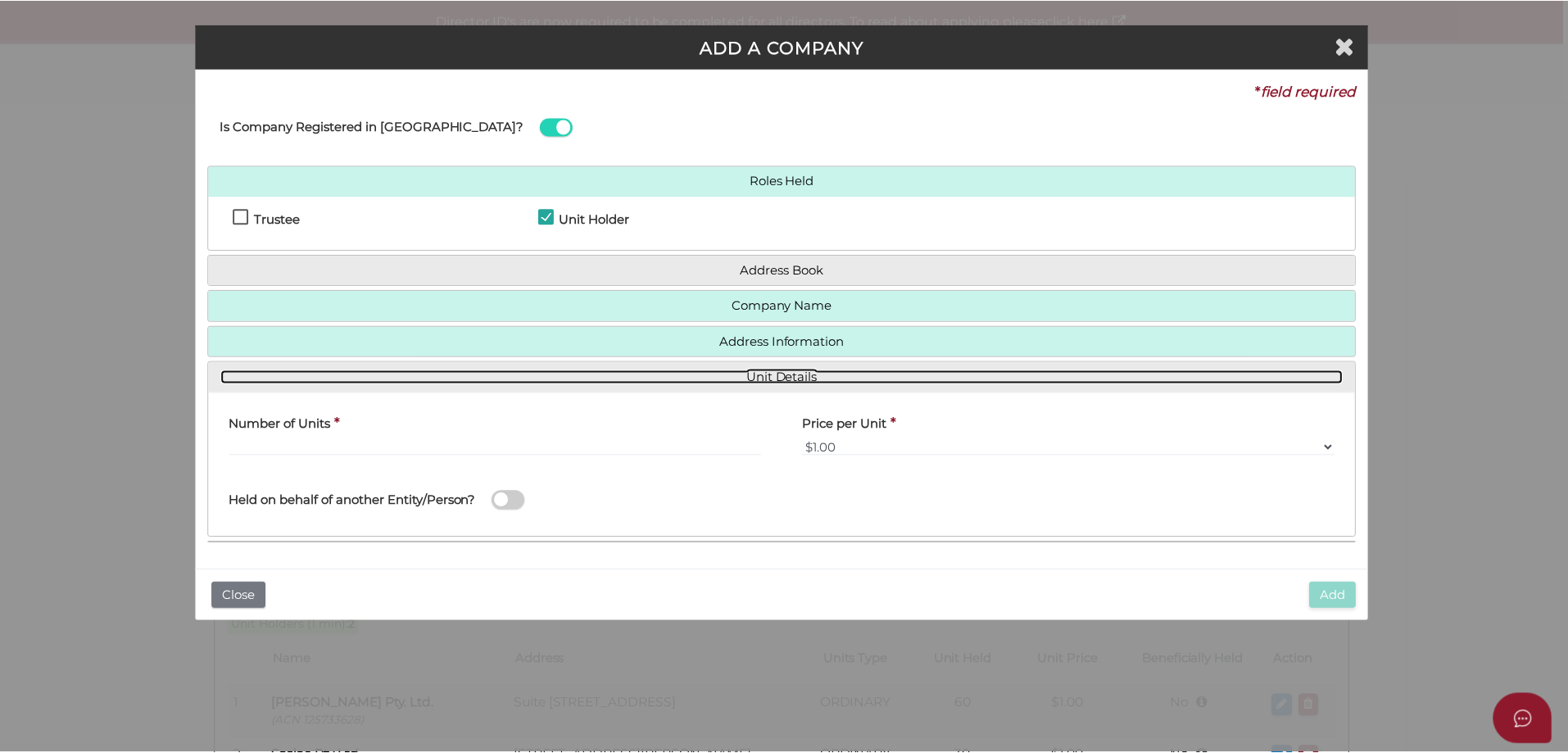
scroll to position [0, 0]
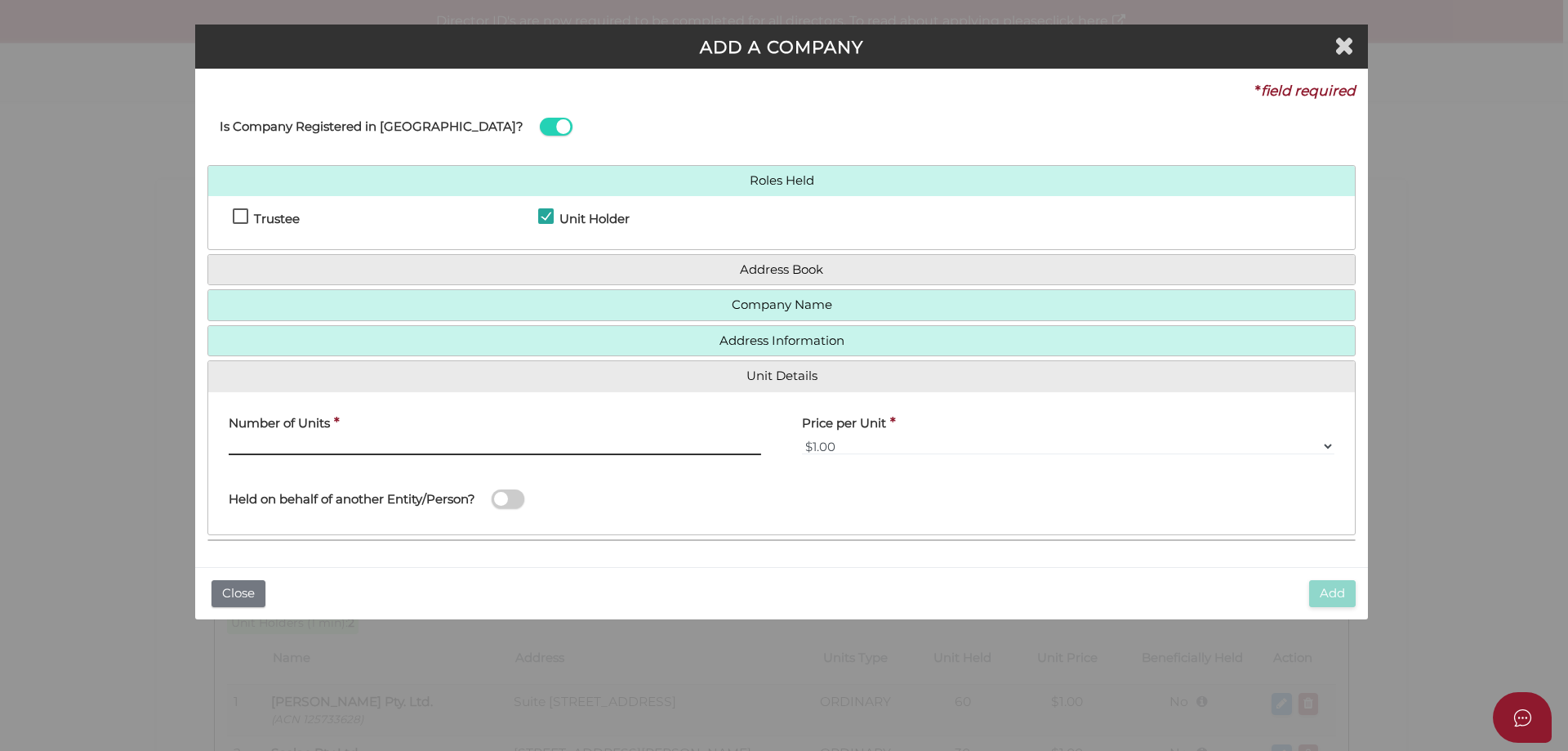
click at [381, 443] on input "text" at bounding box center [494, 447] width 532 height 18
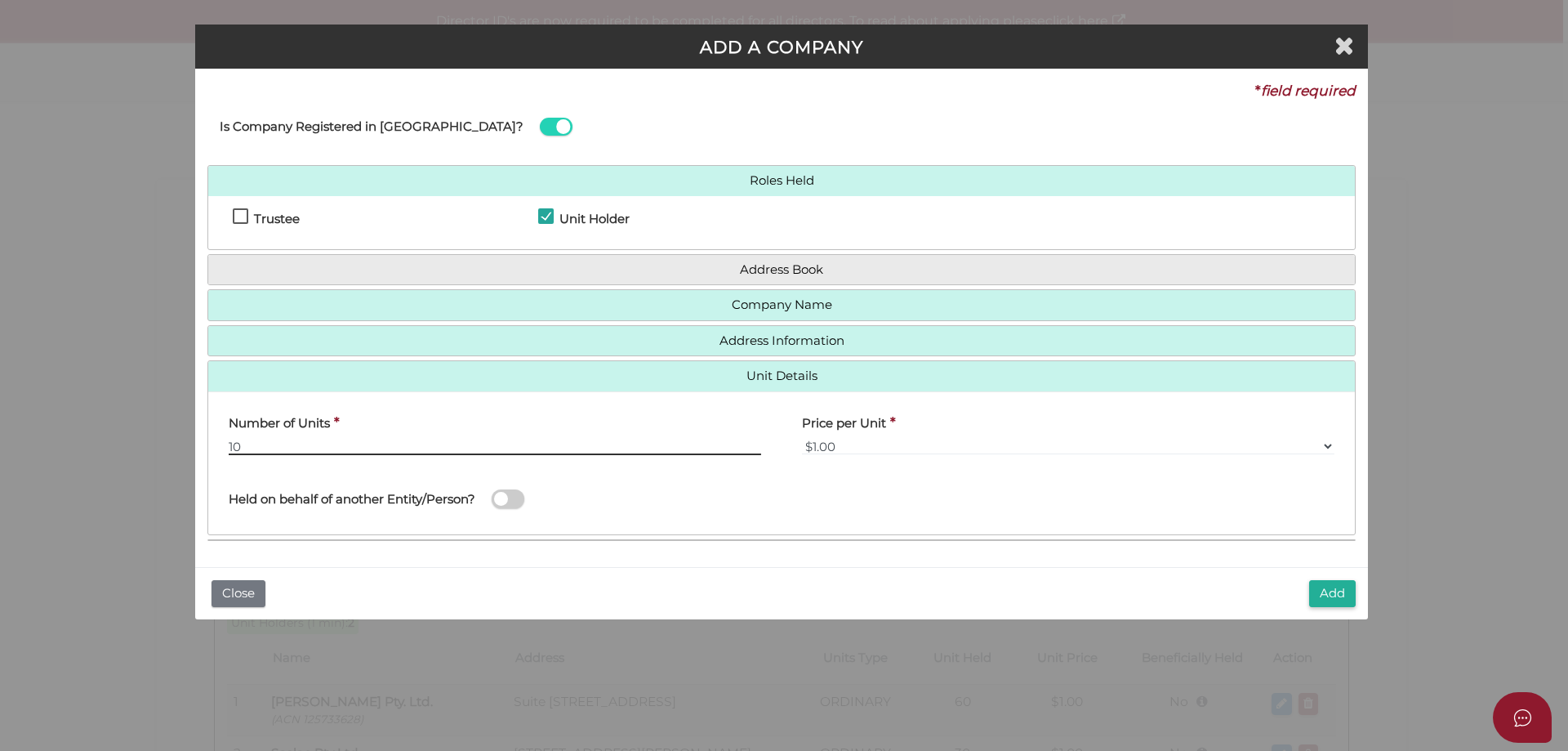
type input "10"
click at [518, 495] on span at bounding box center [508, 499] width 33 height 18
click at [0, 0] on input "checkbox" at bounding box center [0, 0] width 0 height 0
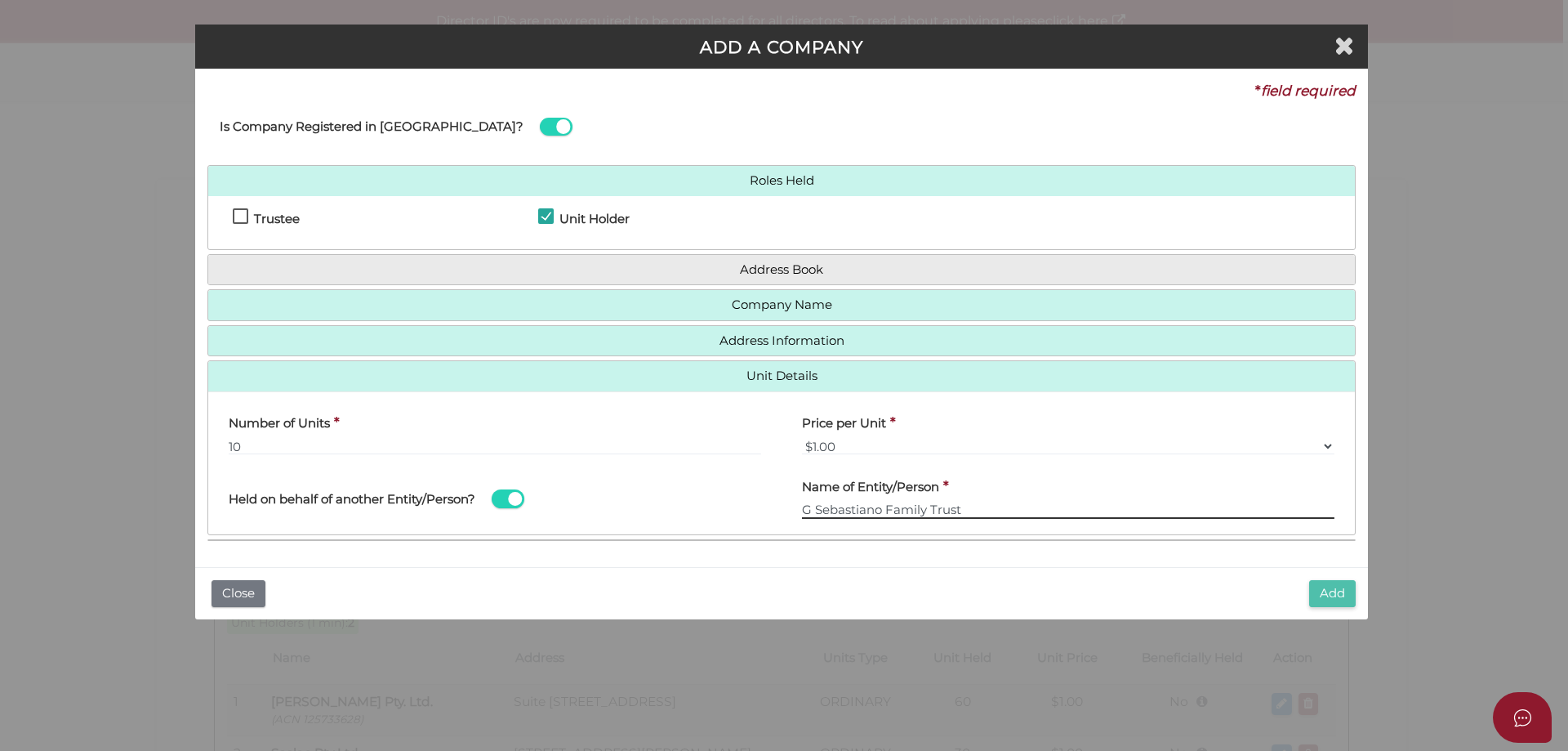
type input "G Sebastiano Family Trust"
click at [1336, 592] on button "Add" at bounding box center [1332, 593] width 47 height 27
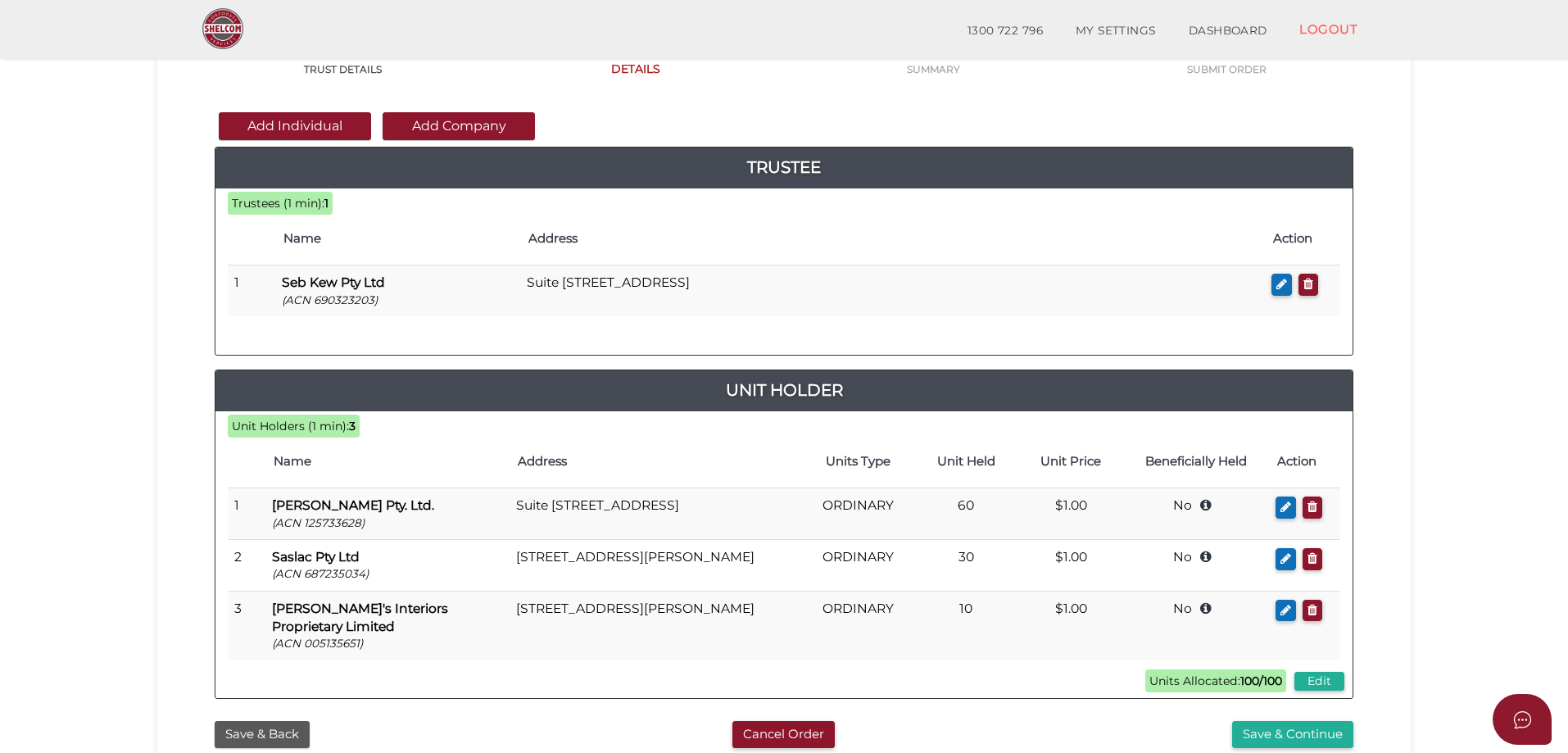
scroll to position [245, 0]
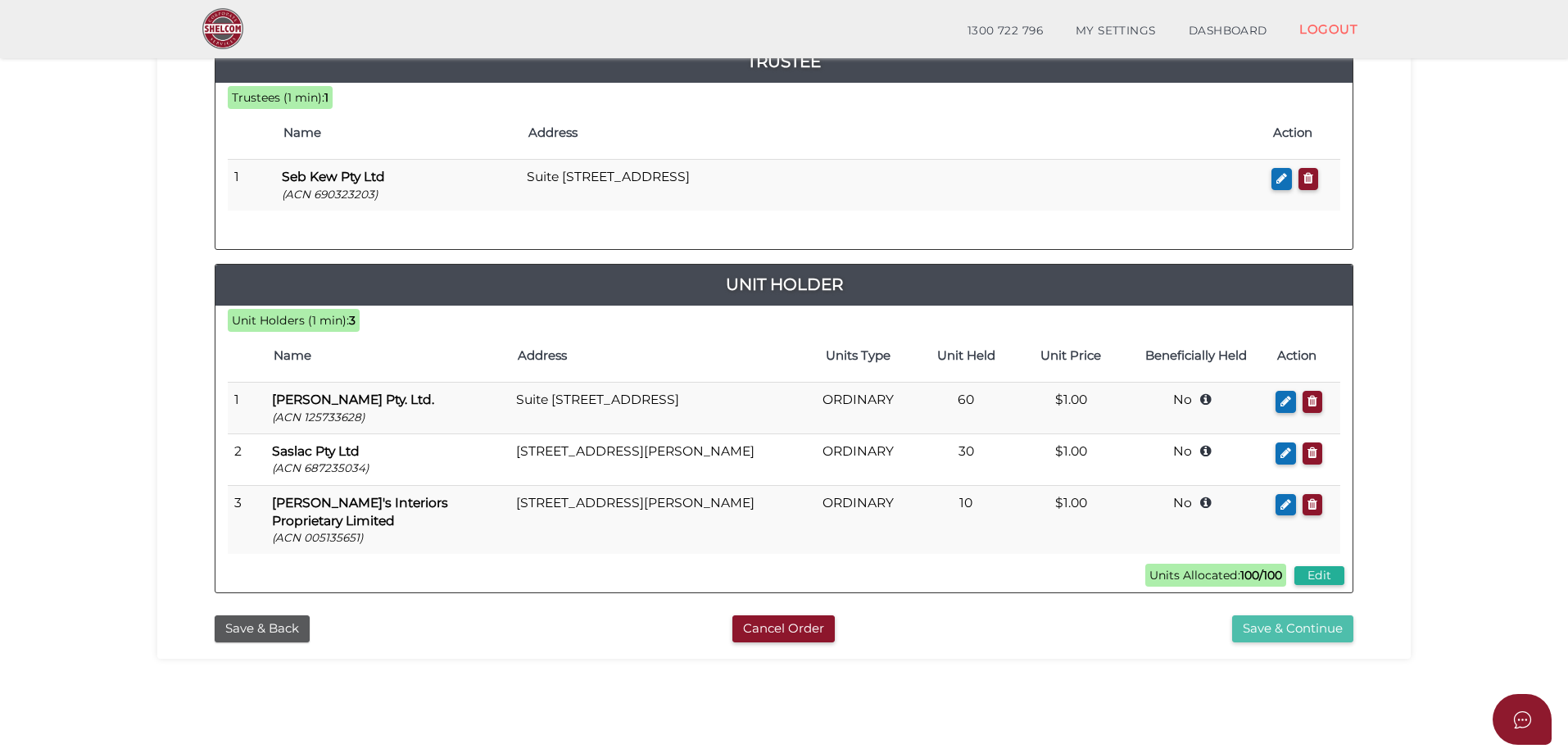
click at [1291, 629] on button "Save & Continue" at bounding box center [1293, 628] width 121 height 27
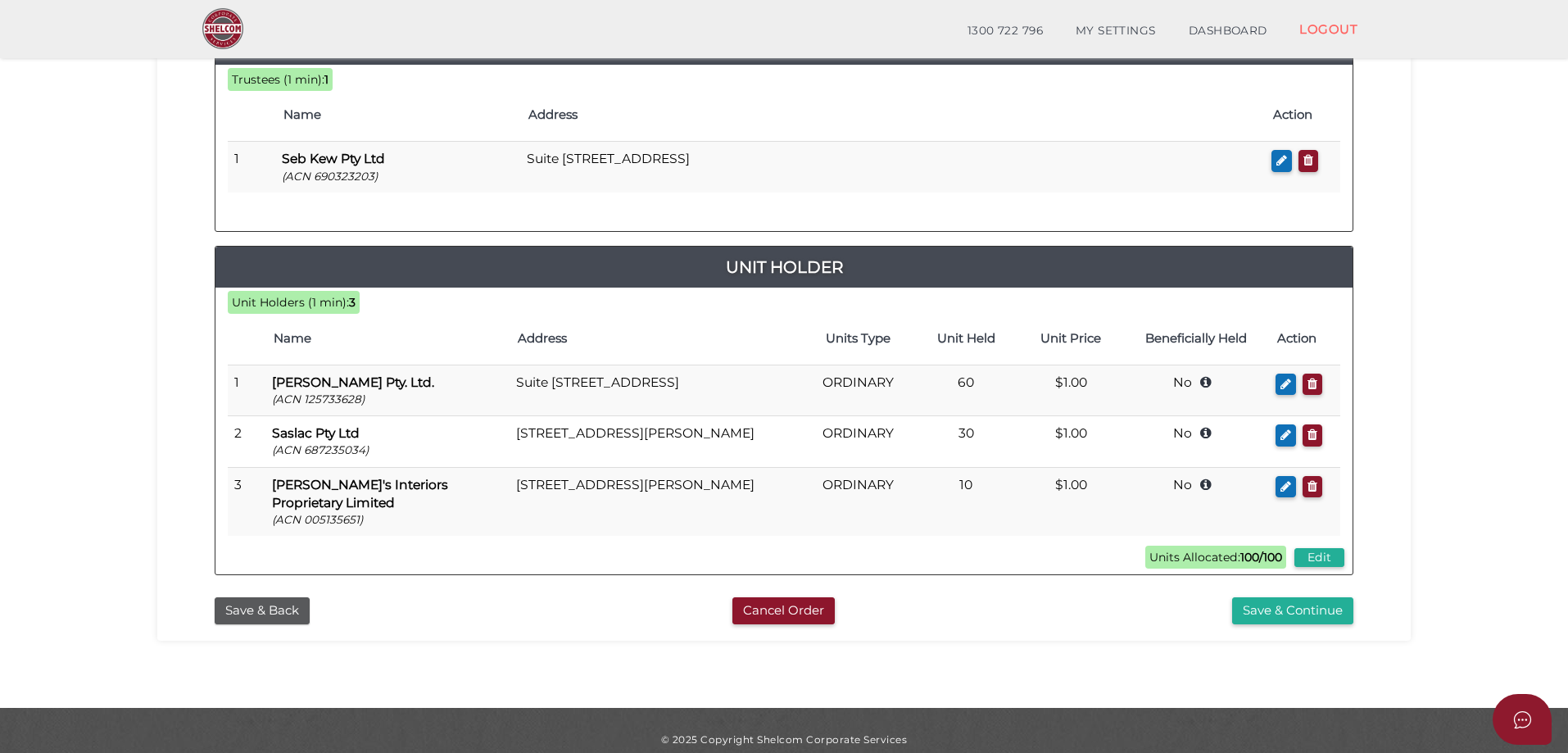
scroll to position [455, 0]
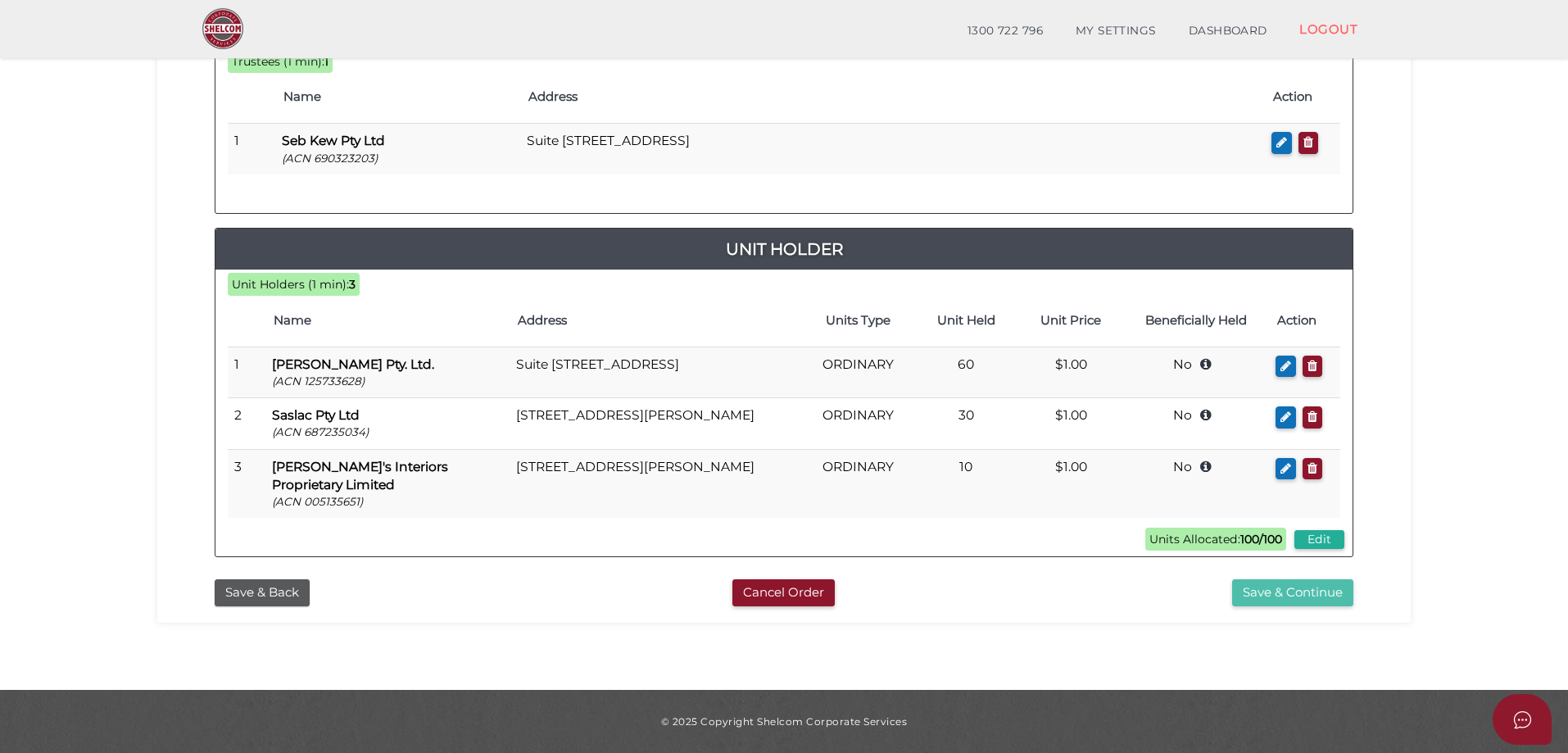
click at [1292, 598] on button "Save & Continue" at bounding box center [1293, 592] width 121 height 27
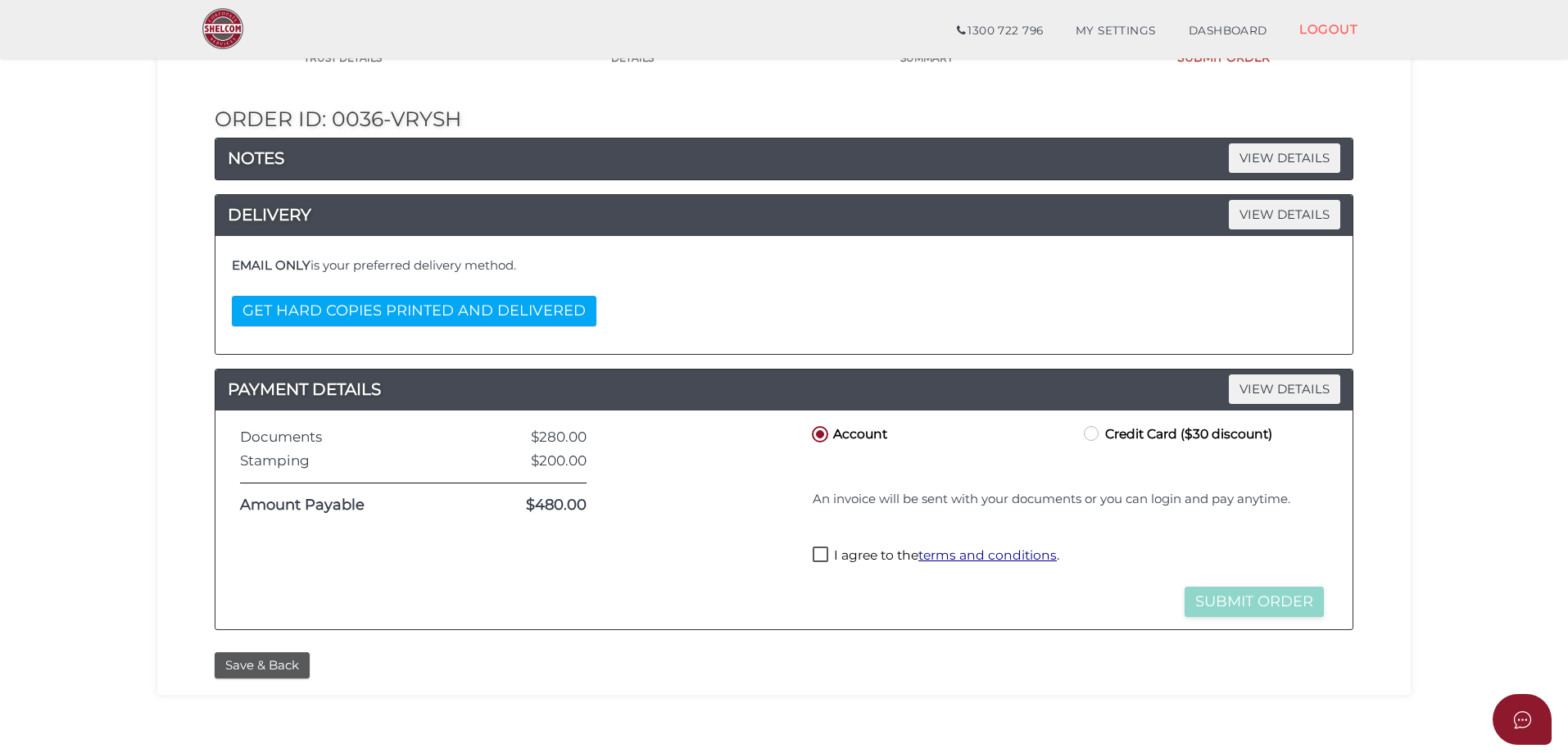
scroll to position [164, 0]
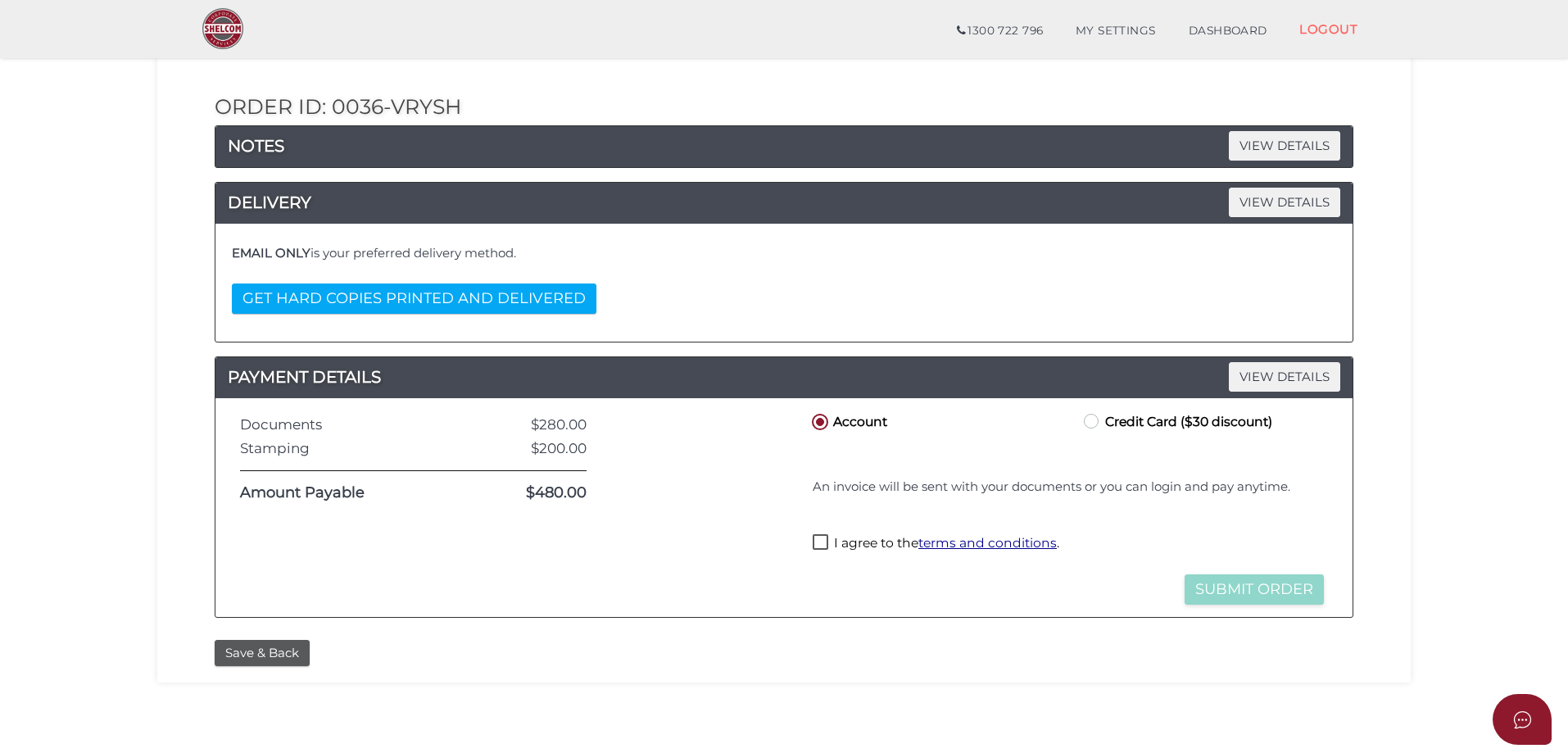
click at [818, 538] on label "I agree to the terms and conditions ." at bounding box center [936, 544] width 246 height 20
checkbox input "true"
click at [1270, 588] on button "Submit Order" at bounding box center [1253, 589] width 139 height 30
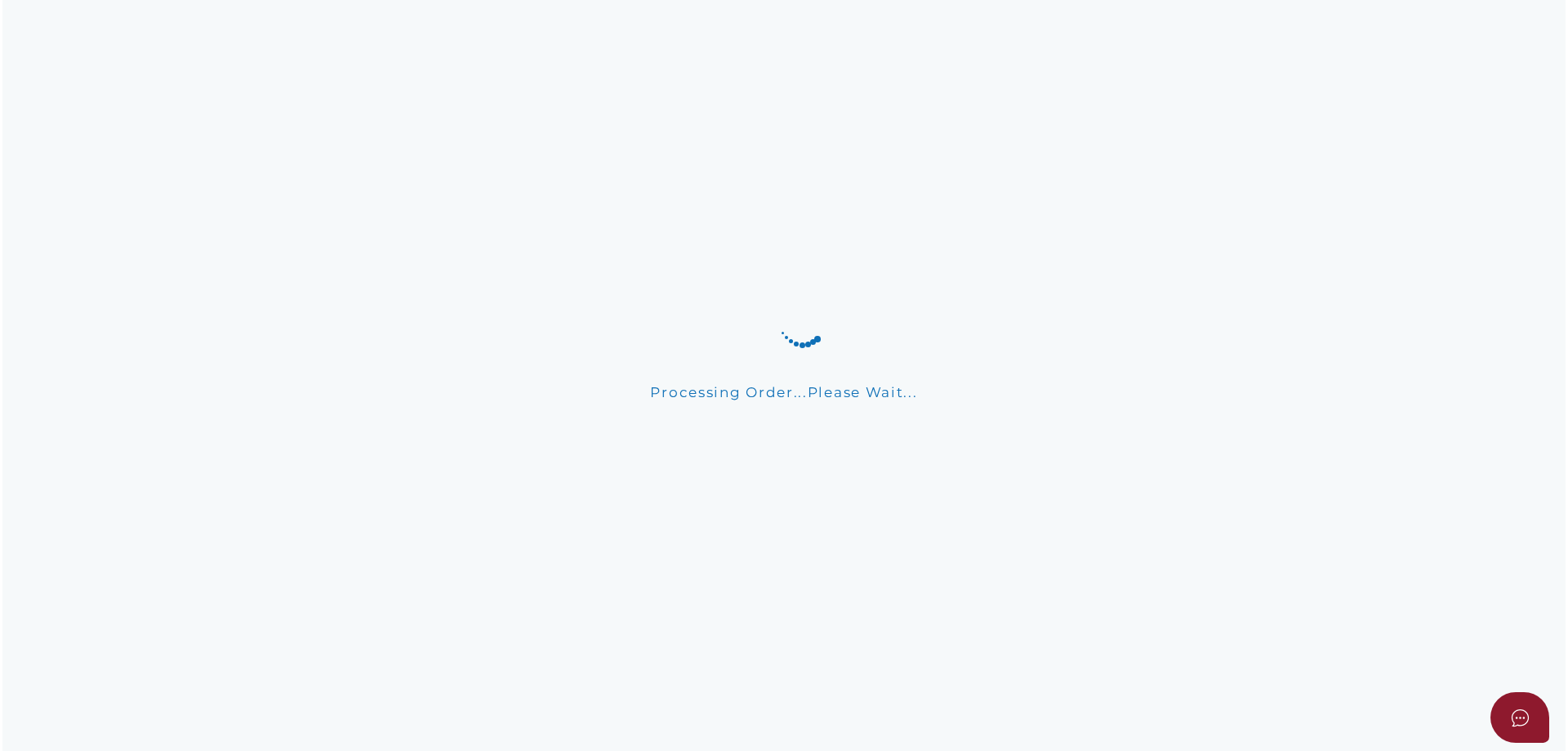
scroll to position [0, 0]
